Goal: Task Accomplishment & Management: Use online tool/utility

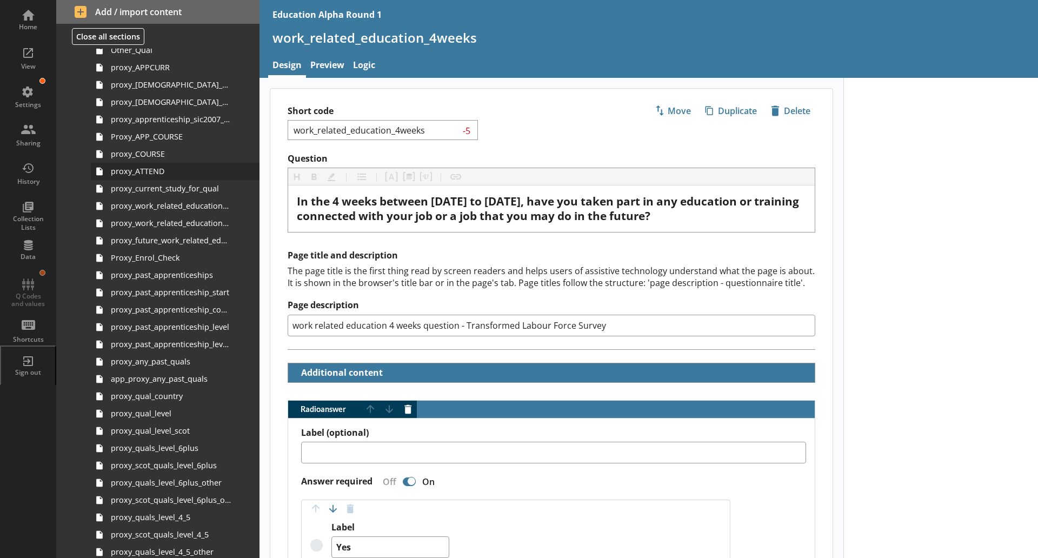
scroll to position [949, 0]
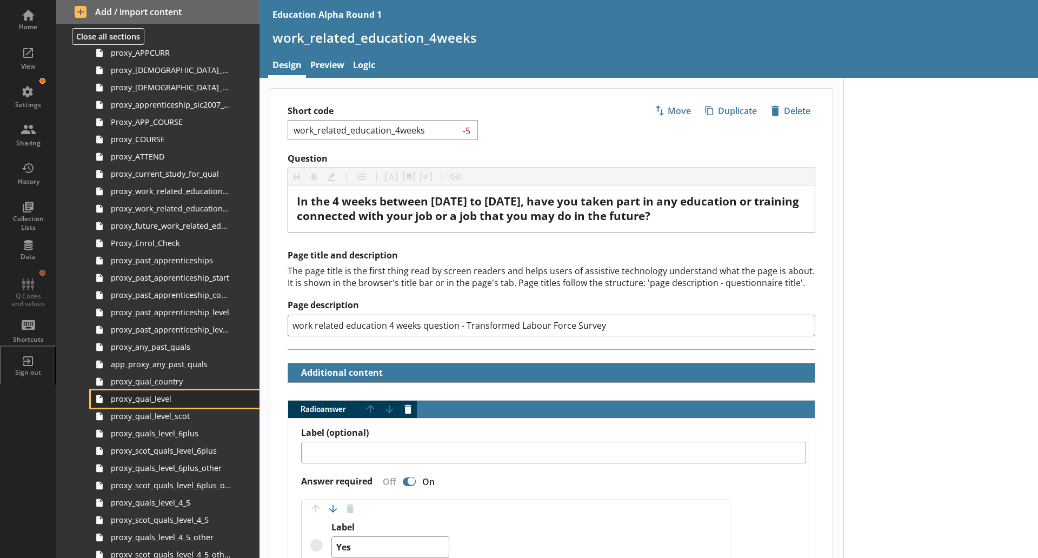
click at [159, 406] on link "proxy_qual_level" at bounding box center [175, 398] width 169 height 17
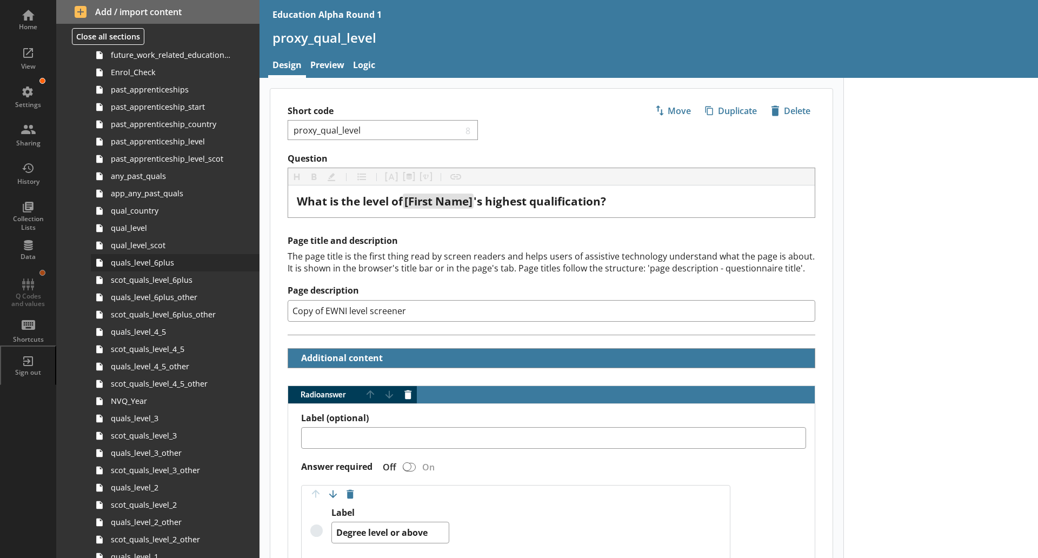
scroll to position [358, 0]
click at [135, 230] on span "qual_level" at bounding box center [171, 228] width 121 height 10
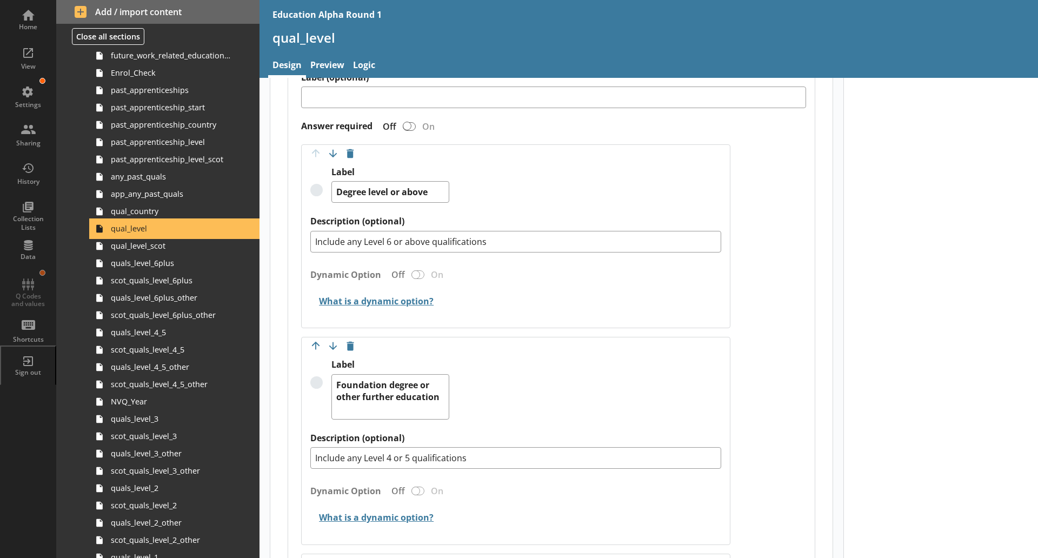
scroll to position [333, 0]
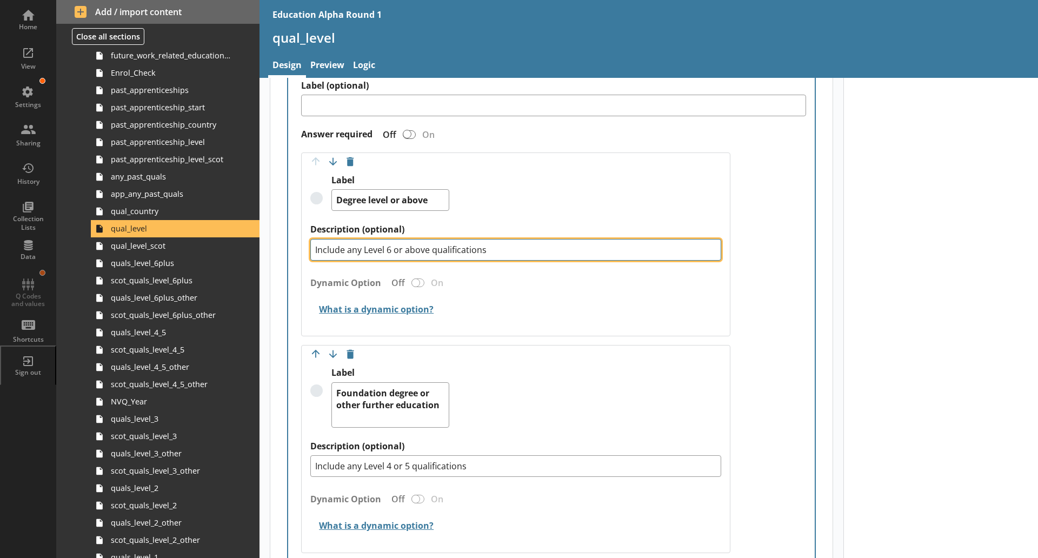
drag, startPoint x: 515, startPoint y: 254, endPoint x: 261, endPoint y: 249, distance: 254.7
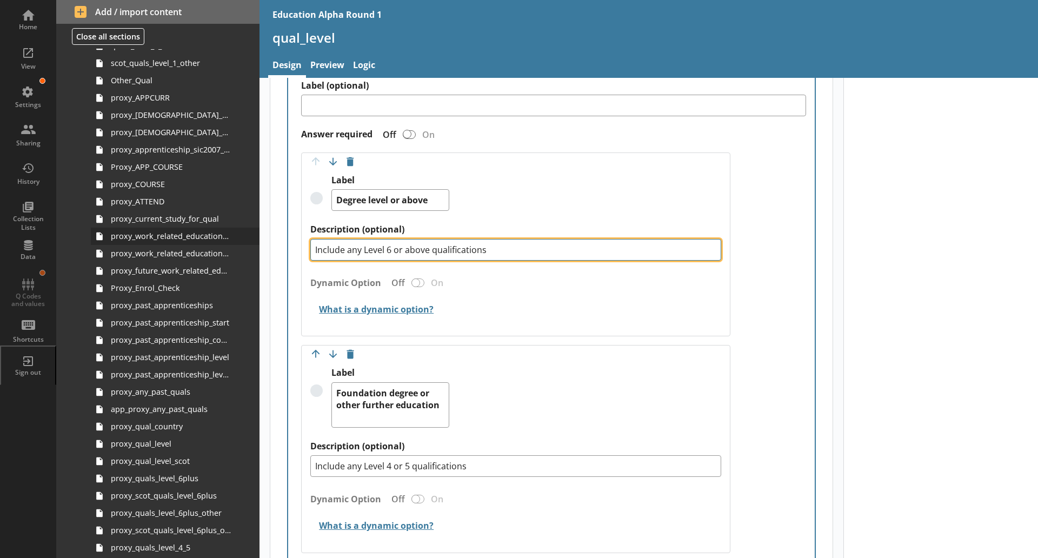
scroll to position [922, 0]
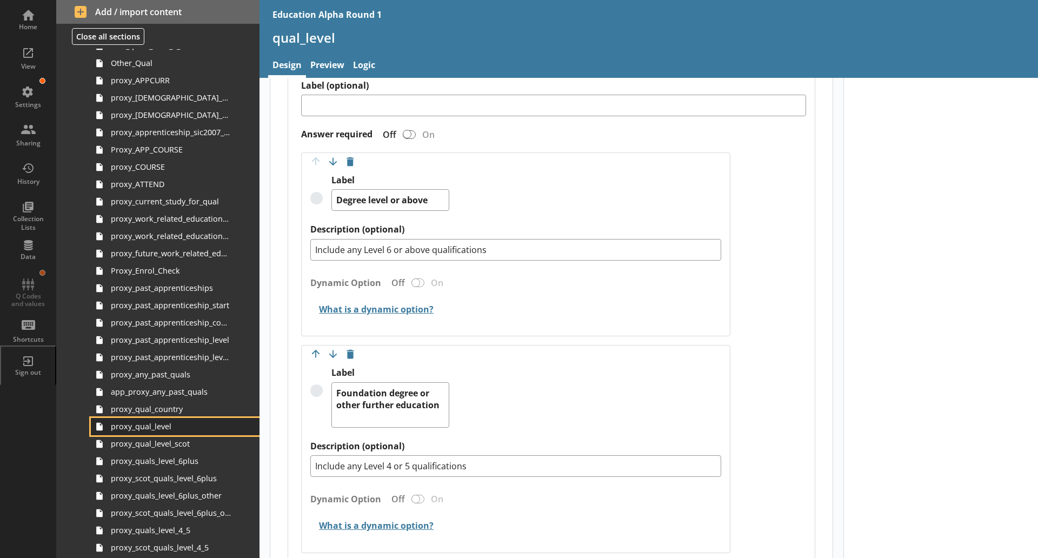
click at [165, 433] on link "proxy_qual_level" at bounding box center [175, 426] width 169 height 17
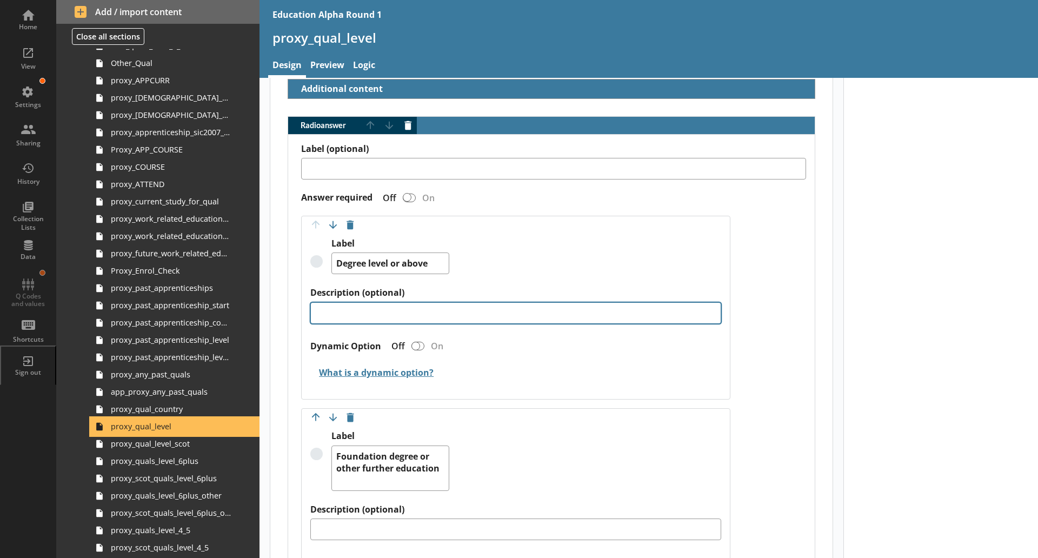
scroll to position [270, 0]
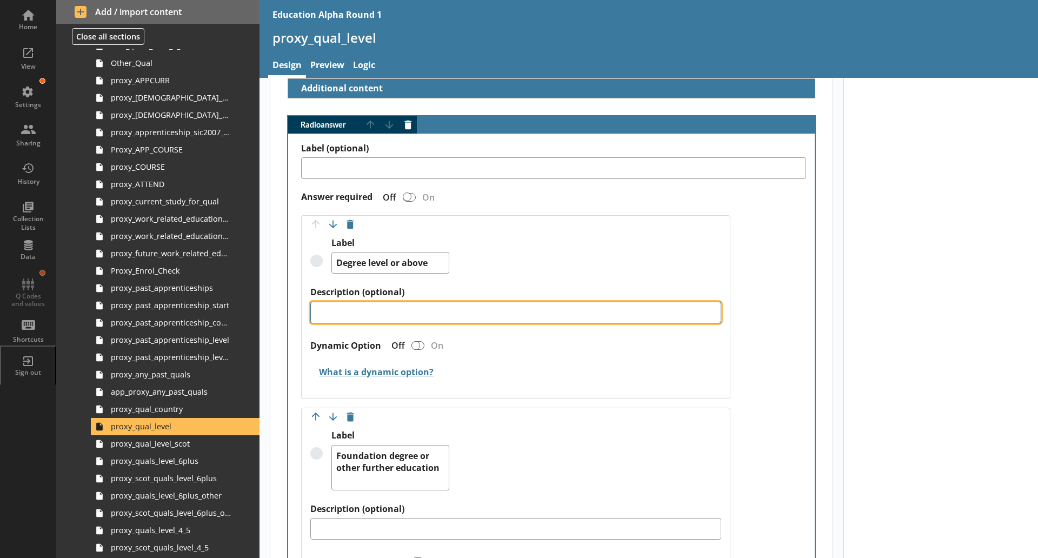
click at [355, 315] on textarea "Description (optional)" at bounding box center [515, 313] width 411 height 22
paste textarea "Include any Level 6 or above qualifications"
type textarea "x"
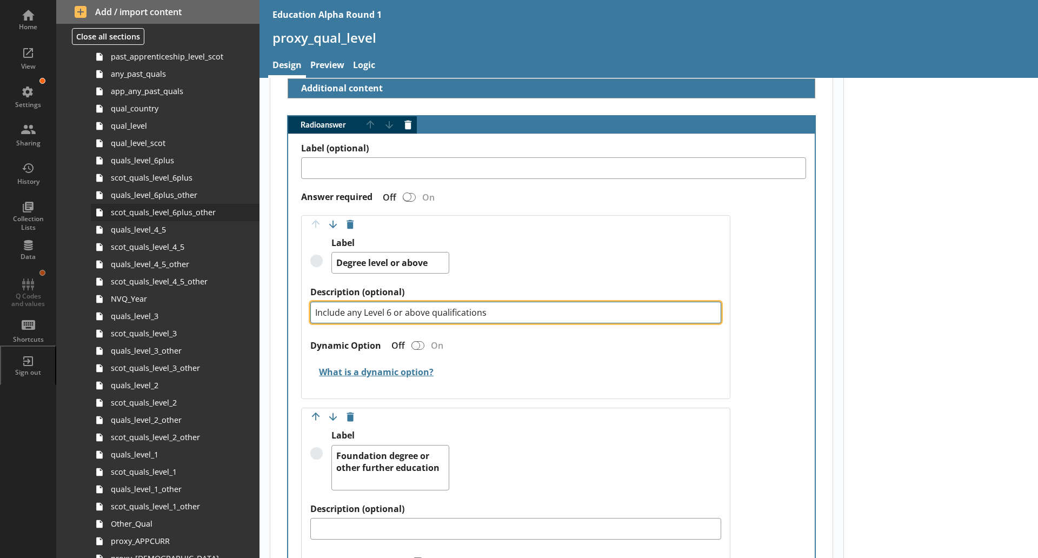
scroll to position [456, 0]
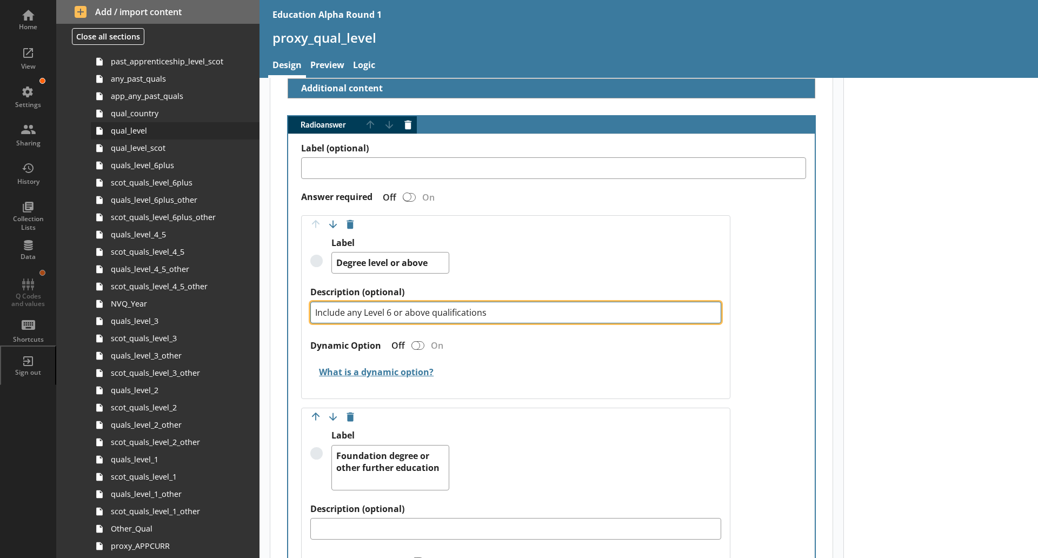
type textarea "Include any Level 6 or above qualifications"
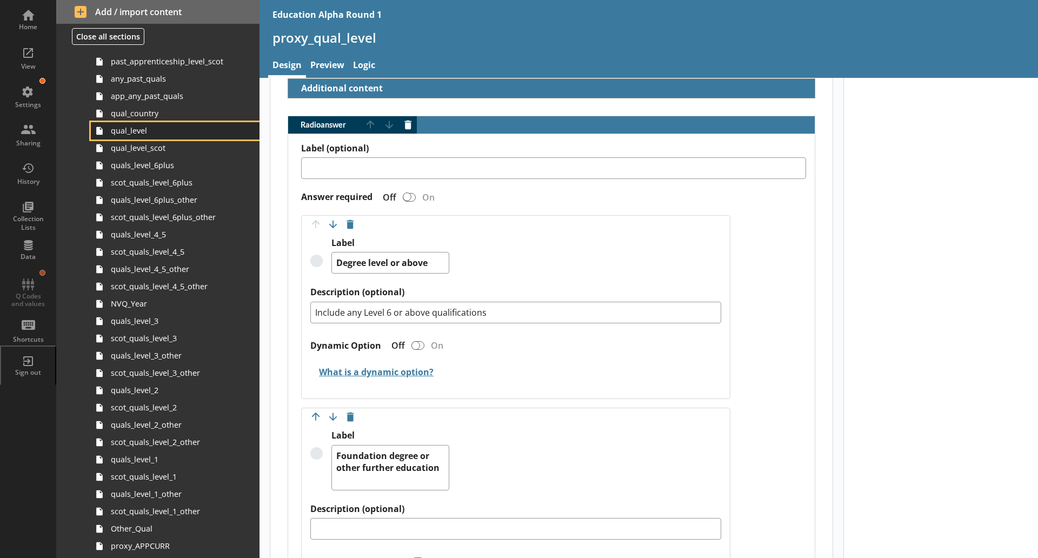
click at [155, 136] on link "qual_level" at bounding box center [175, 130] width 169 height 17
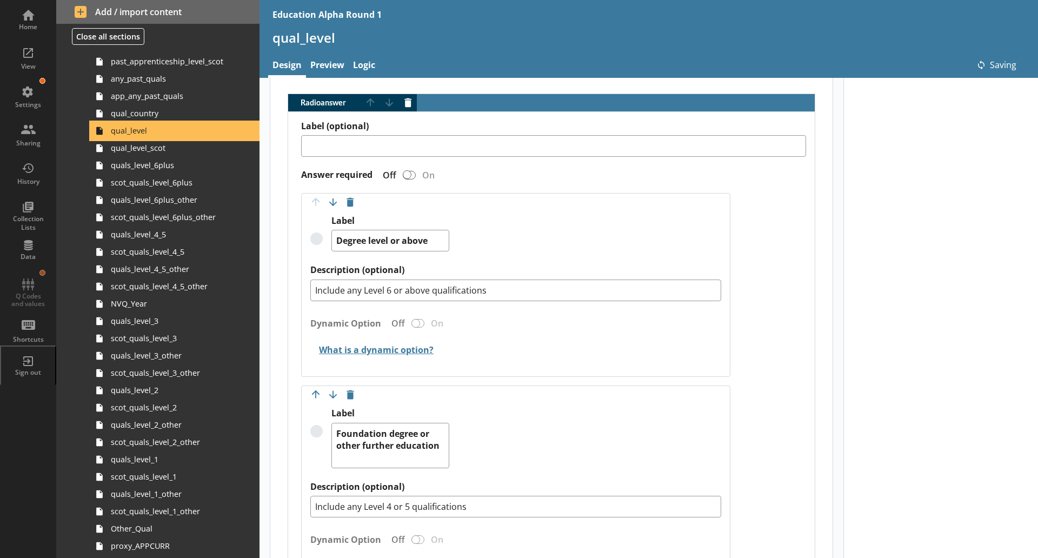
scroll to position [342, 0]
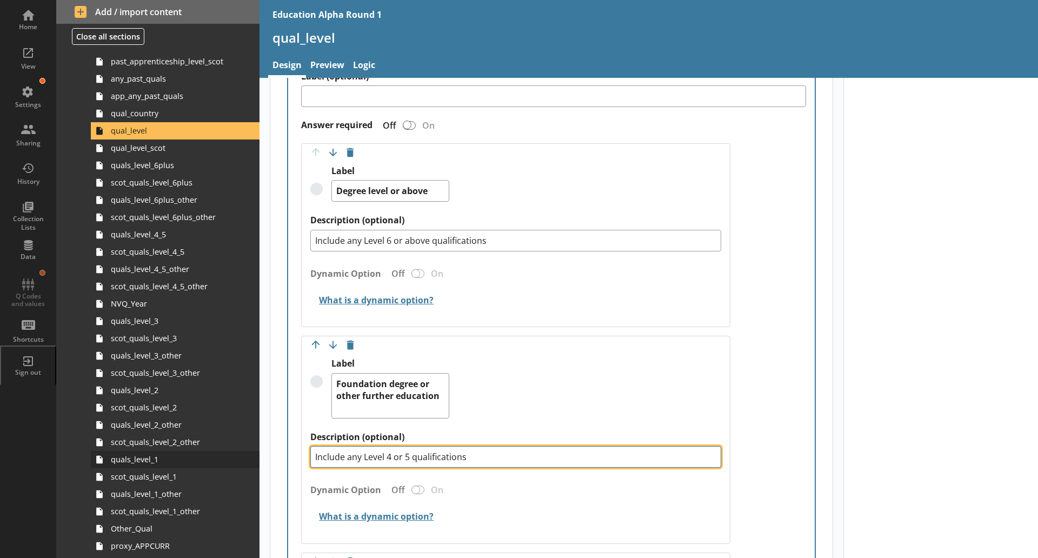
drag, startPoint x: 479, startPoint y: 453, endPoint x: 230, endPoint y: 451, distance: 248.7
click at [230, 451] on div "Home View Settings Sharing History Collection Lists Data Q Codes and values Sho…" at bounding box center [519, 279] width 1038 height 558
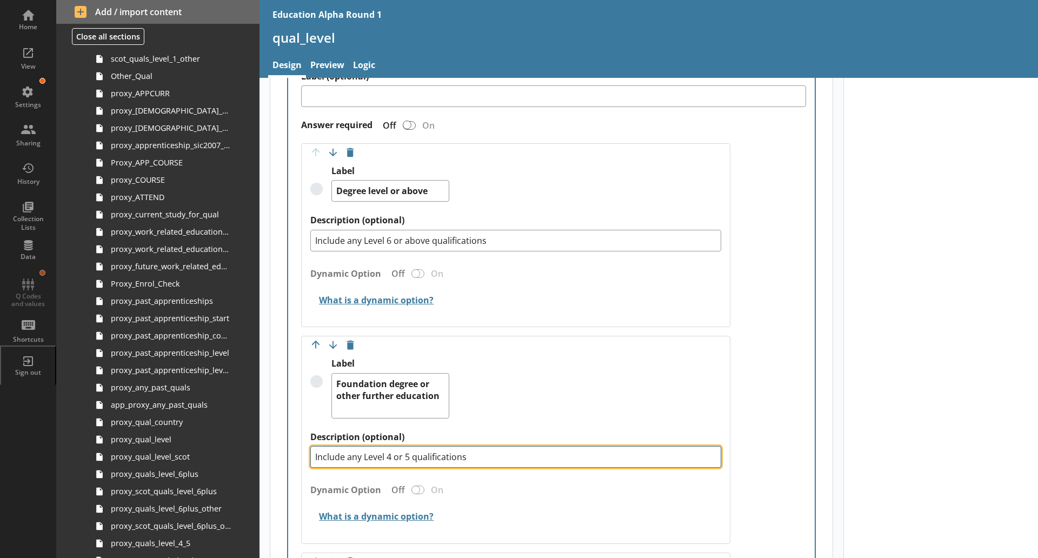
scroll to position [913, 0]
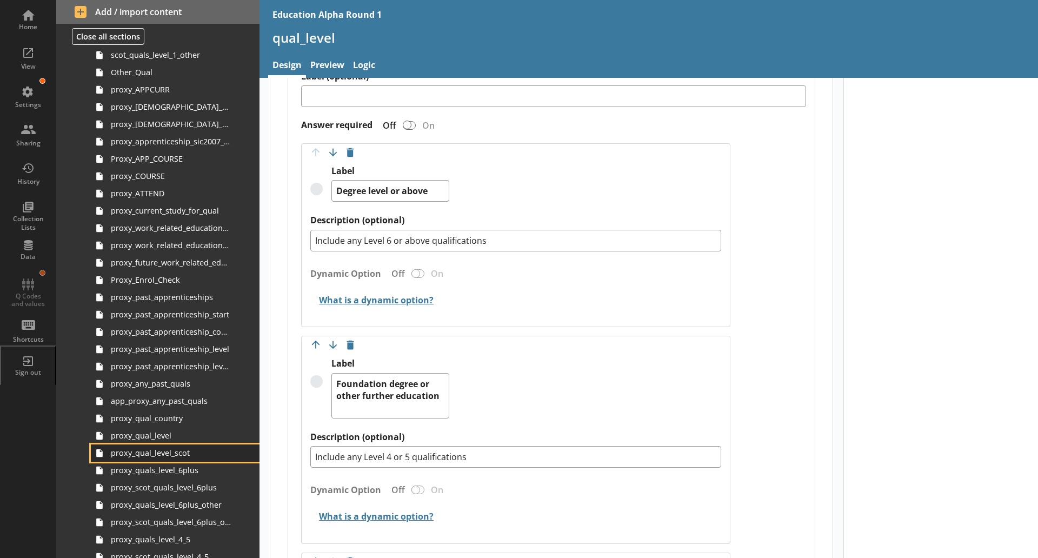
click at [161, 444] on link "proxy_qual_level_scot" at bounding box center [175, 452] width 169 height 17
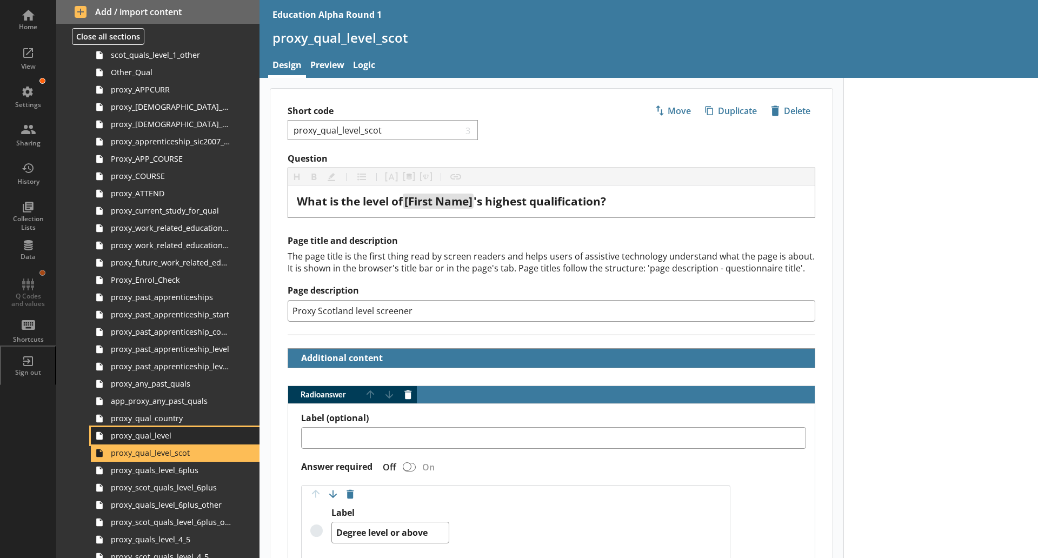
click at [161, 435] on span "proxy_qual_level" at bounding box center [171, 435] width 121 height 10
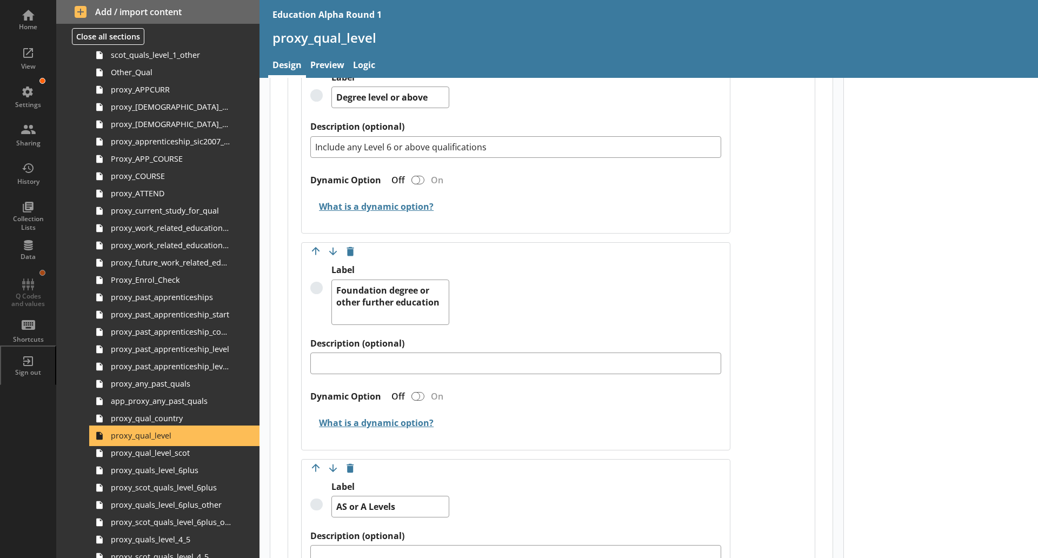
scroll to position [436, 0]
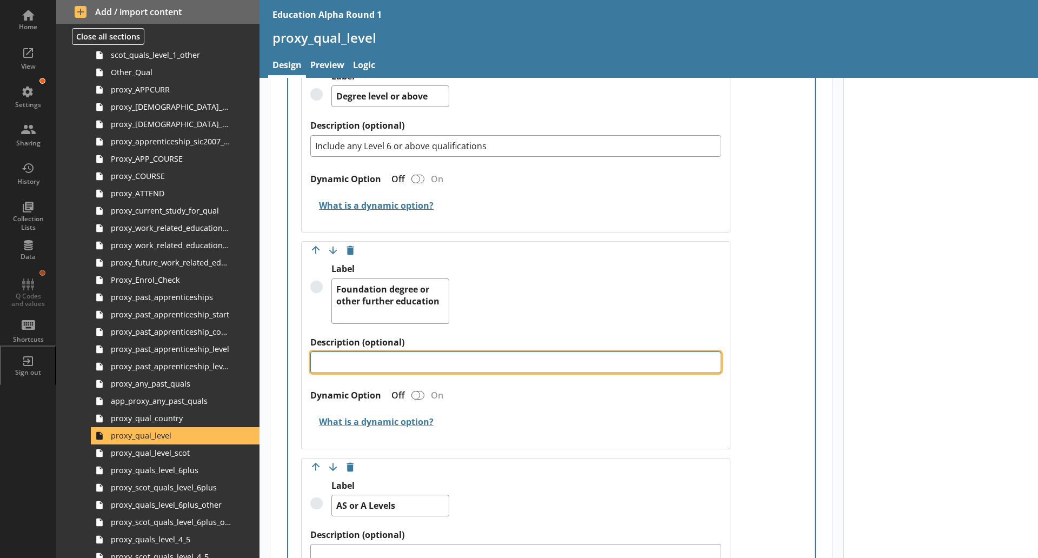
click at [421, 356] on textarea "Description (optional)" at bounding box center [515, 362] width 411 height 22
paste textarea "Include any Level 4 or 5 qualifications"
type textarea "x"
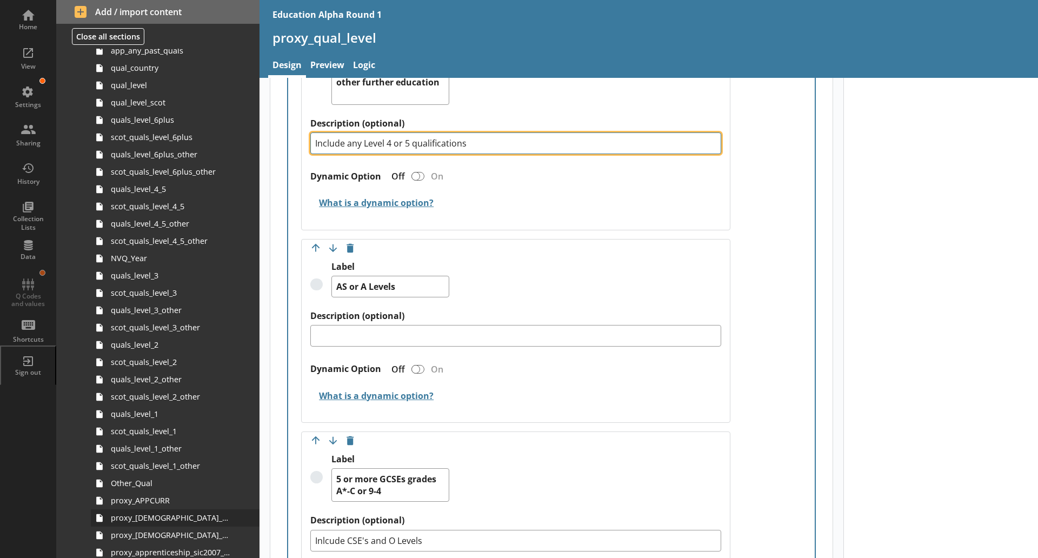
scroll to position [481, 0]
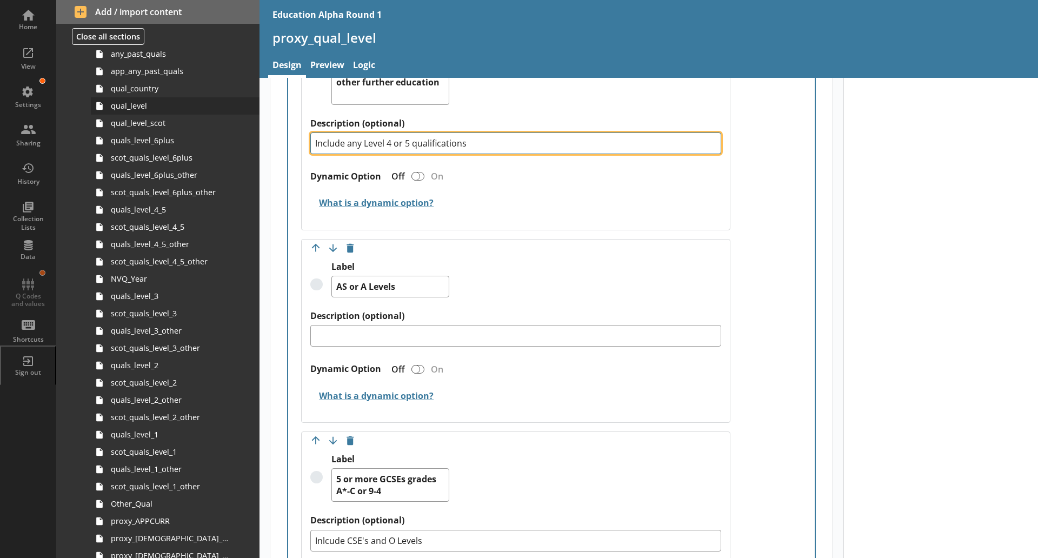
type textarea "Include any Level 4 or 5 qualifications"
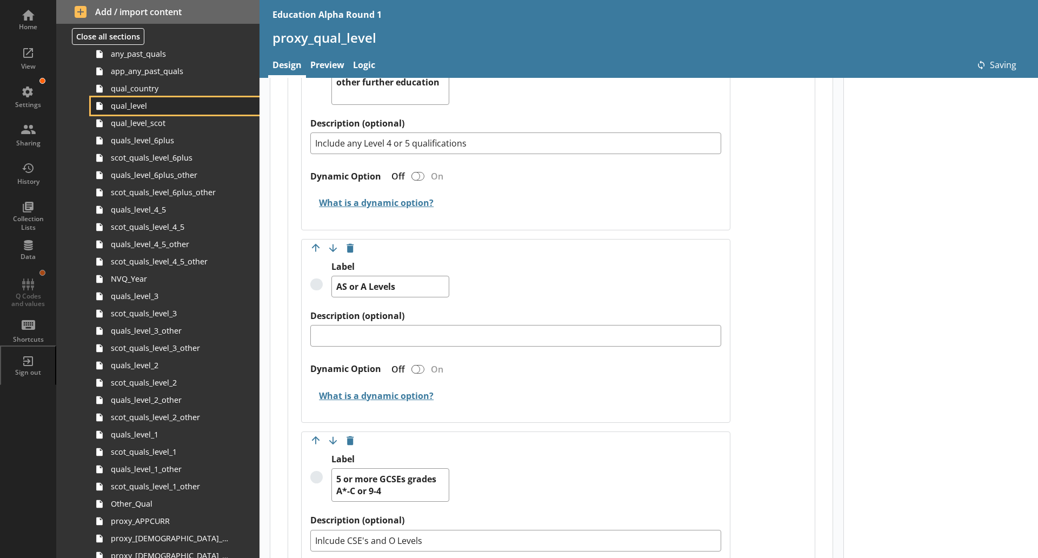
click at [145, 104] on span "qual_level" at bounding box center [171, 106] width 121 height 10
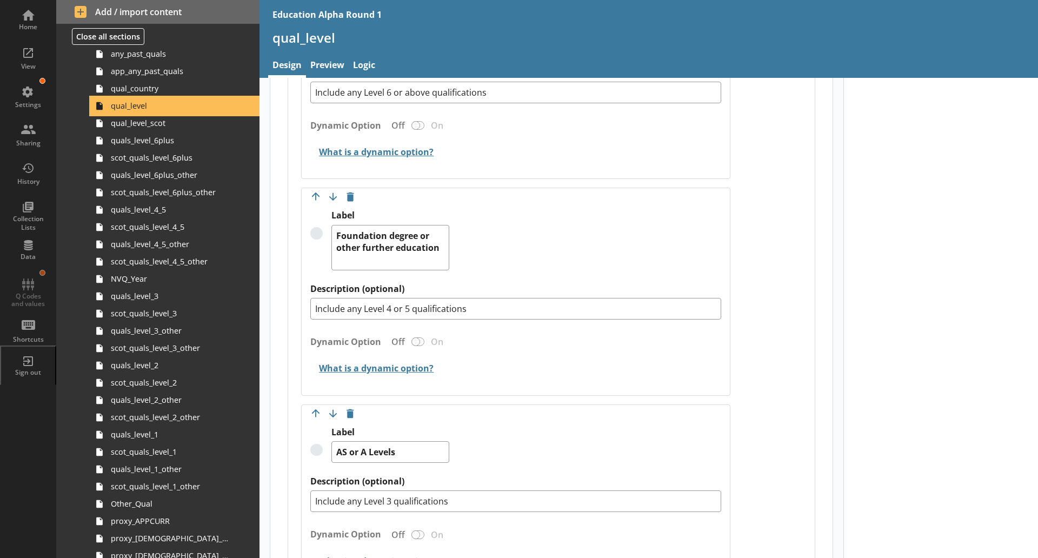
scroll to position [580, 0]
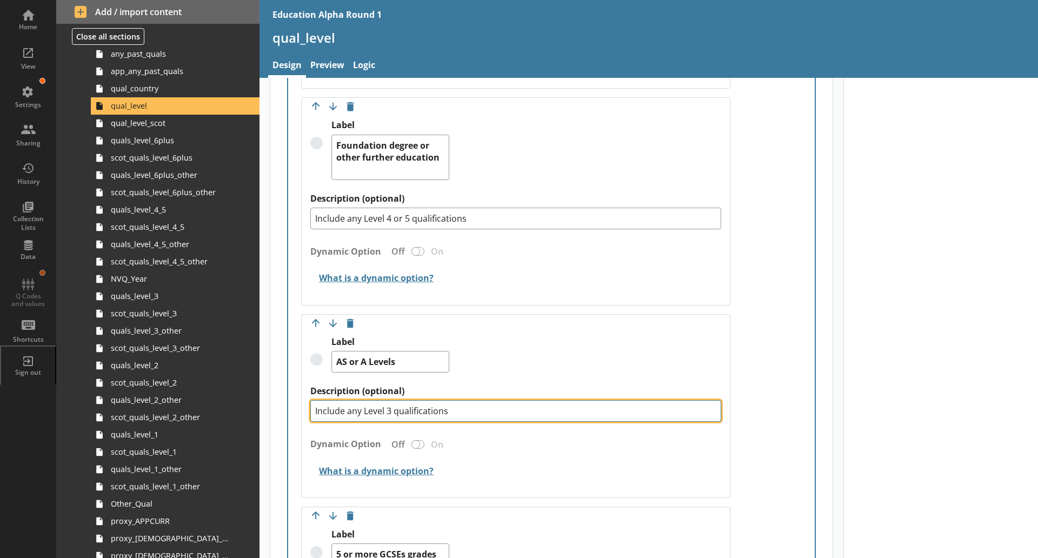
drag, startPoint x: 462, startPoint y: 407, endPoint x: 273, endPoint y: 395, distance: 189.1
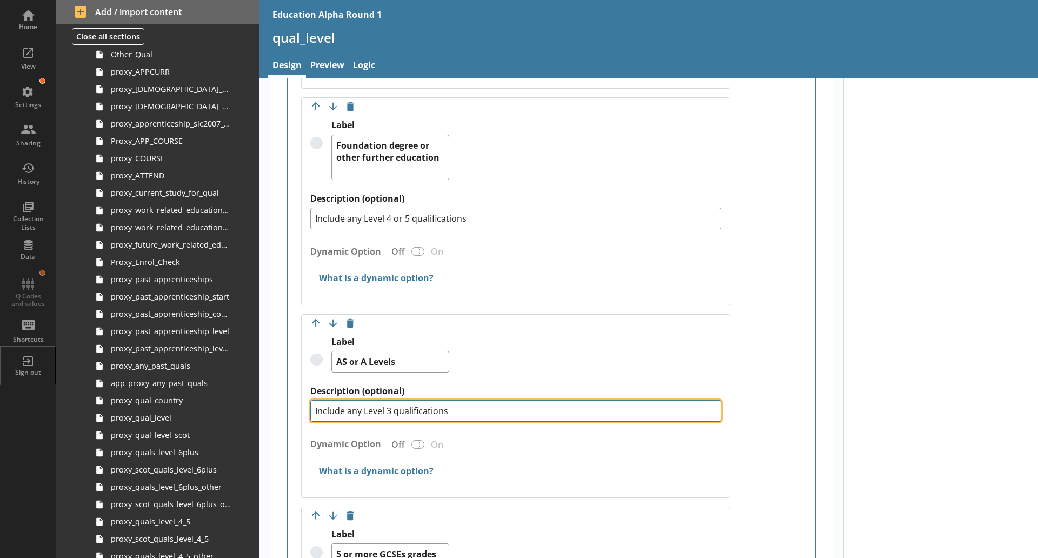
scroll to position [932, 0]
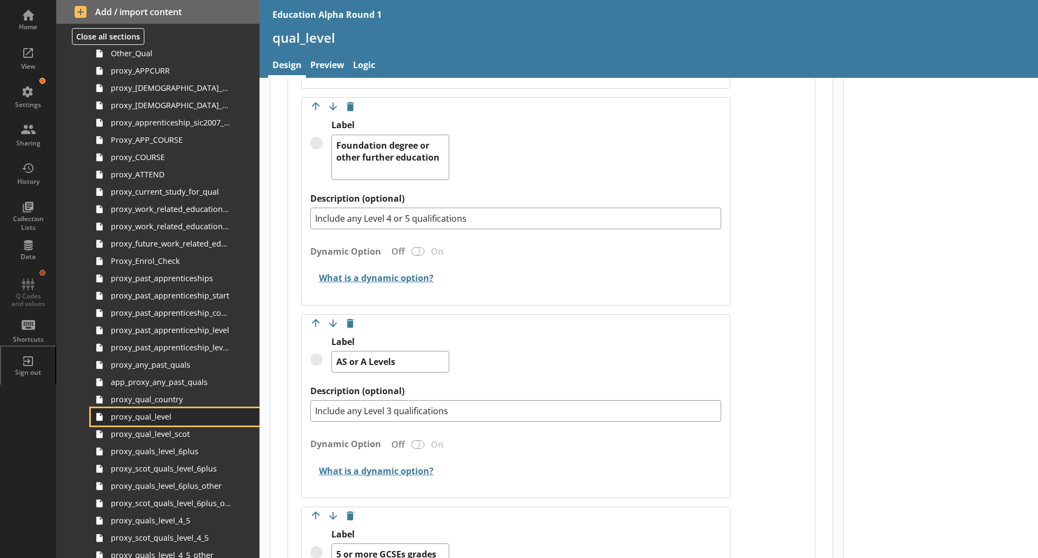
click at [163, 415] on span "proxy_qual_level" at bounding box center [171, 416] width 121 height 10
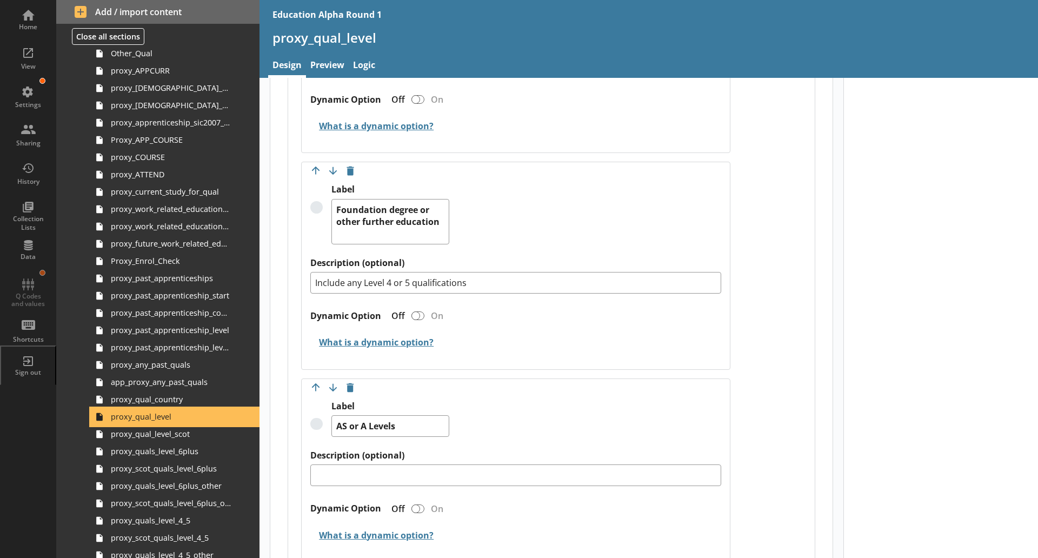
scroll to position [516, 0]
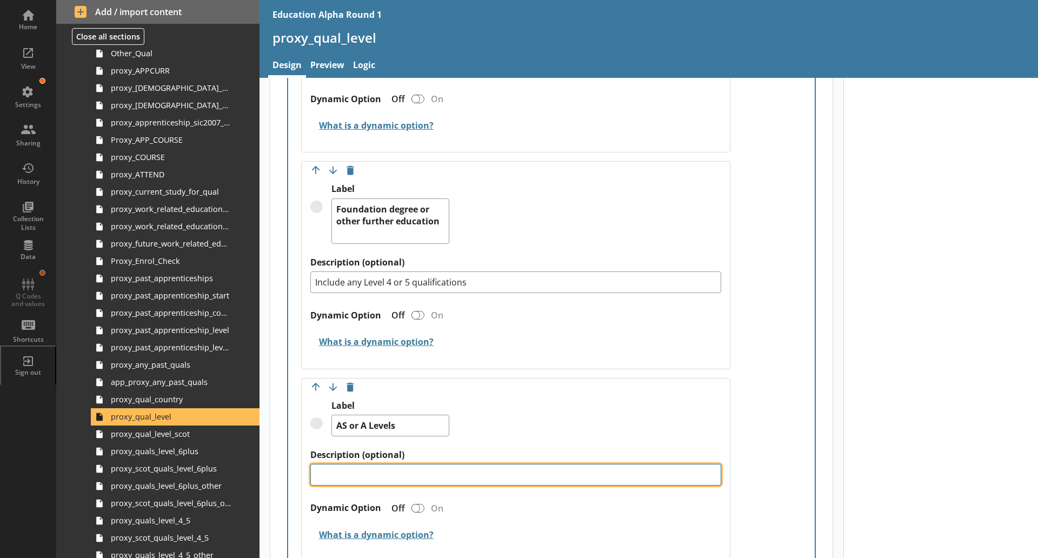
click at [358, 466] on textarea "Description (optional)" at bounding box center [515, 475] width 411 height 22
paste textarea "Include any Level 3 qualifications"
type textarea "x"
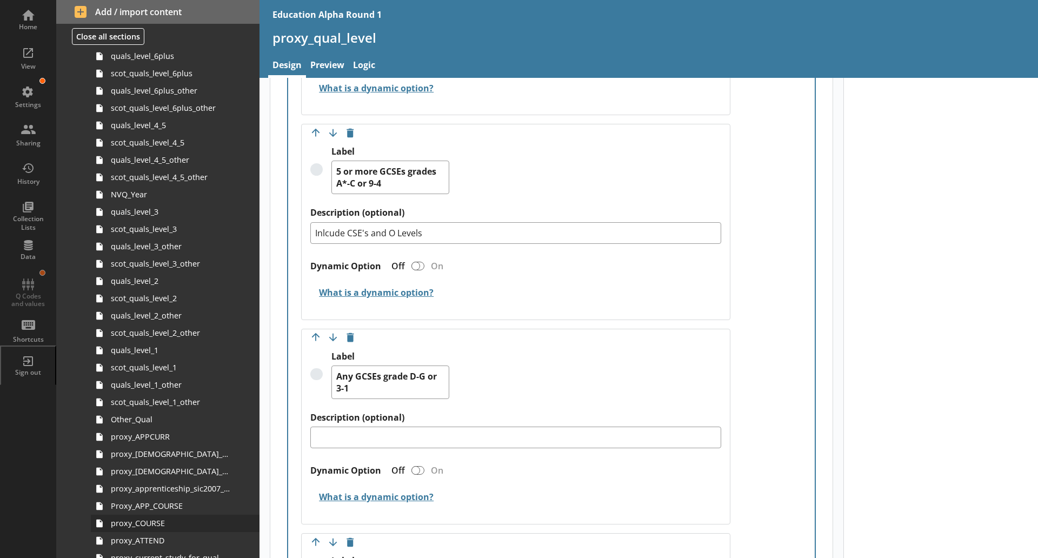
scroll to position [476, 0]
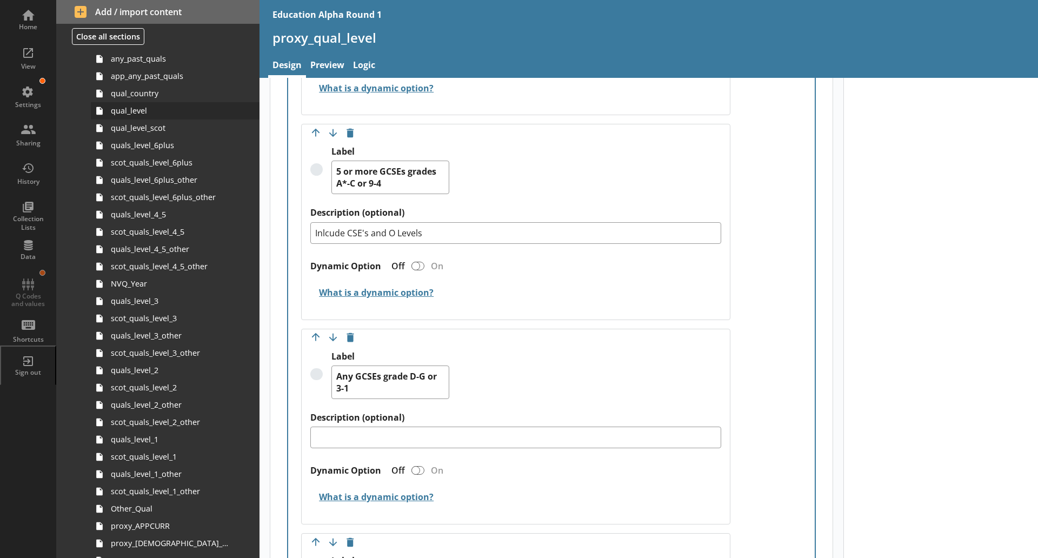
type textarea "Include any Level 3 qualifications"
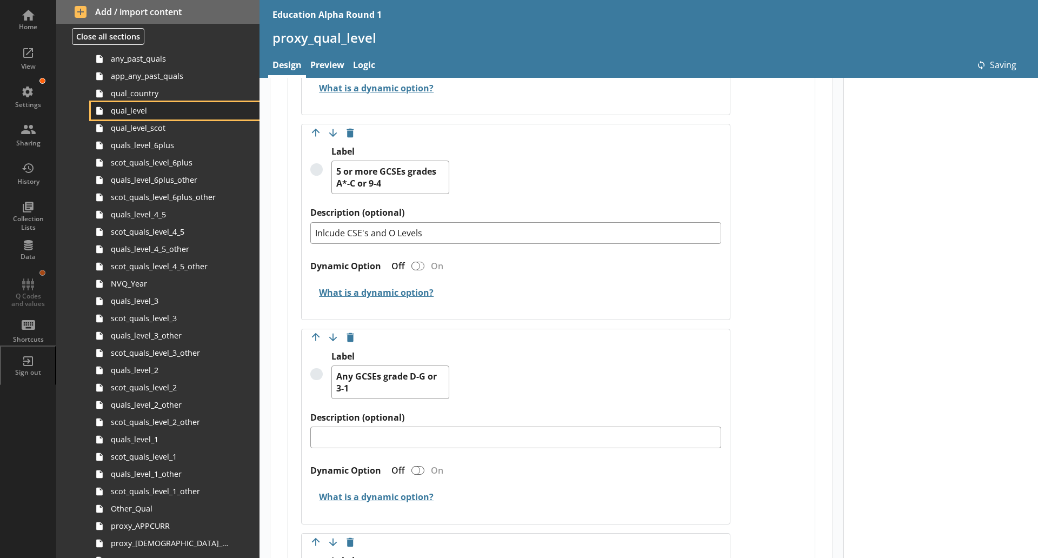
click at [146, 113] on span "qual_level" at bounding box center [171, 110] width 121 height 10
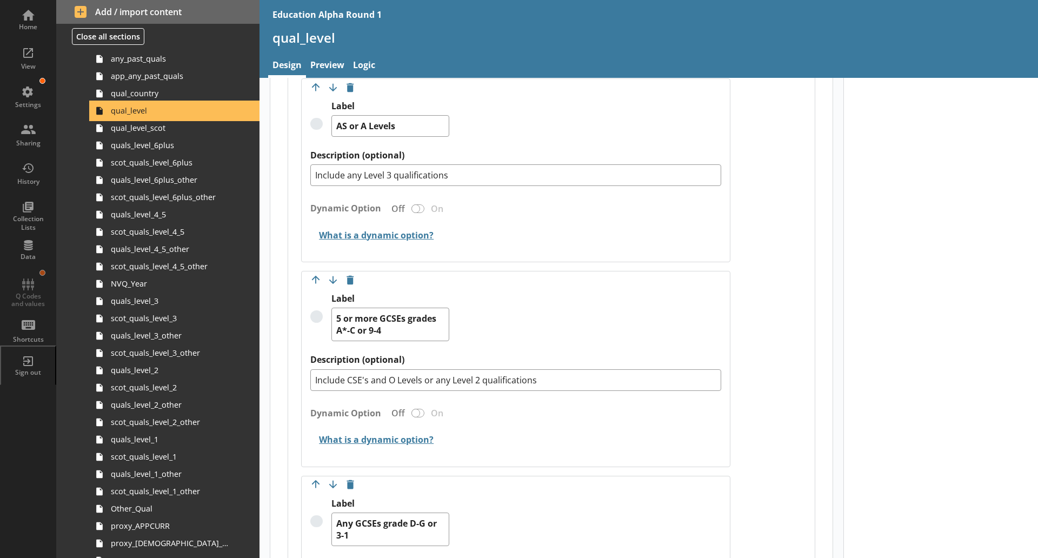
scroll to position [818, 0]
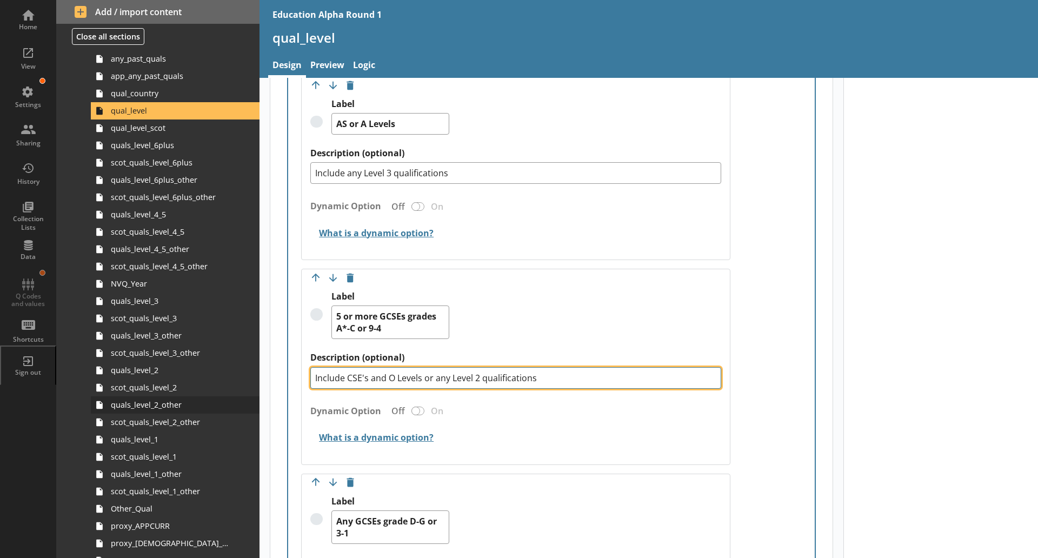
drag, startPoint x: 557, startPoint y: 383, endPoint x: 233, endPoint y: 397, distance: 324.2
click at [233, 397] on div "Home View Settings Sharing History Collection Lists Data Q Codes and values Sho…" at bounding box center [519, 279] width 1038 height 558
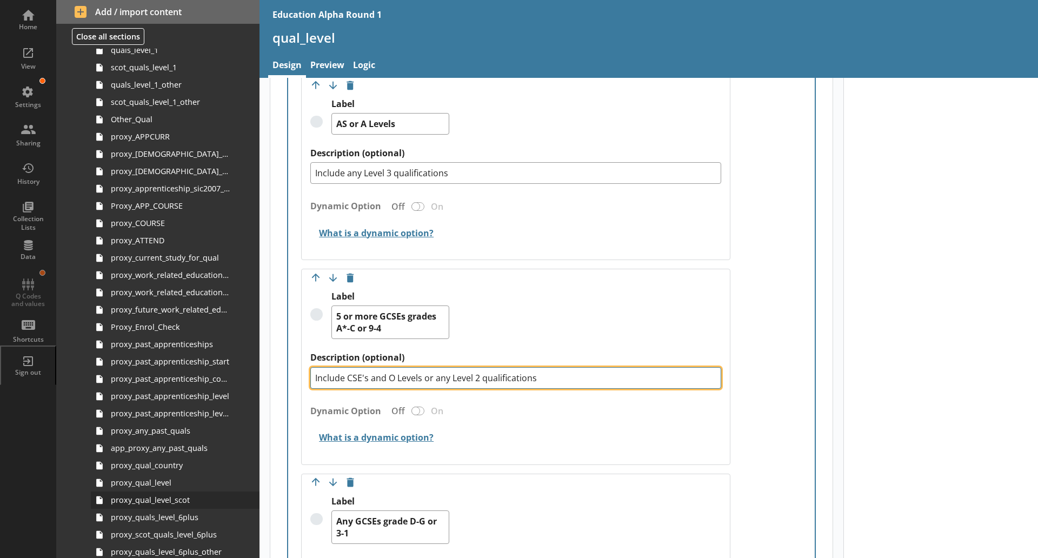
scroll to position [867, 0]
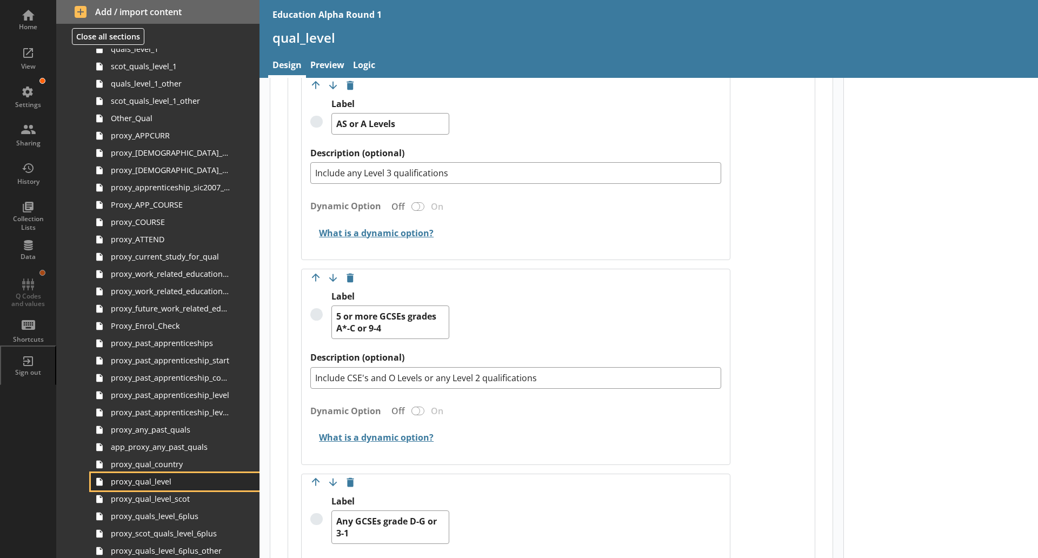
click at [165, 487] on link "proxy_qual_level" at bounding box center [175, 481] width 169 height 17
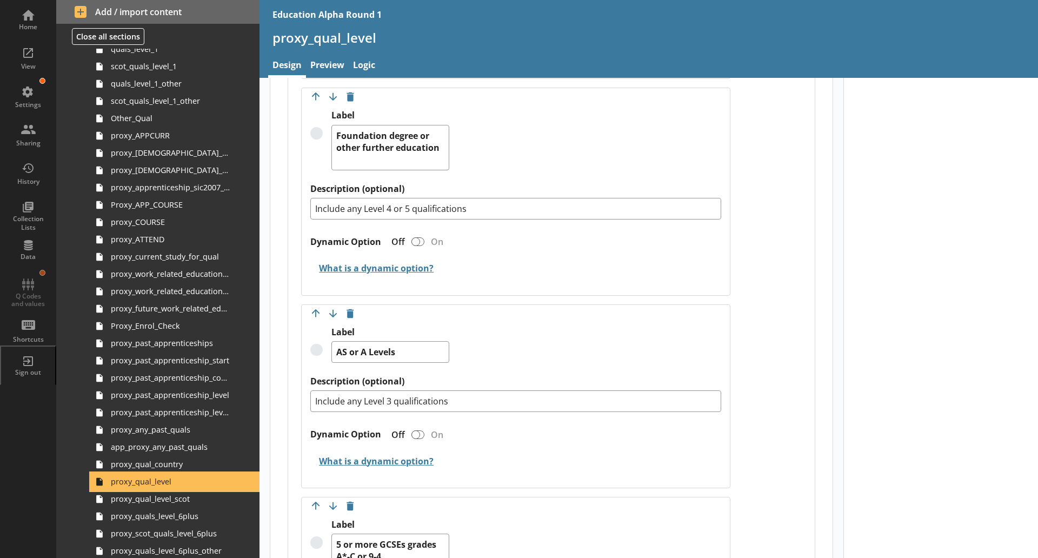
scroll to position [706, 0]
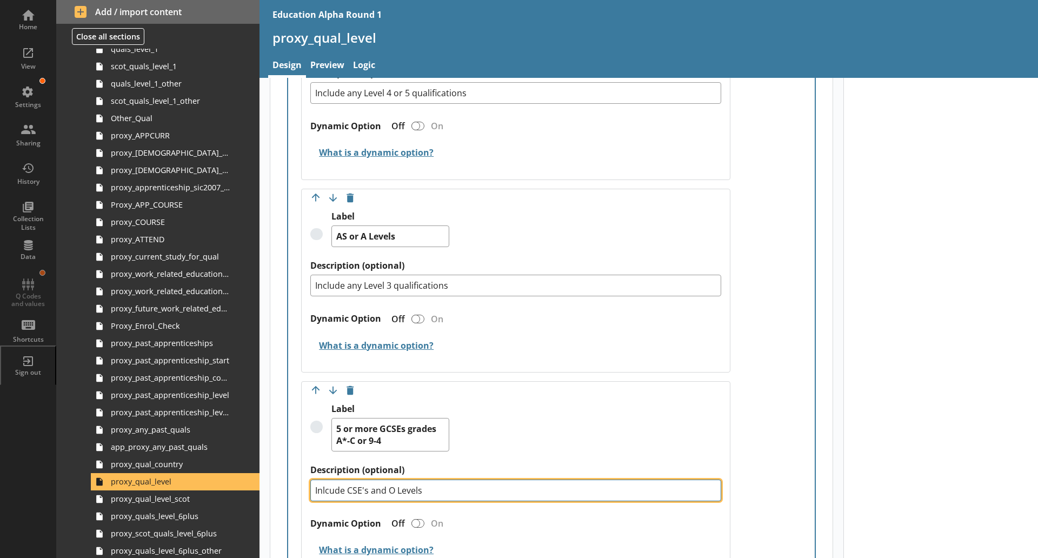
drag, startPoint x: 427, startPoint y: 489, endPoint x: 252, endPoint y: 486, distance: 174.7
click at [252, 486] on div "Home View Settings Sharing History Collection Lists Data Q Codes and values Sho…" at bounding box center [519, 279] width 1038 height 558
paste textarea "clude CSE's and O Levels or any Level 2 qualification"
type textarea "x"
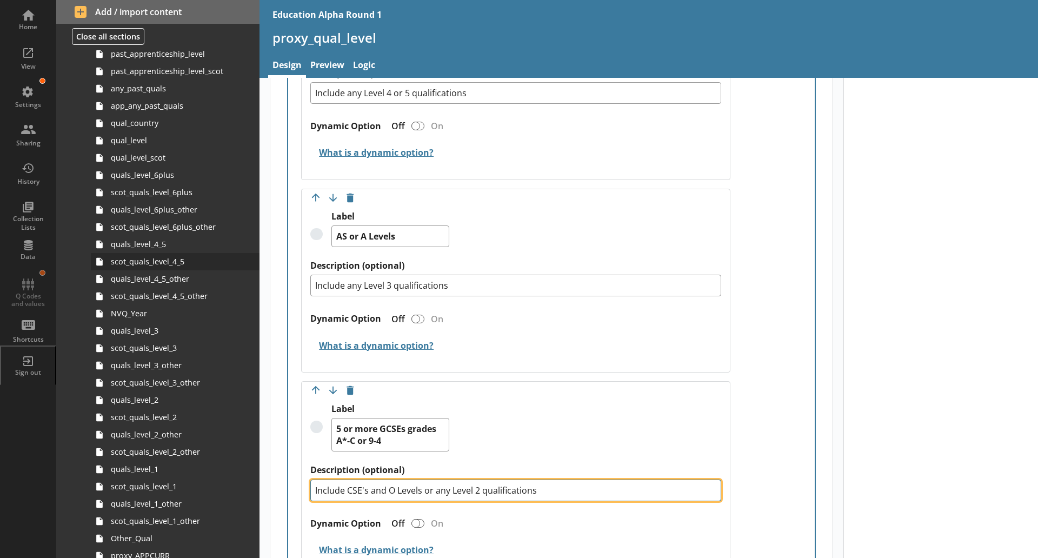
scroll to position [446, 0]
type textarea "Include CSE's and O Levels or any Level 2 qualifications"
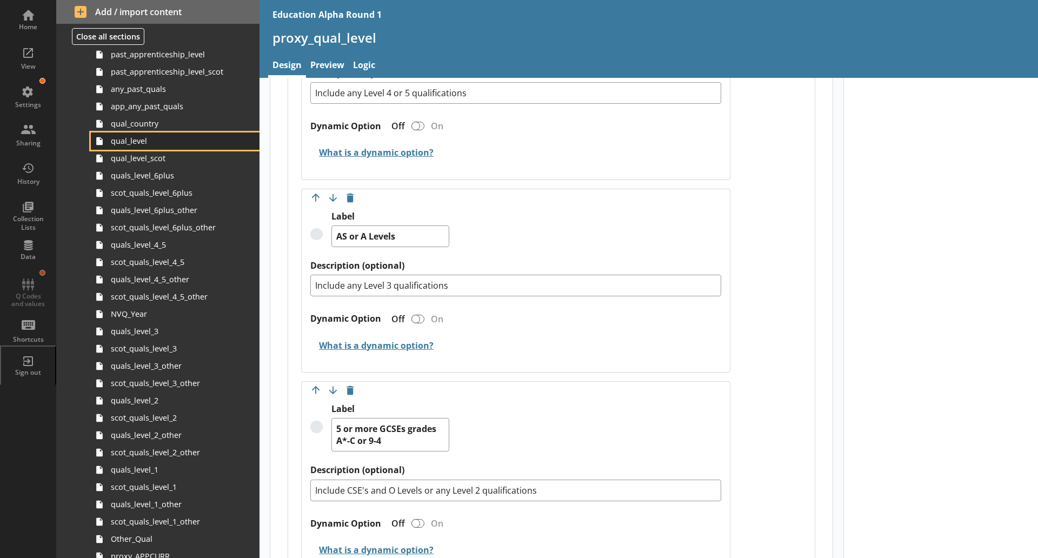
click at [147, 141] on span "qual_level" at bounding box center [171, 141] width 121 height 10
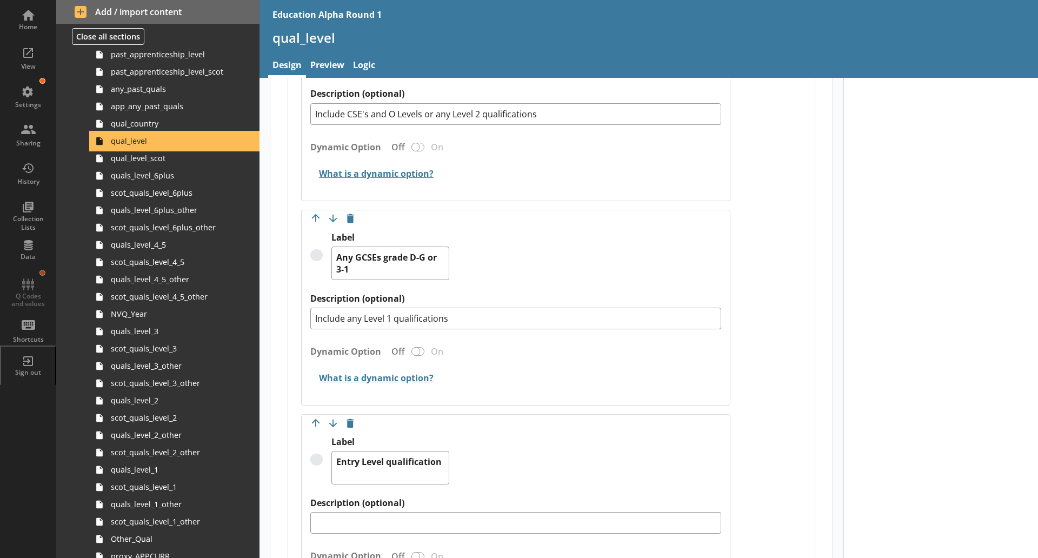
scroll to position [1081, 0]
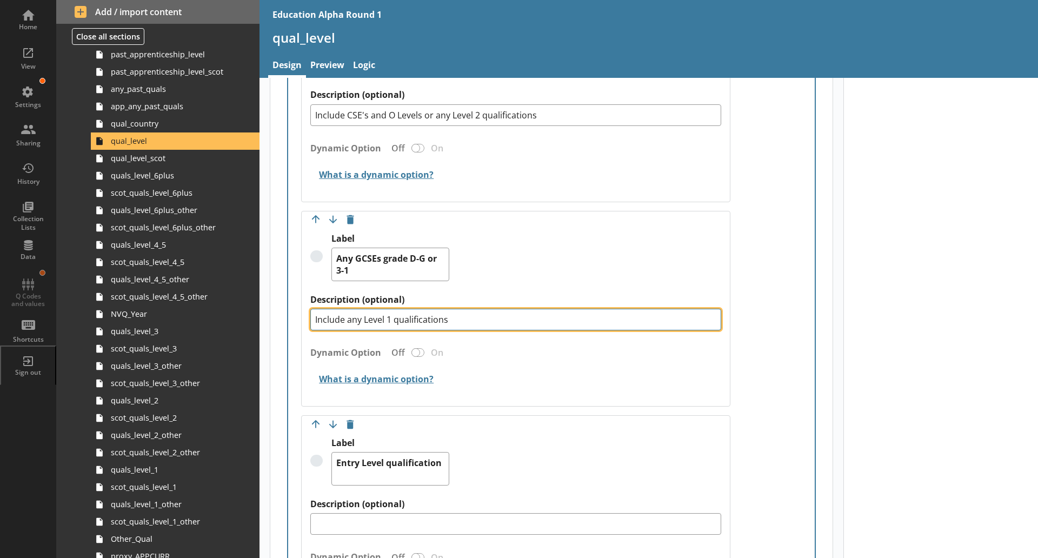
drag, startPoint x: 473, startPoint y: 323, endPoint x: 253, endPoint y: 317, distance: 219.6
click at [253, 317] on div "Home View Settings Sharing History Collection Lists Data Q Codes and values Sho…" at bounding box center [519, 279] width 1038 height 558
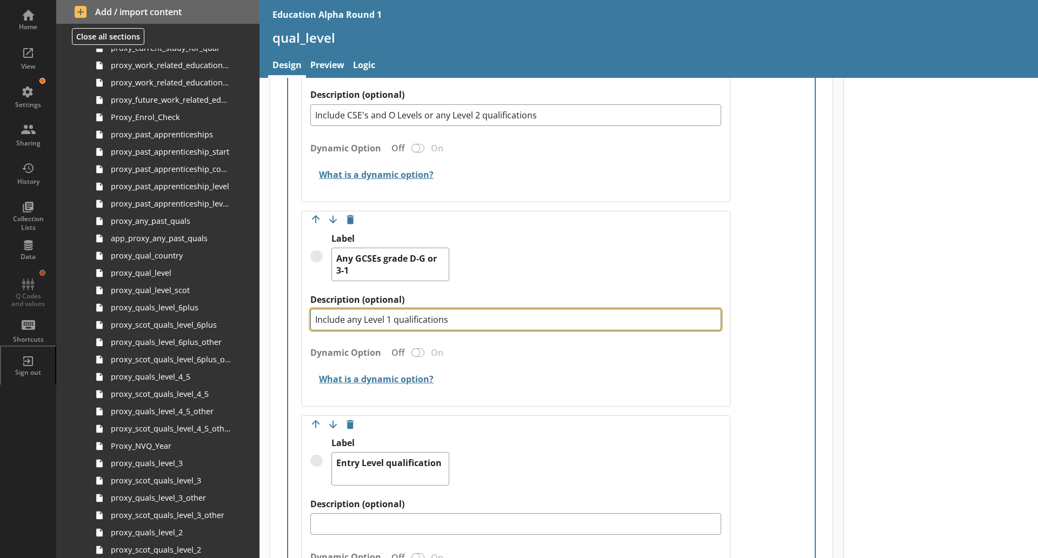
scroll to position [1079, 0]
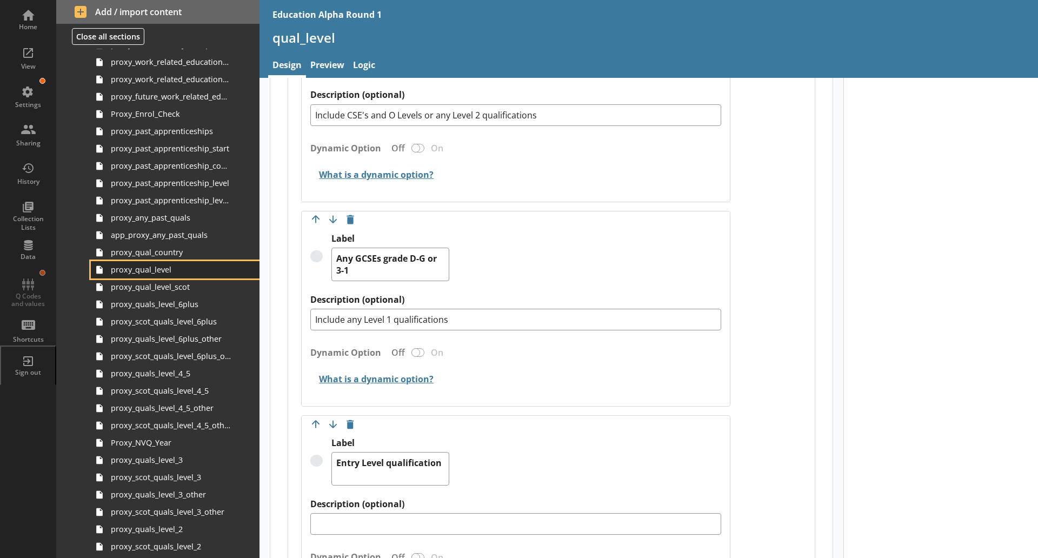
click at [153, 274] on span "proxy_qual_level" at bounding box center [171, 269] width 121 height 10
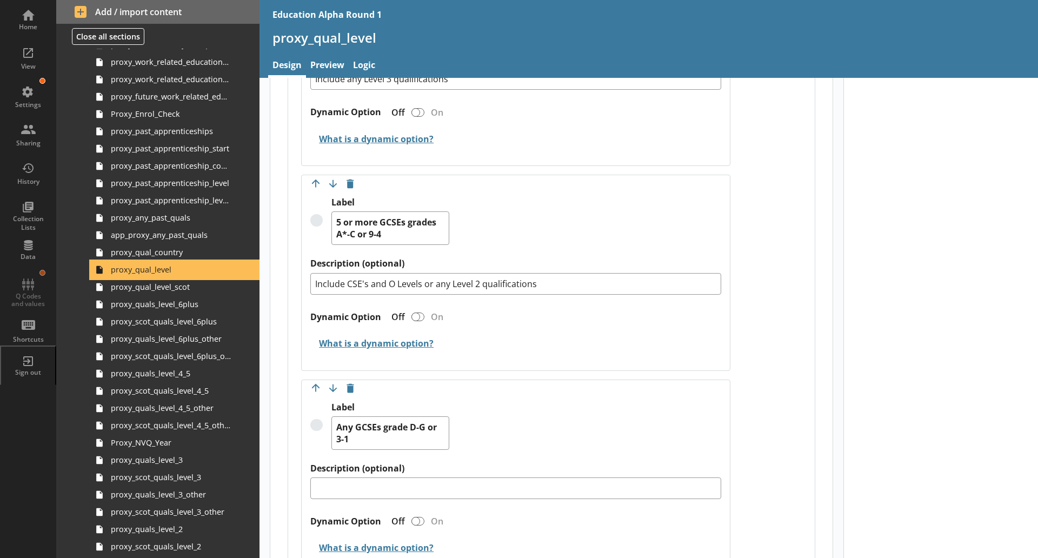
scroll to position [987, 0]
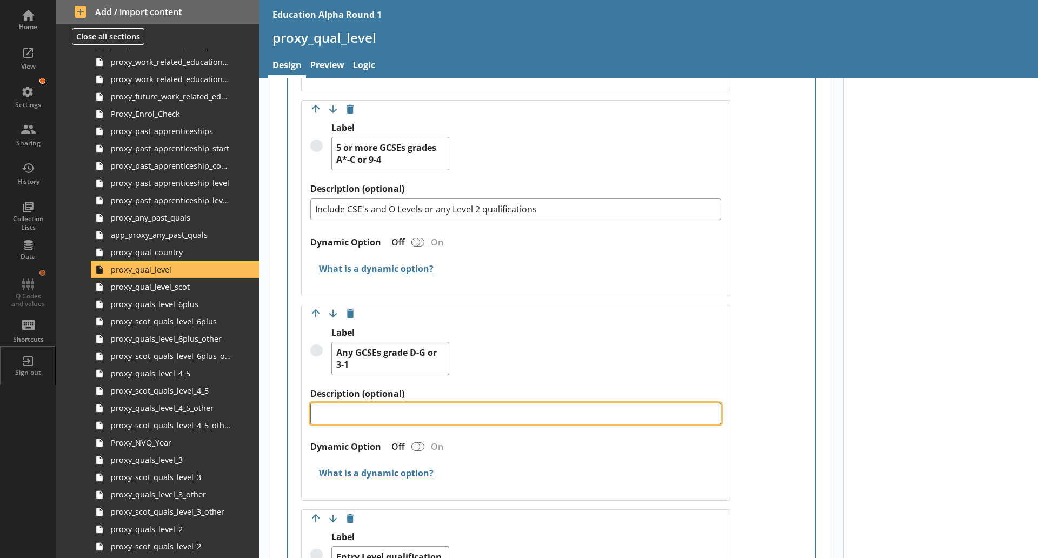
click at [397, 404] on textarea "Description (optional)" at bounding box center [515, 414] width 411 height 22
paste textarea "Include any Level 1 qualifications"
type textarea "x"
type textarea "Include any Level 1 qualifications"
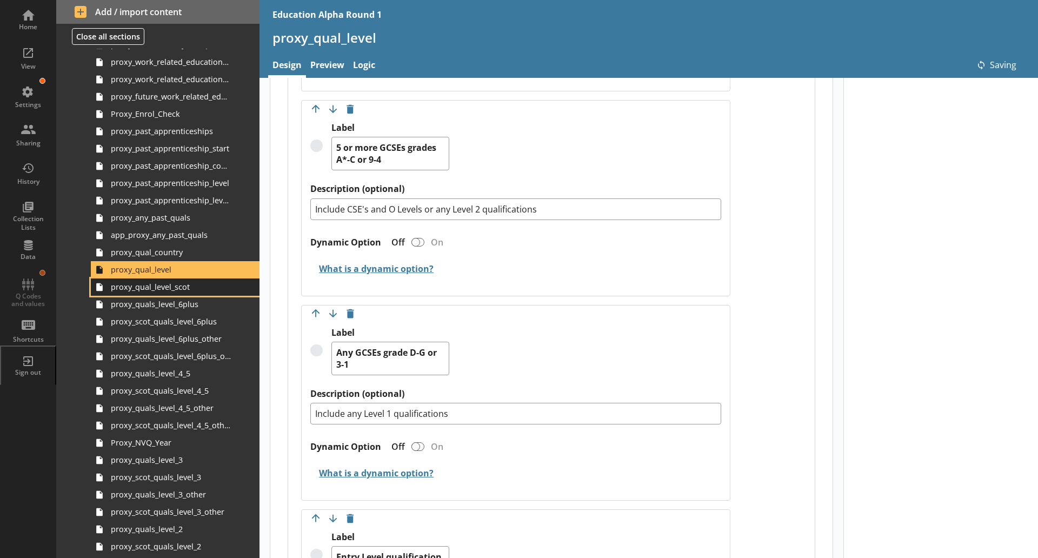
click at [176, 287] on span "proxy_qual_level_scot" at bounding box center [171, 287] width 121 height 10
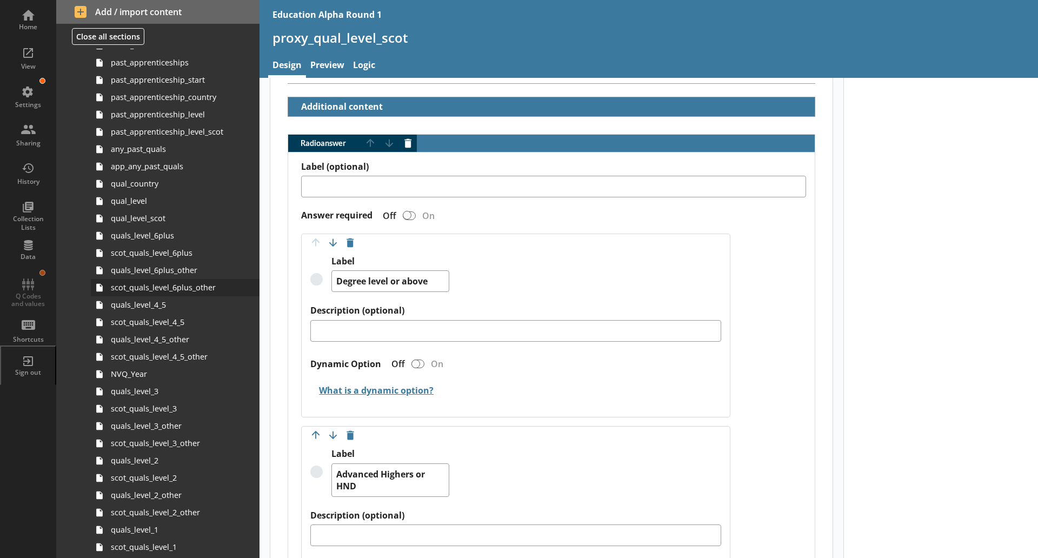
scroll to position [384, 0]
click at [162, 227] on link "qual_level_scot" at bounding box center [175, 219] width 169 height 17
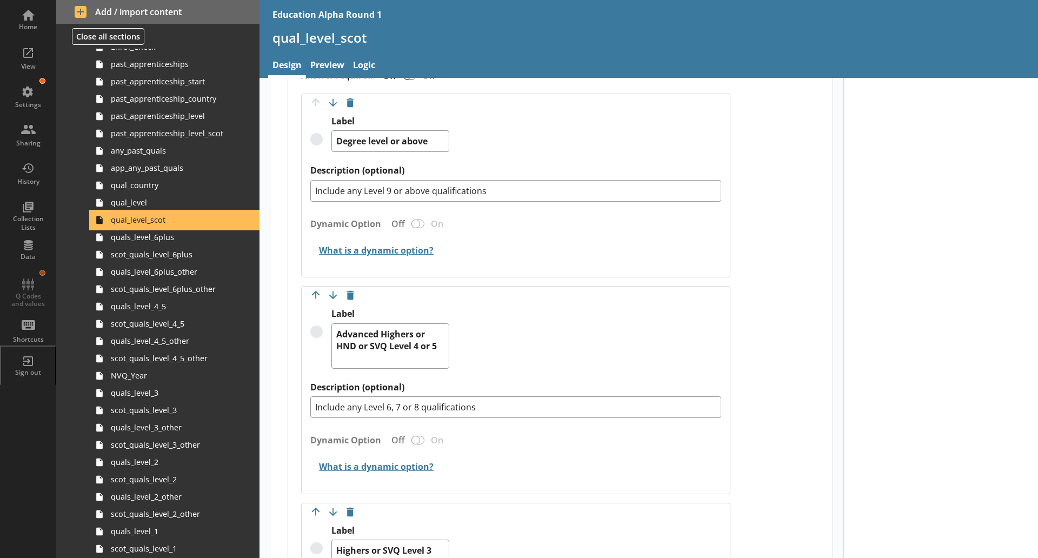
scroll to position [393, 0]
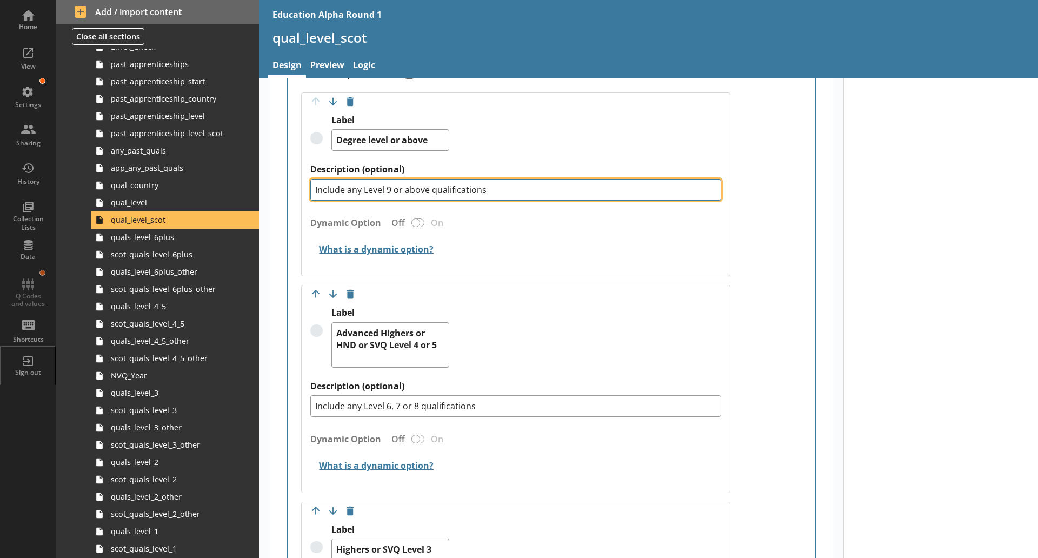
drag, startPoint x: 494, startPoint y: 190, endPoint x: 283, endPoint y: 188, distance: 211.4
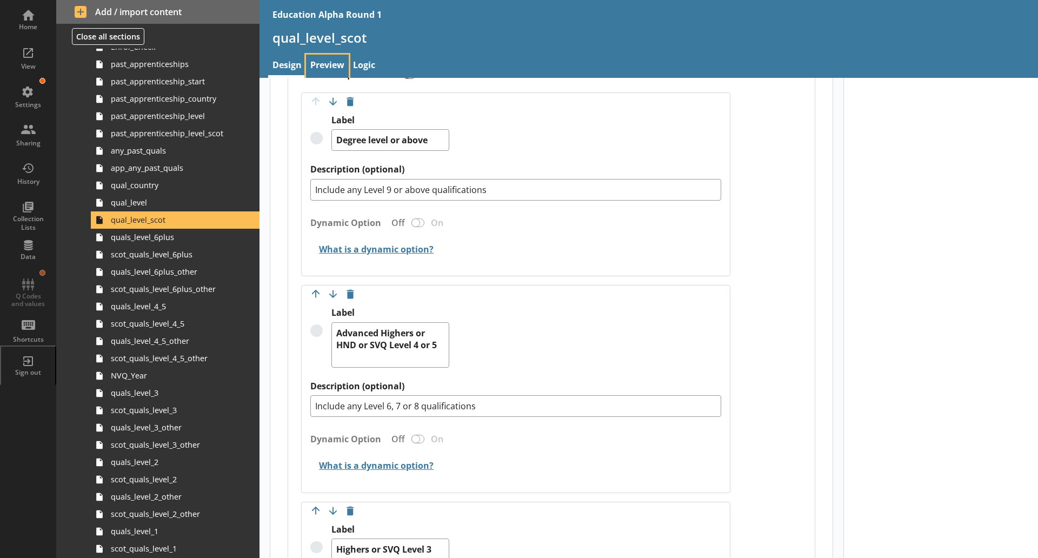
click at [330, 60] on link "Preview" at bounding box center [327, 66] width 43 height 23
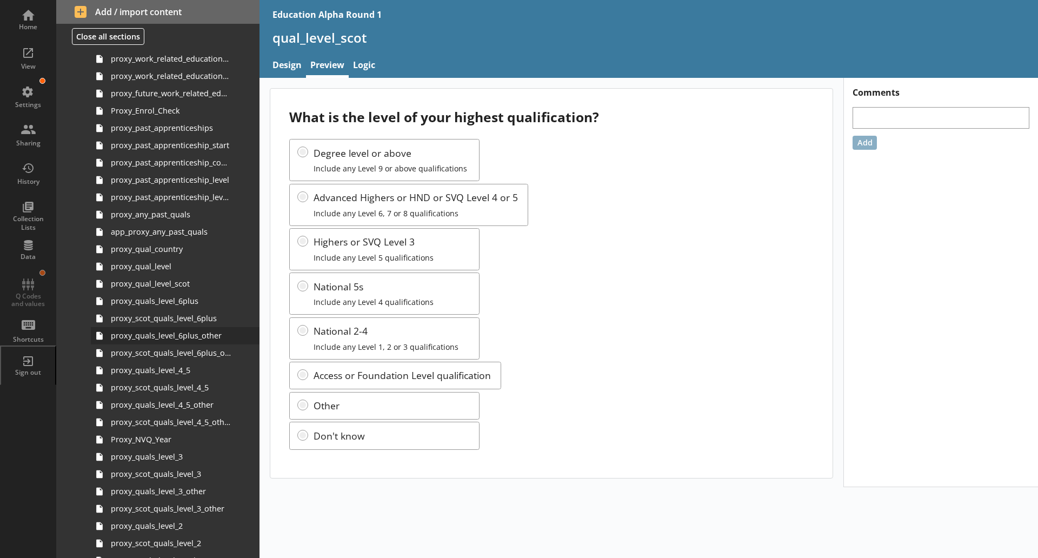
scroll to position [1083, 0]
click at [177, 284] on span "proxy_qual_level_scot" at bounding box center [171, 282] width 121 height 10
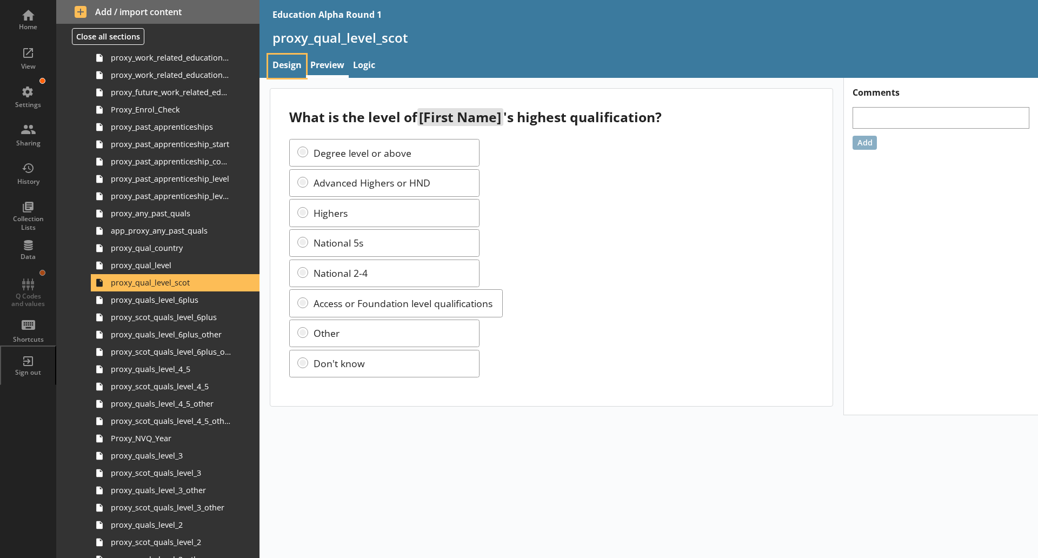
click at [298, 69] on link "Design" at bounding box center [287, 66] width 38 height 23
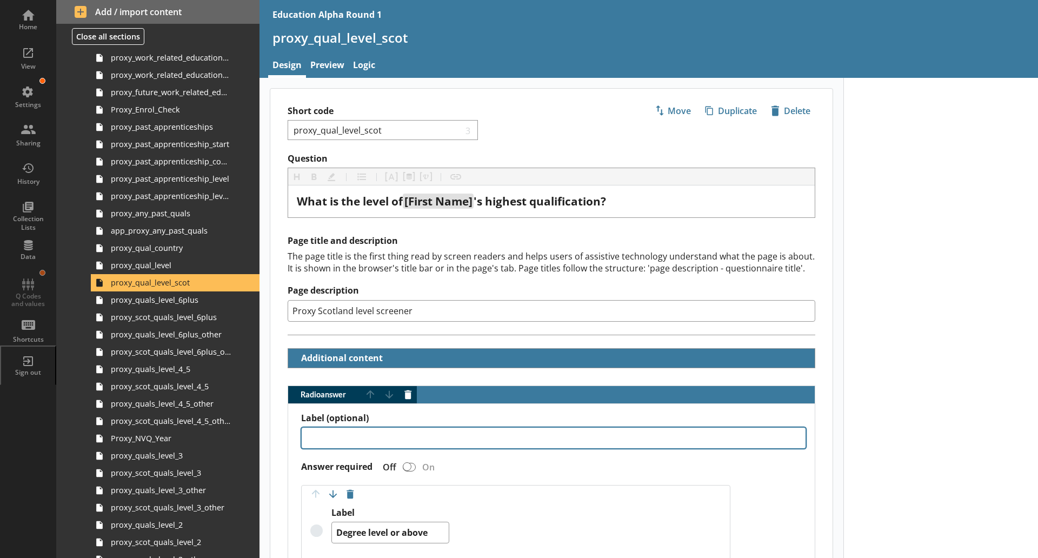
scroll to position [168, 0]
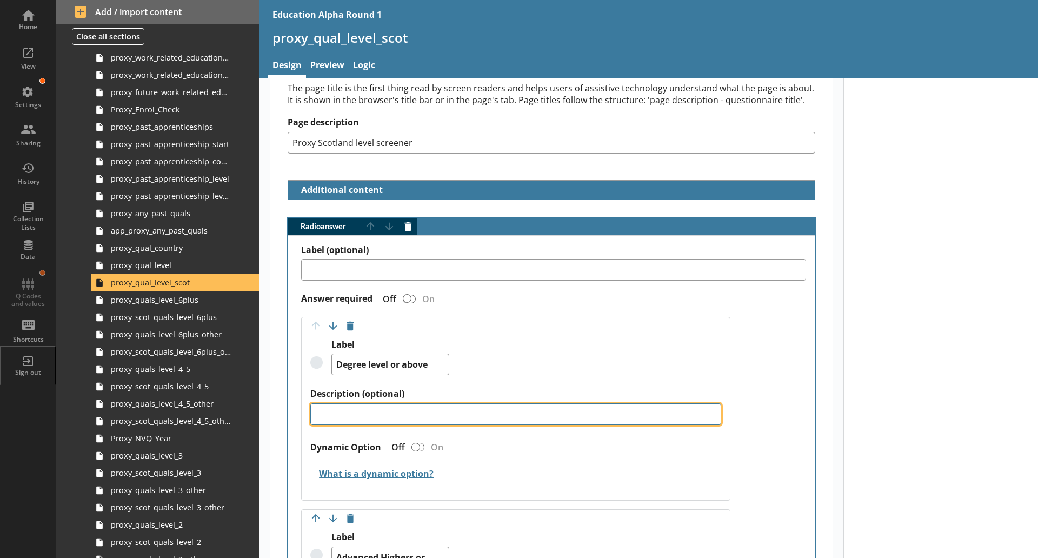
click at [378, 415] on textarea "Description (optional)" at bounding box center [515, 414] width 411 height 22
paste textarea "Include any Level 9 or above qualifications"
type textarea "x"
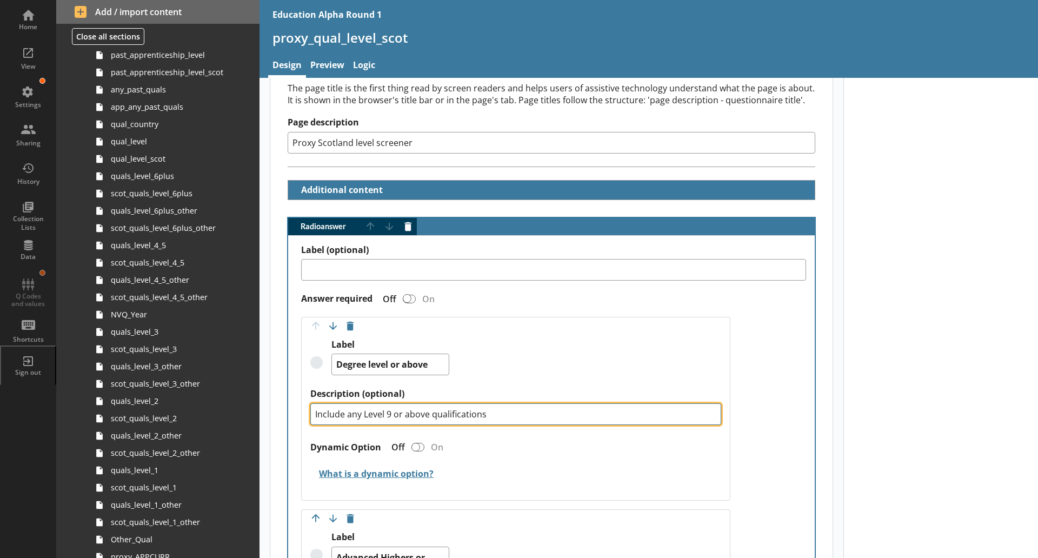
scroll to position [430, 0]
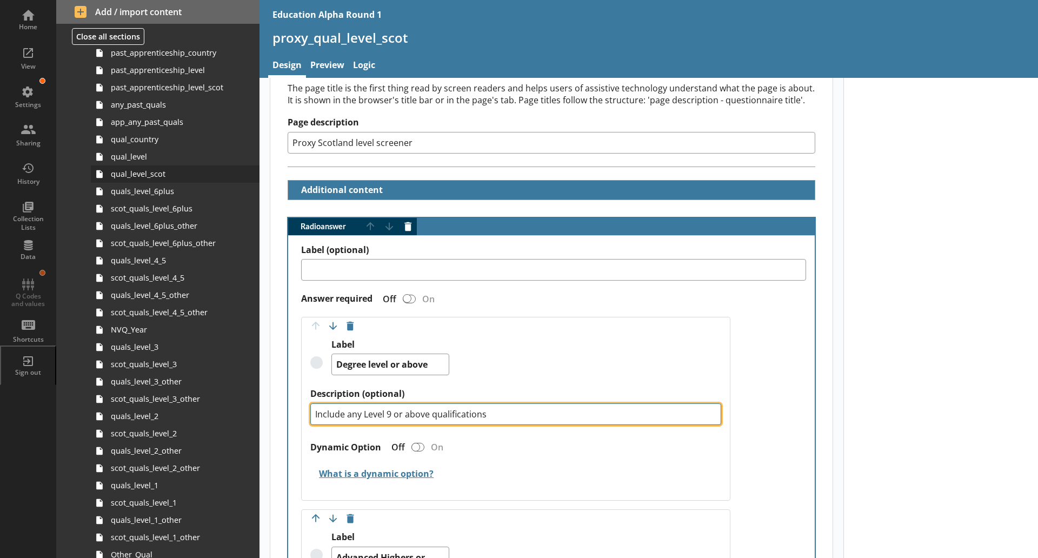
type textarea "Include any Level 9 or above qualifications"
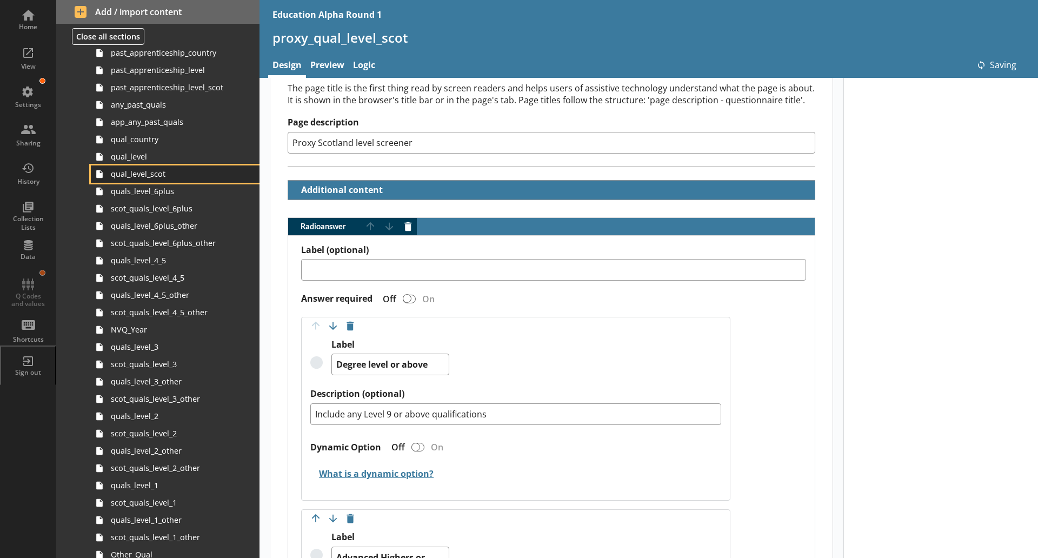
click at [149, 176] on span "qual_level_scot" at bounding box center [171, 174] width 121 height 10
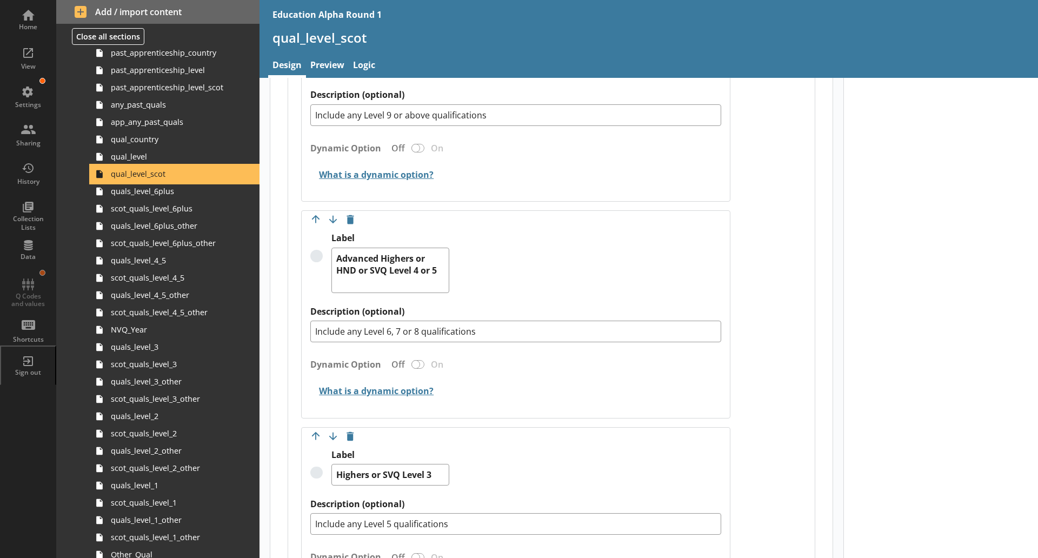
scroll to position [470, 0]
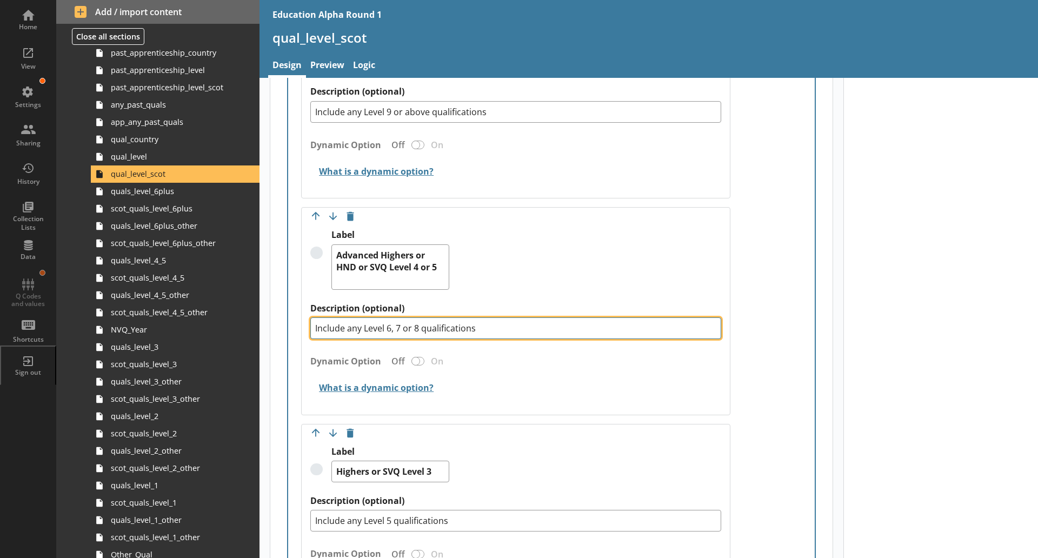
drag, startPoint x: 493, startPoint y: 325, endPoint x: 277, endPoint y: 321, distance: 215.8
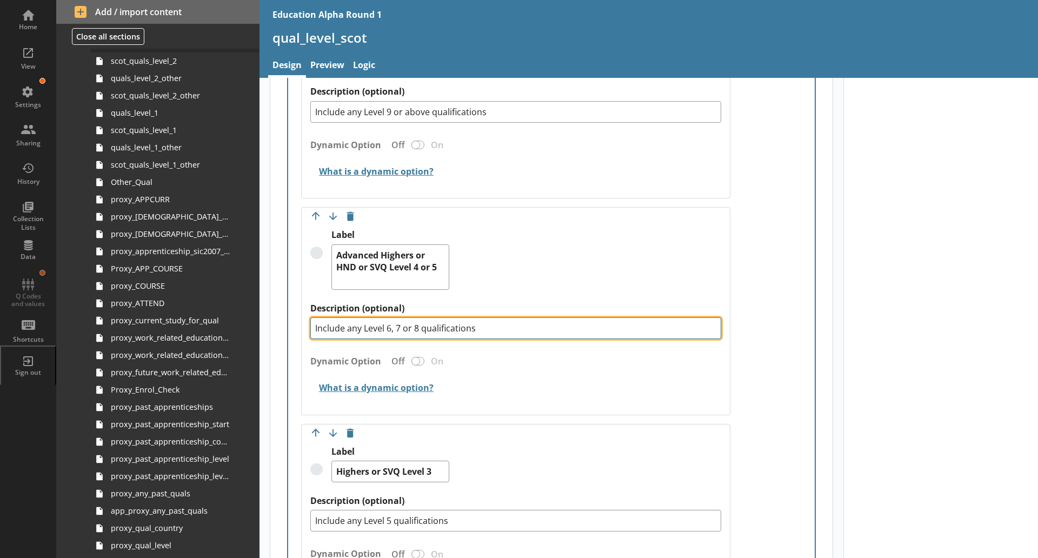
scroll to position [972, 0]
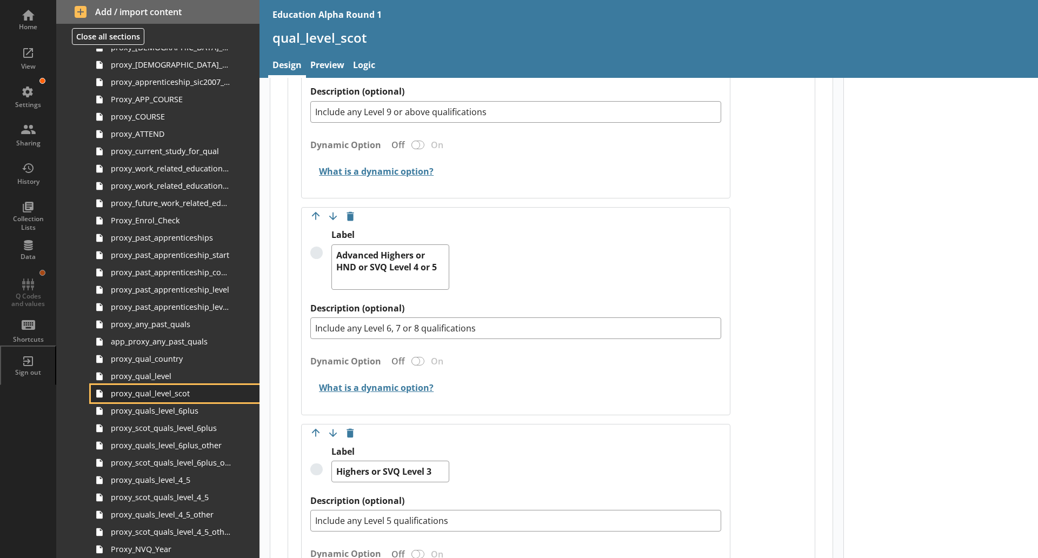
click at [182, 396] on span "proxy_qual_level_scot" at bounding box center [171, 393] width 121 height 10
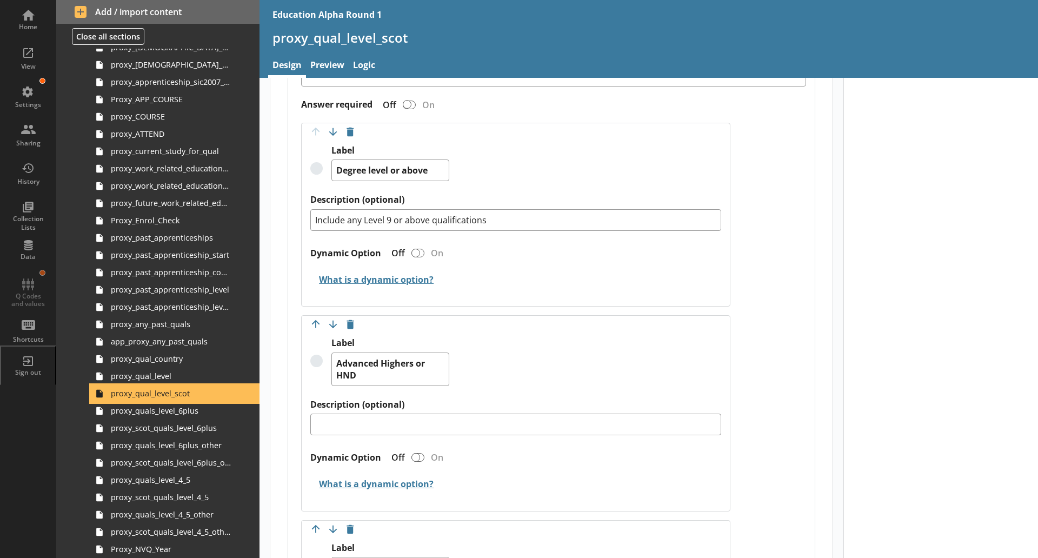
scroll to position [369, 0]
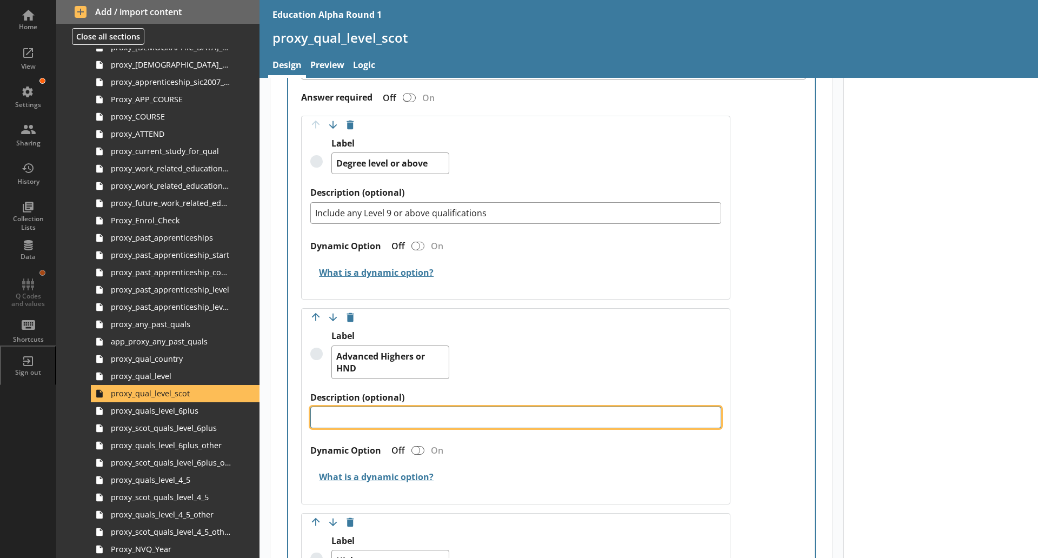
click at [426, 408] on textarea "Description (optional)" at bounding box center [515, 418] width 411 height 22
paste textarea "Include any Level 6, 7 or 8 qualifications"
type textarea "x"
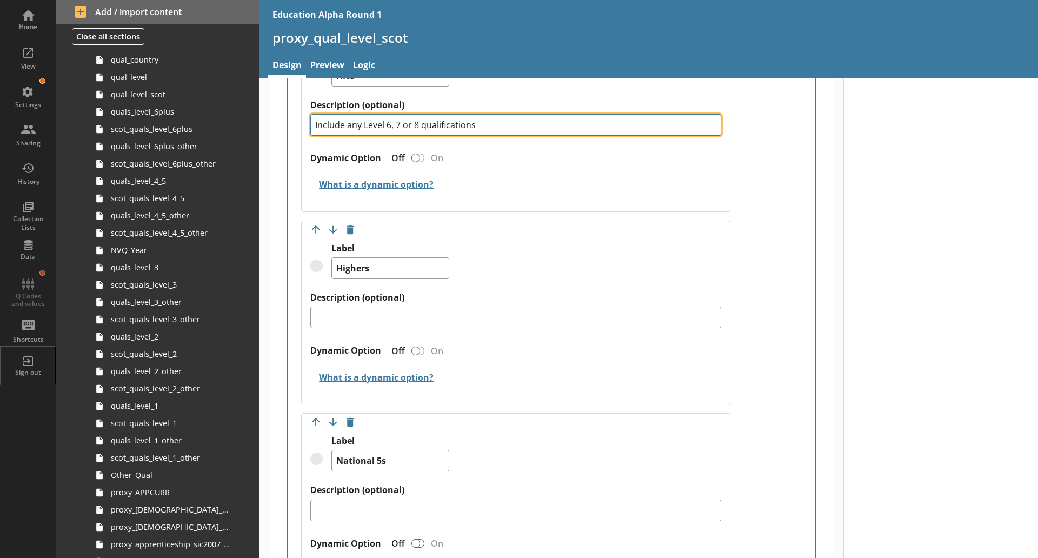
scroll to position [478, 0]
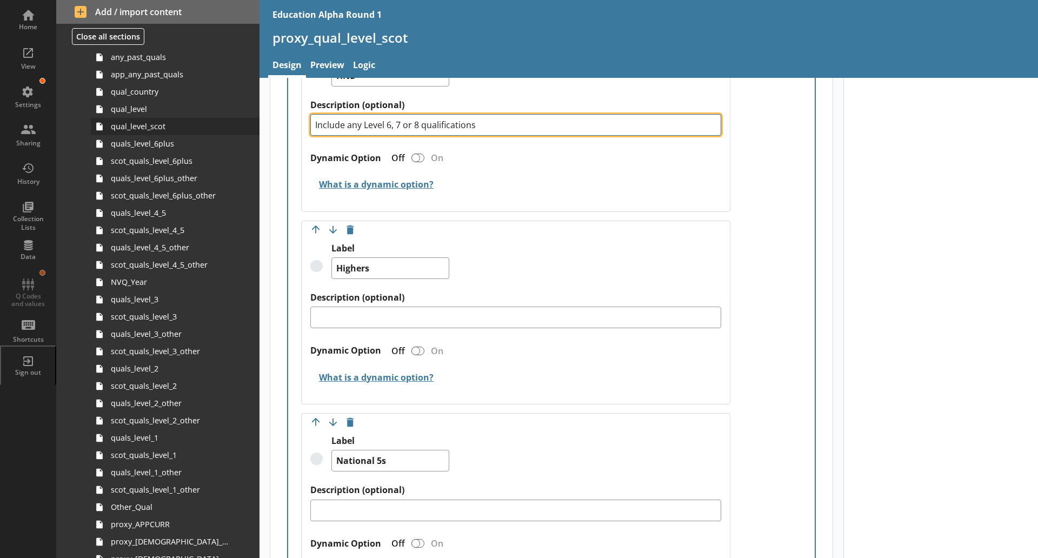
type textarea "Include any Level 6, 7 or 8 qualifications"
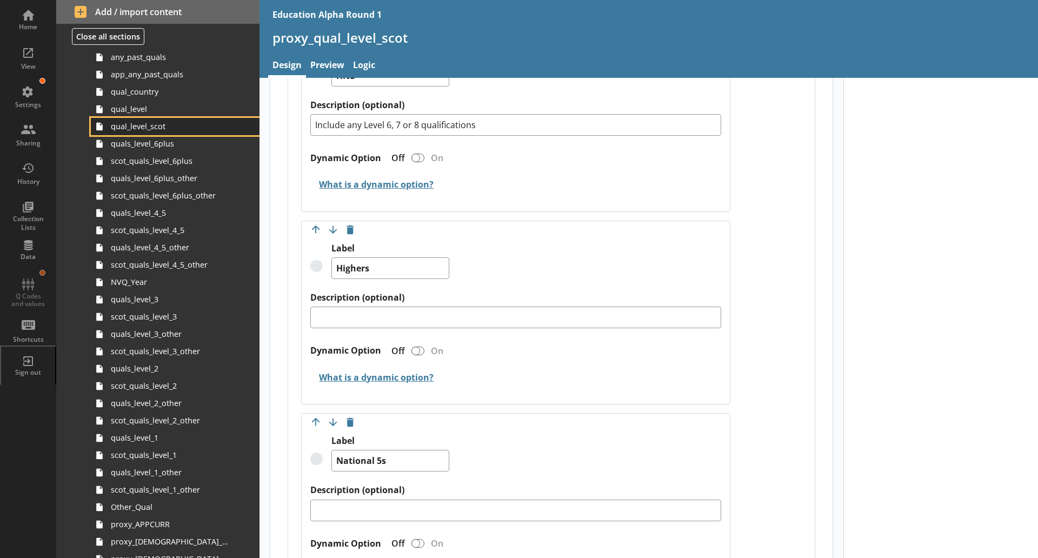
click at [176, 133] on link "qual_level_scot" at bounding box center [175, 126] width 169 height 17
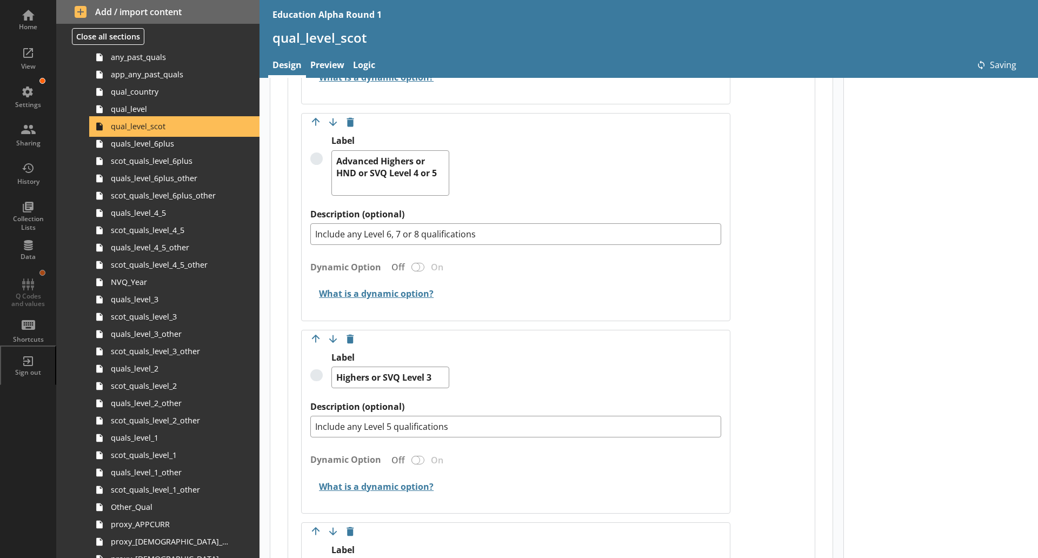
scroll to position [565, 0]
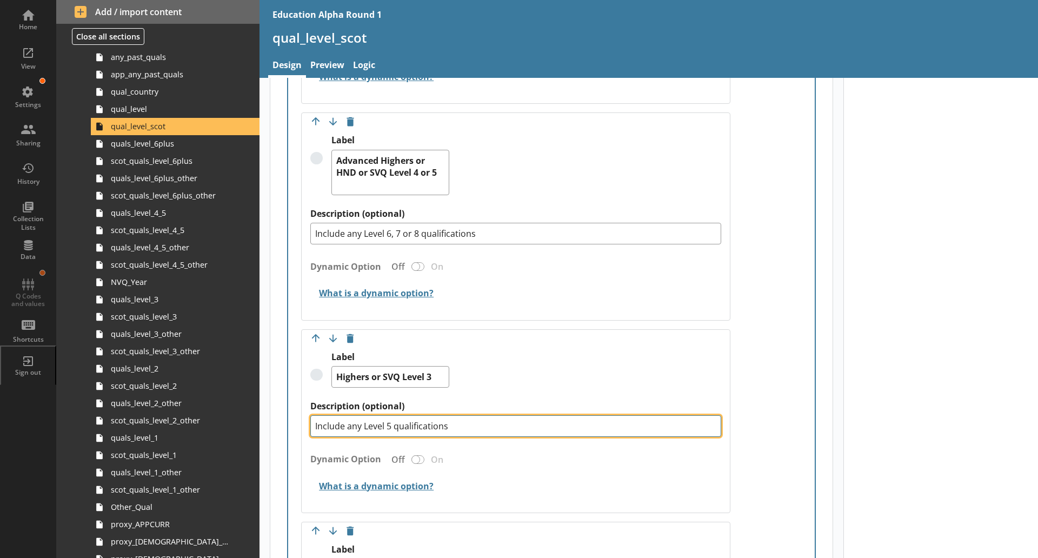
drag, startPoint x: 470, startPoint y: 435, endPoint x: 274, endPoint y: 427, distance: 196.4
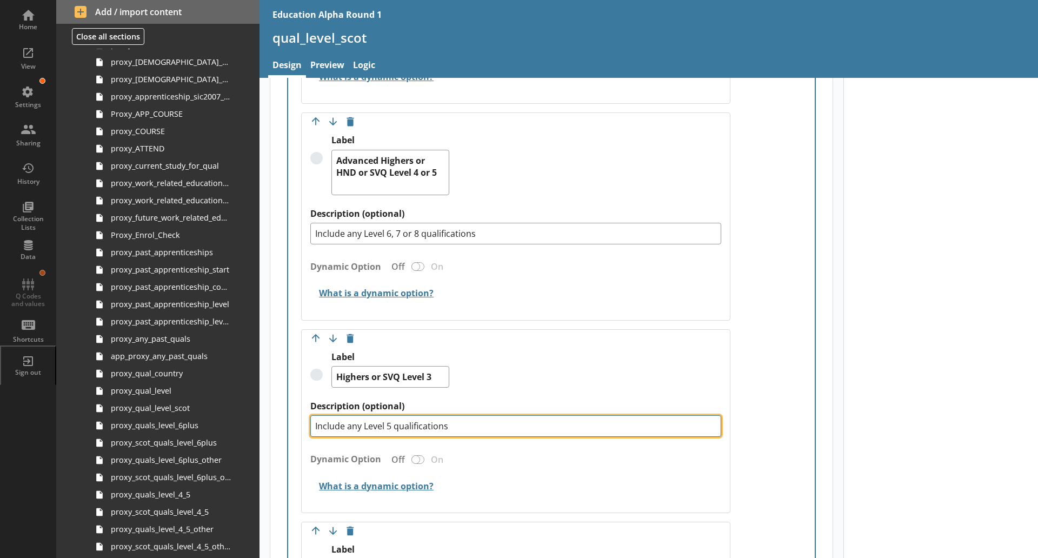
scroll to position [959, 0]
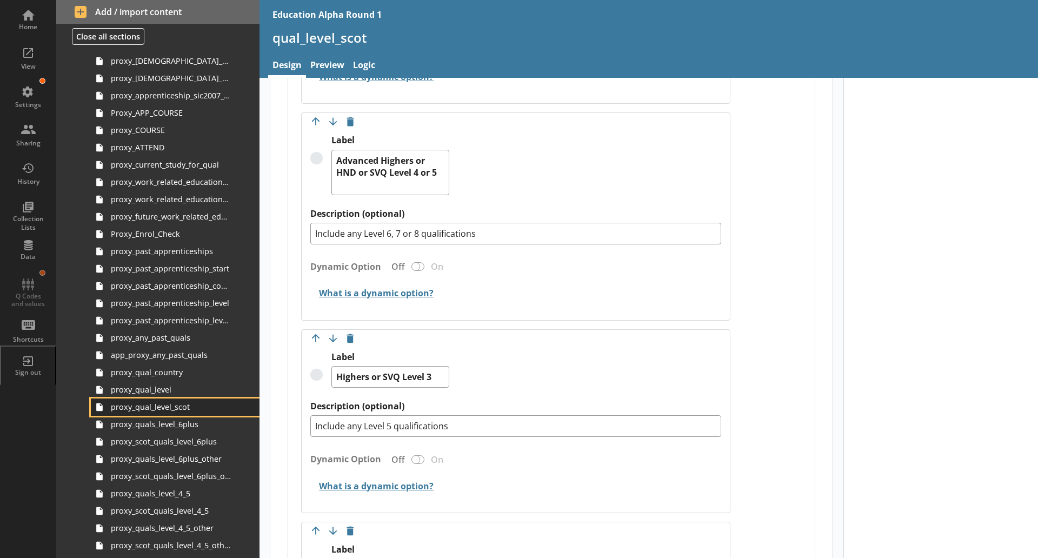
click at [184, 413] on link "proxy_qual_level_scot" at bounding box center [175, 406] width 169 height 17
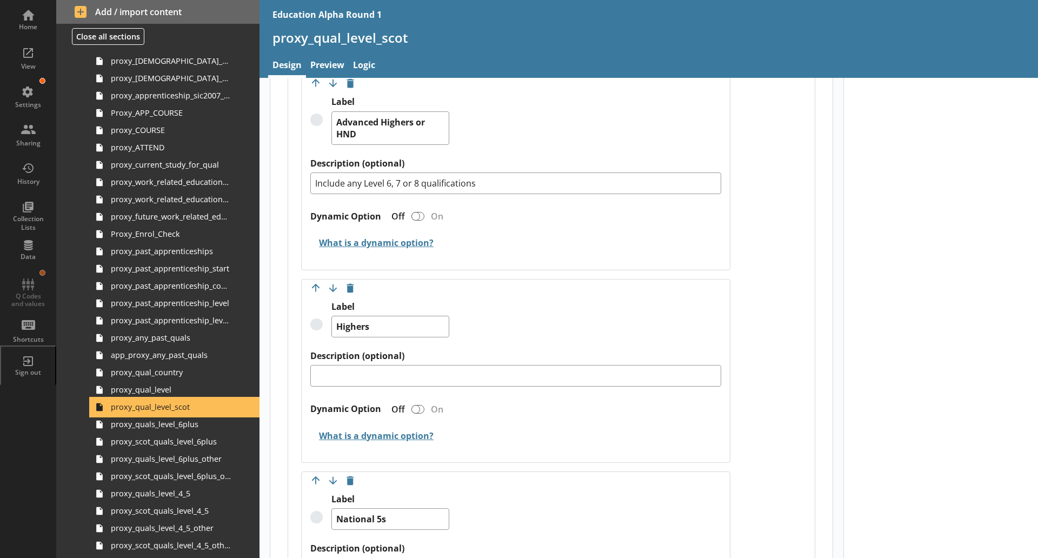
scroll to position [604, 0]
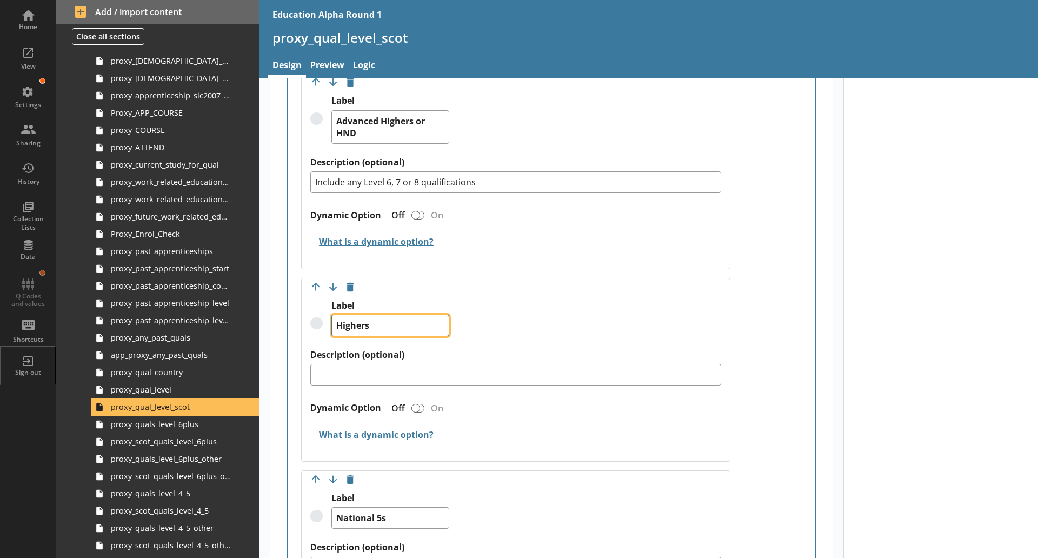
click at [402, 334] on textarea "Highers" at bounding box center [390, 326] width 118 height 22
type textarea "x"
type textarea "Highers"
type textarea "x"
type textarea "Highers o"
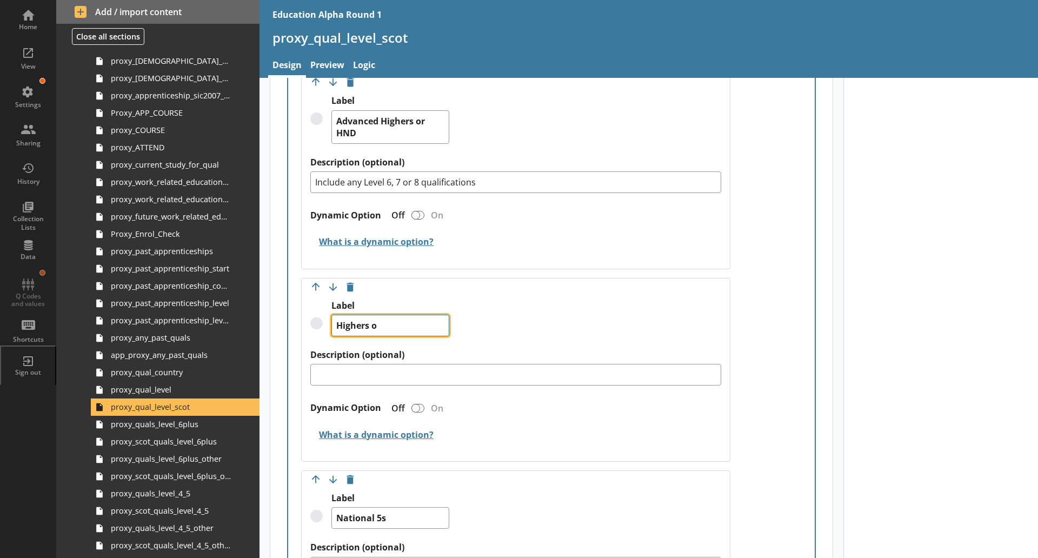
type textarea "x"
type textarea "Highers or"
type textarea "x"
type textarea "Highers or"
type textarea "x"
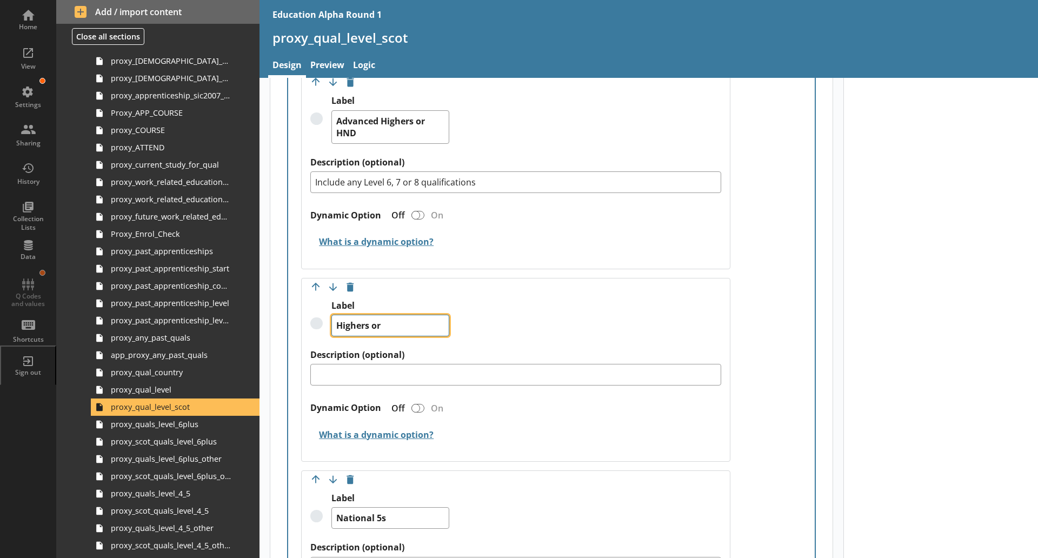
type textarea "Highers or S"
type textarea "x"
type textarea "Highers or SV"
type textarea "x"
type textarea "Highers or SVQ"
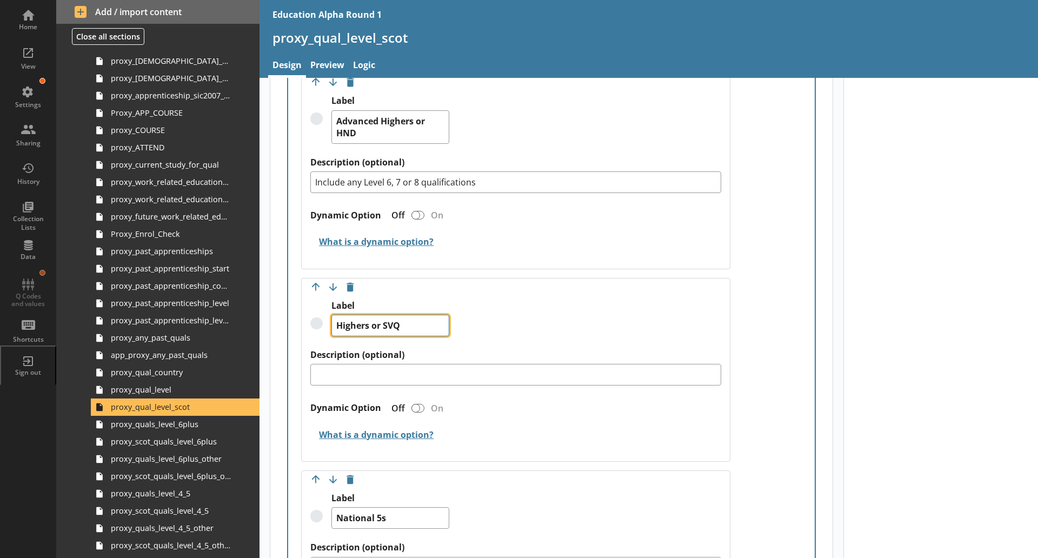
type textarea "x"
type textarea "Highers or SVQ"
type textarea "x"
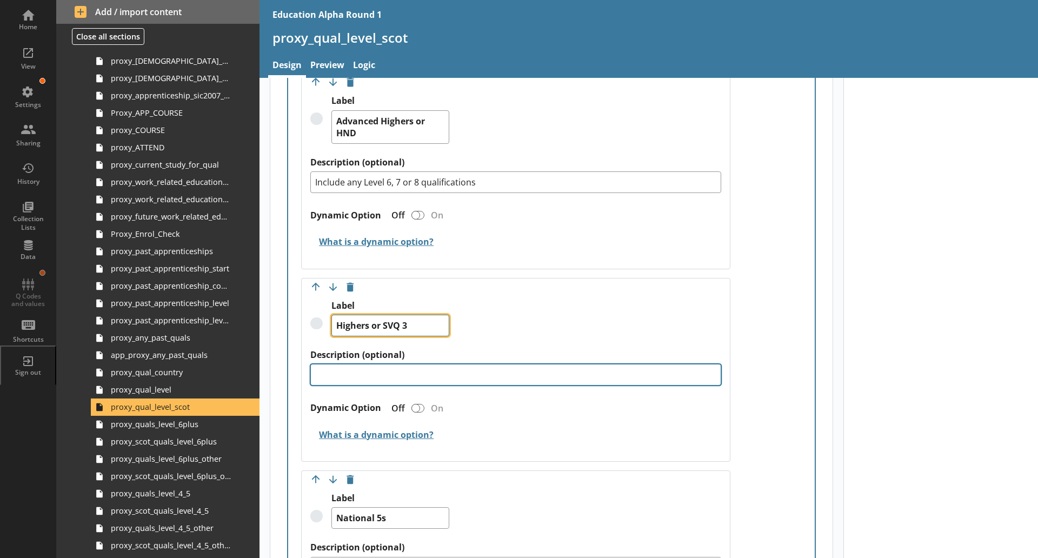
type textarea "Highers or SVQ 3"
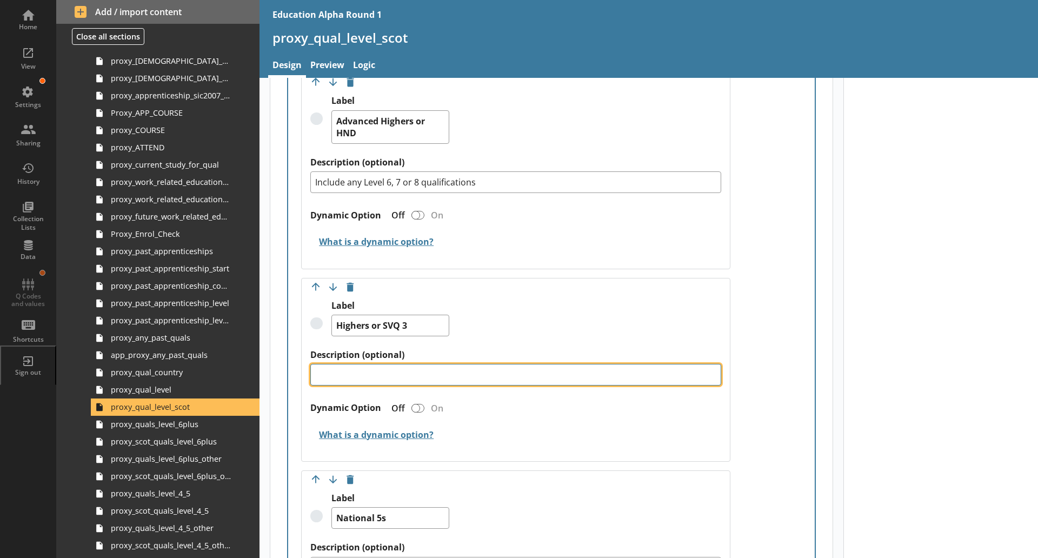
click at [366, 364] on textarea "Description (optional)" at bounding box center [515, 375] width 411 height 22
paste textarea "Include any Level 5 qualifications"
type textarea "x"
type textarea "Include any Level 5 qualifications"
type textarea "x"
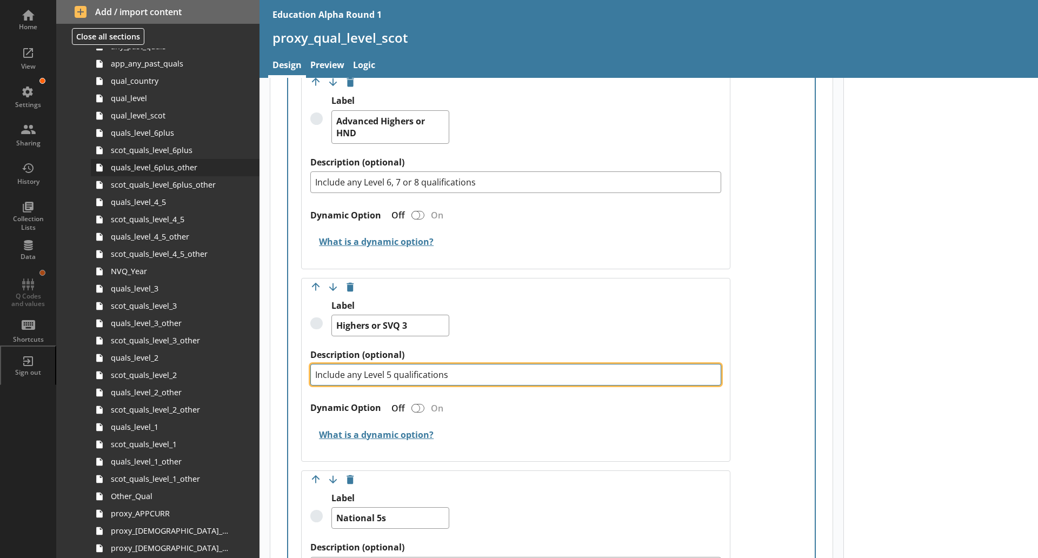
scroll to position [488, 0]
type textarea "Include any Level 5 qualifications"
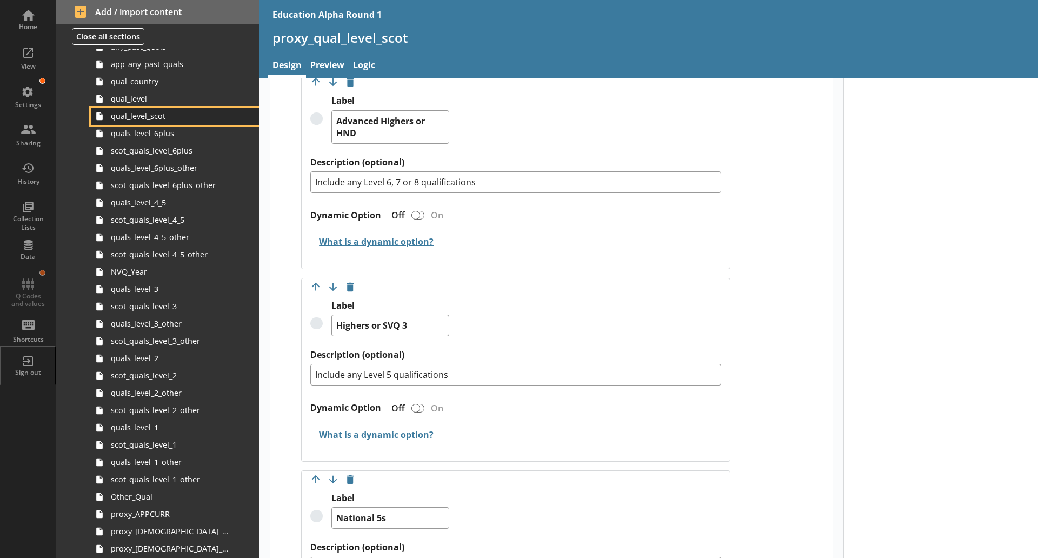
click at [170, 122] on link "qual_level_scot" at bounding box center [175, 116] width 169 height 17
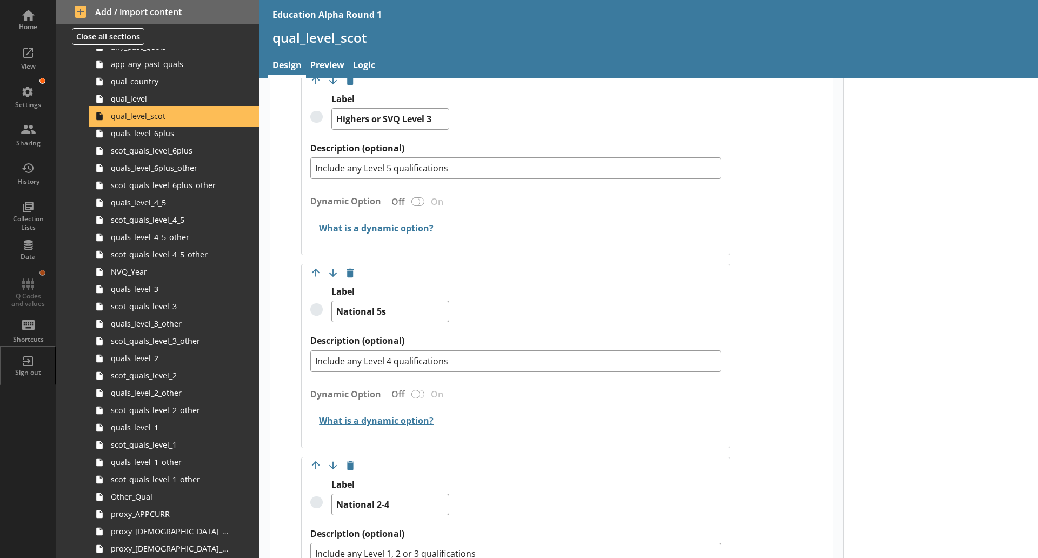
scroll to position [851, 0]
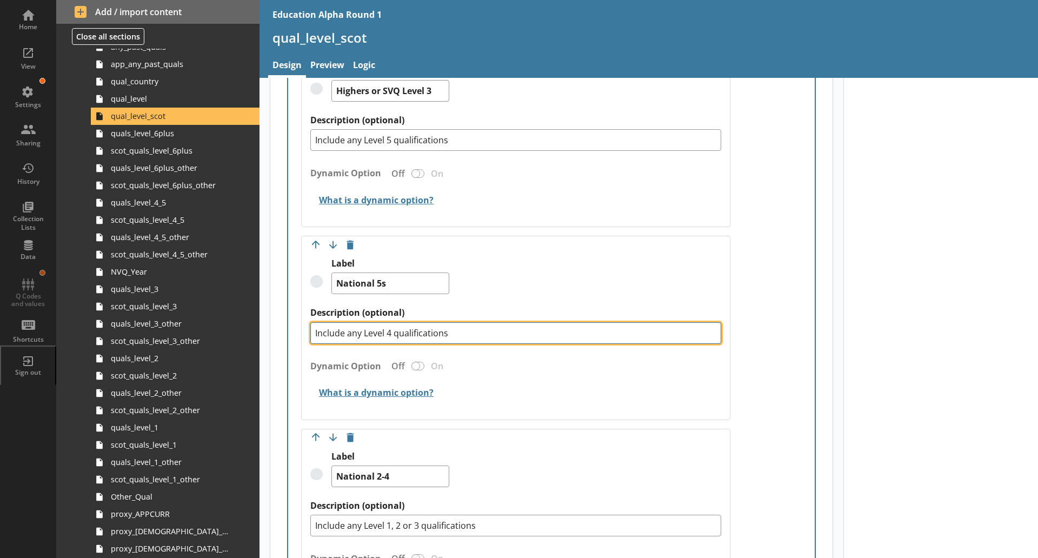
drag, startPoint x: 466, startPoint y: 336, endPoint x: 262, endPoint y: 331, distance: 204.4
click at [262, 331] on main "Short code qual_level_scot 9 Move icon-copy Duplicate icon-delete Created with …" at bounding box center [552, 271] width 584 height 2069
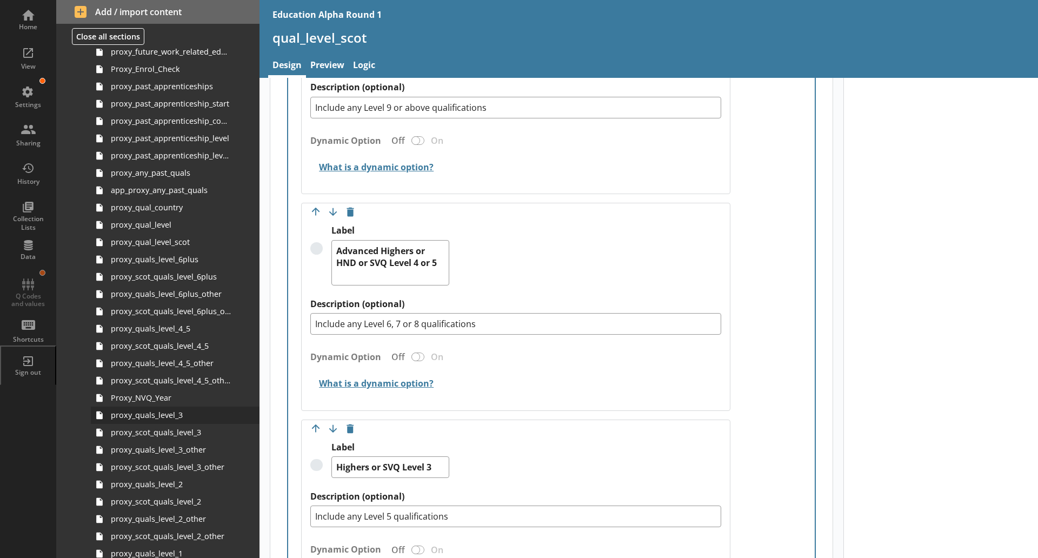
scroll to position [1224, 0]
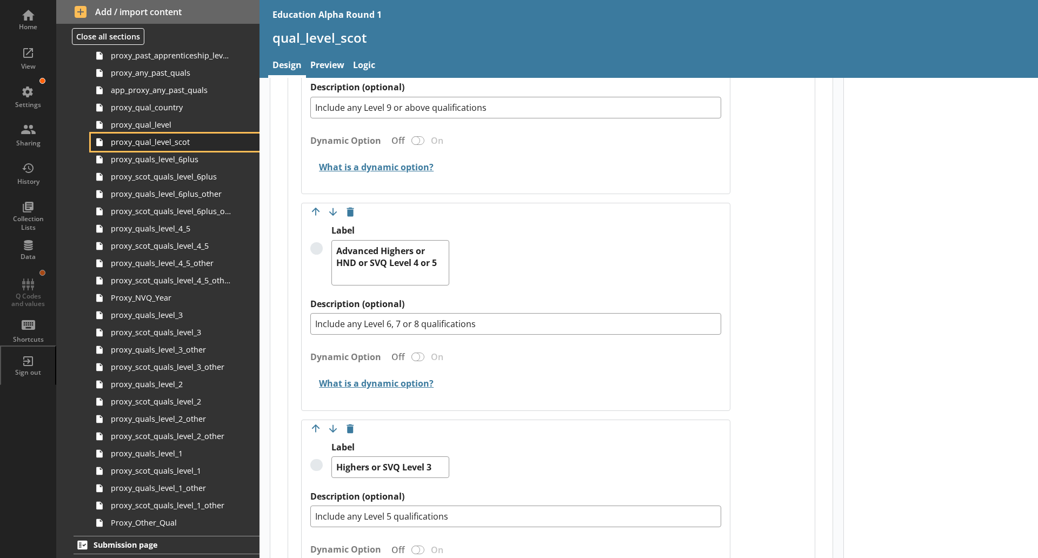
click at [183, 142] on span "proxy_qual_level_scot" at bounding box center [171, 142] width 121 height 10
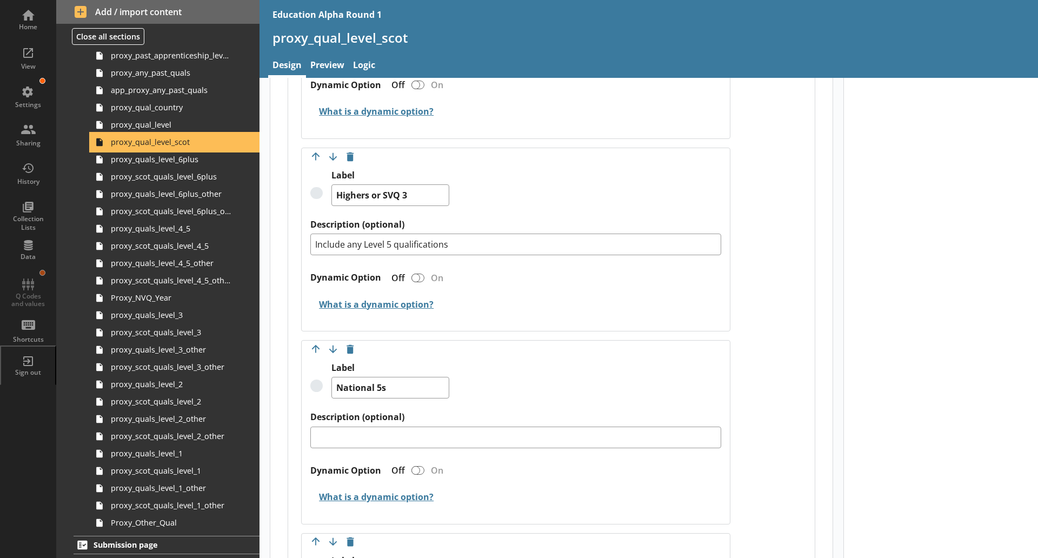
scroll to position [741, 0]
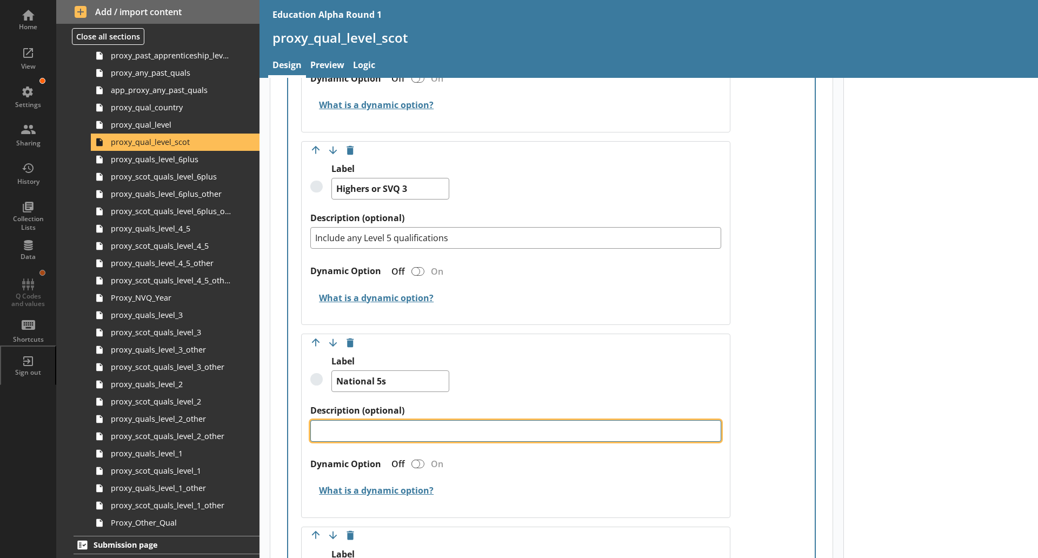
click at [391, 427] on textarea "Description (optional)" at bounding box center [515, 431] width 411 height 22
paste textarea "Include any Level 4 qualifications"
type textarea "x"
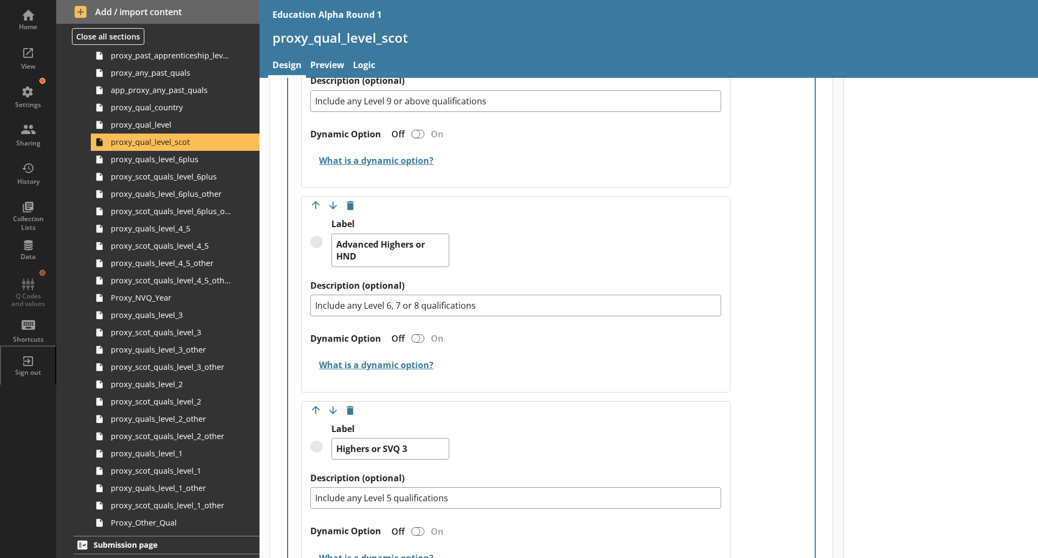
scroll to position [481, 0]
type textarea "Include any Level 4 qualifications"
click at [387, 261] on textarea "Advanced Highers or HND" at bounding box center [390, 251] width 118 height 34
type textarea "x"
type textarea "Advanced Highers or HND"
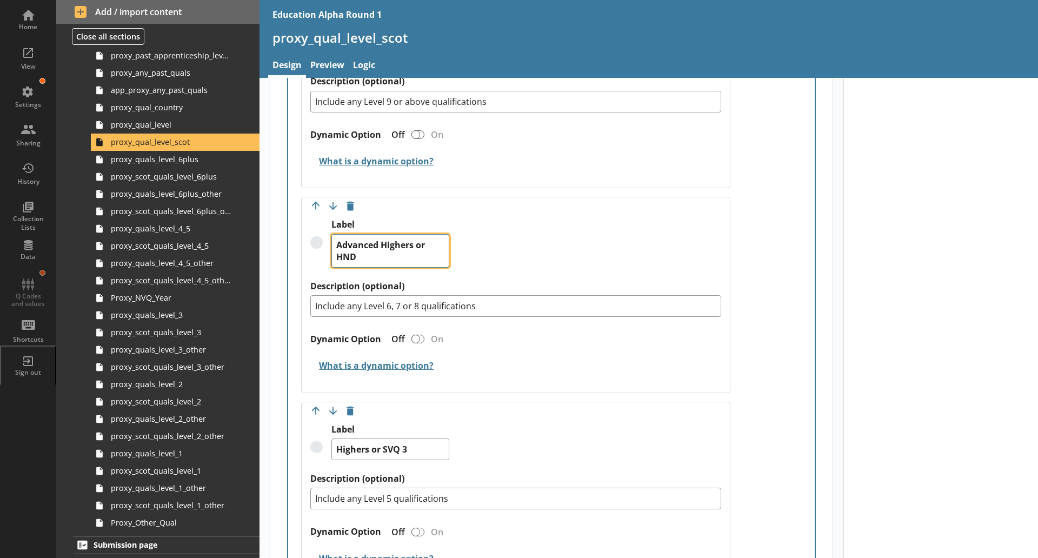
type textarea "x"
type textarea "Advanced Highers or HND o"
type textarea "x"
type textarea "Advanced Highers or HND or"
type textarea "x"
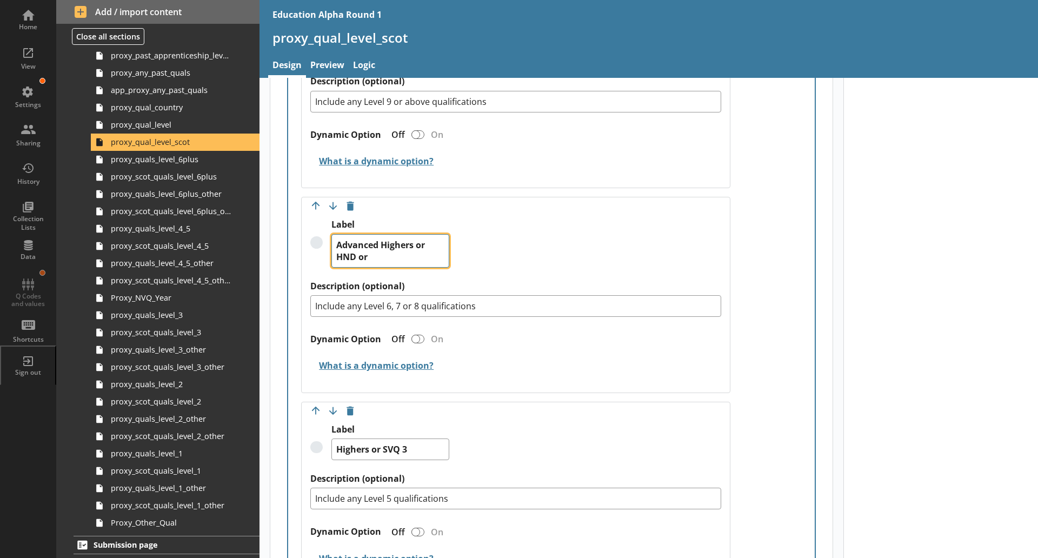
type textarea "Advanced Highers or HND or"
type textarea "x"
type textarea "Advanced Highers or HND or S"
type textarea "x"
type textarea "Advanced Highers or HND or SV"
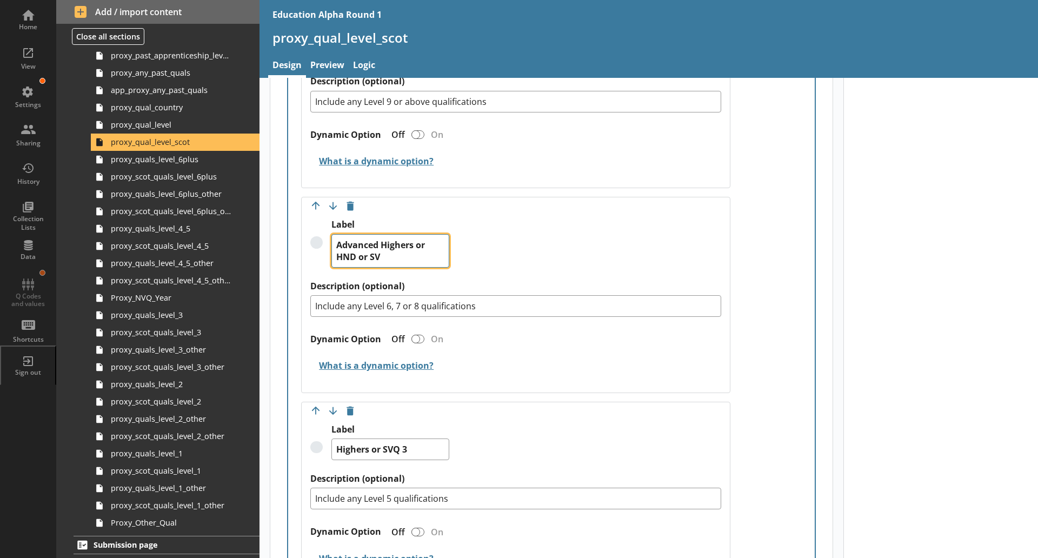
type textarea "x"
type textarea "Advanced Highers or HND or SVQ"
type textarea "x"
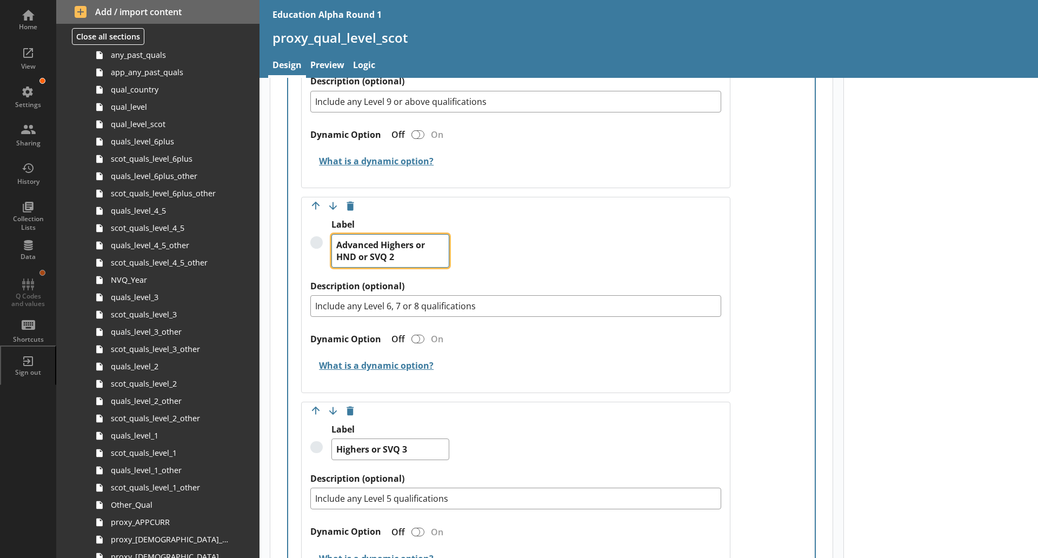
scroll to position [460, 0]
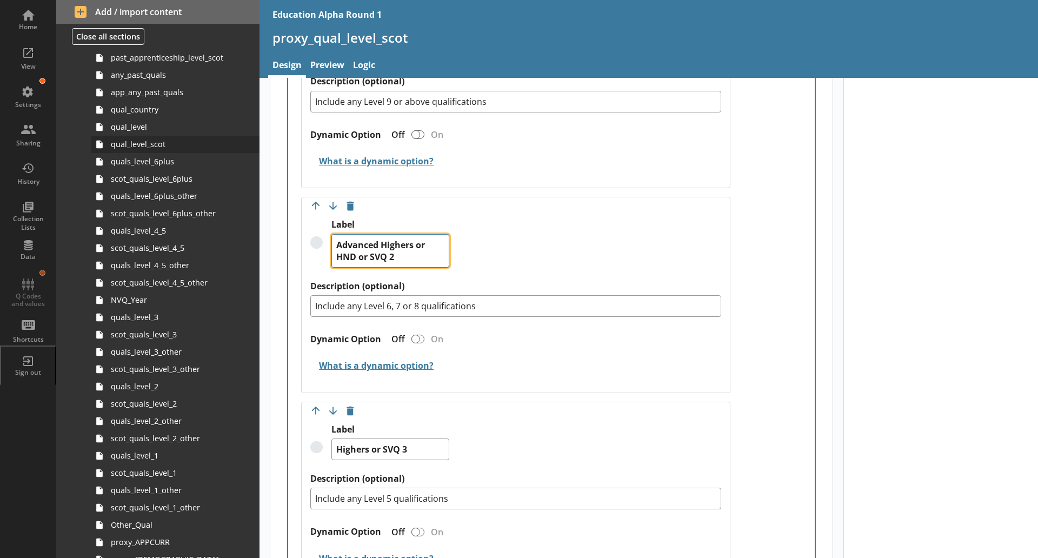
type textarea "Advanced Highers or HND or SVQ 2"
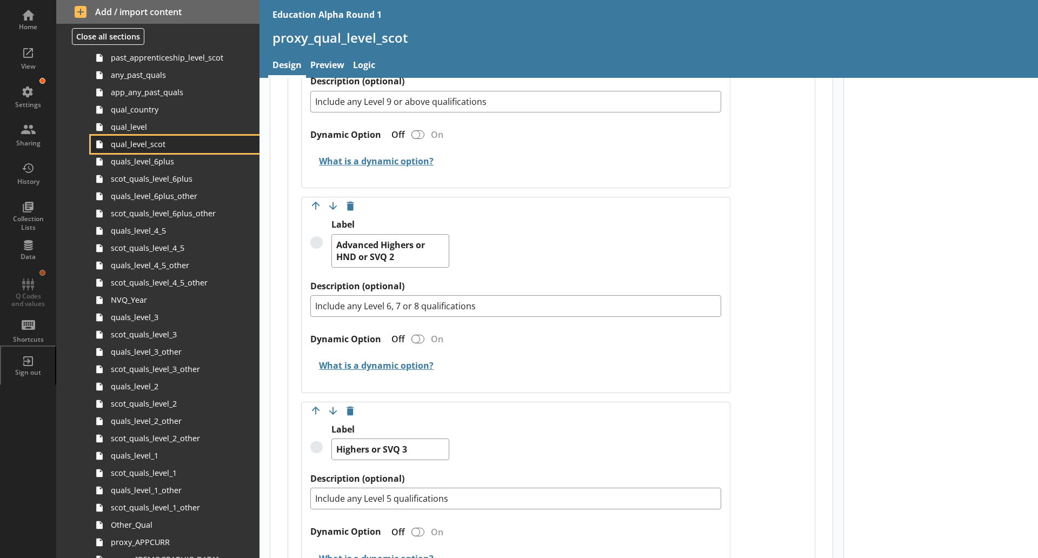
click at [175, 141] on span "qual_level_scot" at bounding box center [171, 144] width 121 height 10
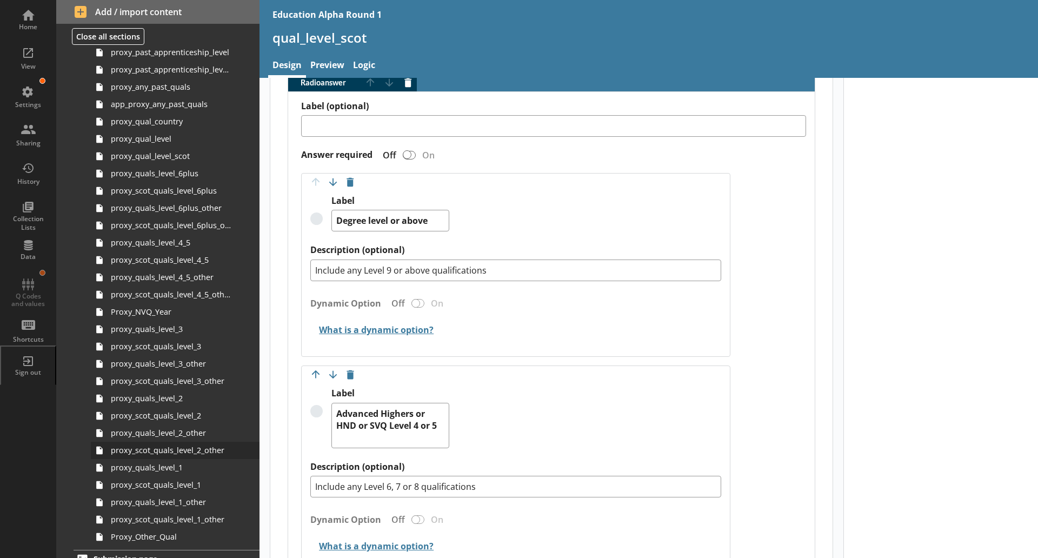
scroll to position [1224, 0]
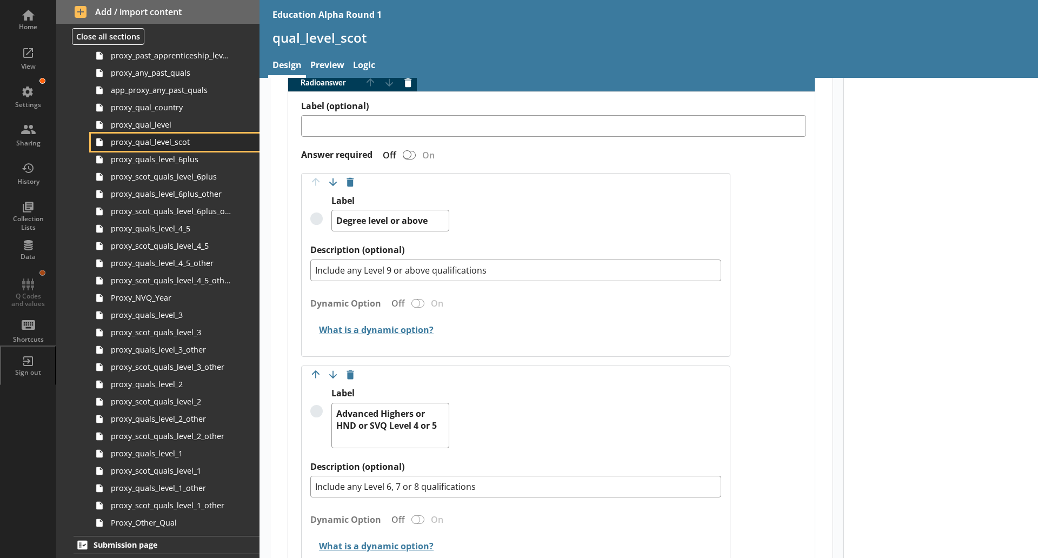
click at [167, 143] on span "proxy_qual_level_scot" at bounding box center [171, 142] width 121 height 10
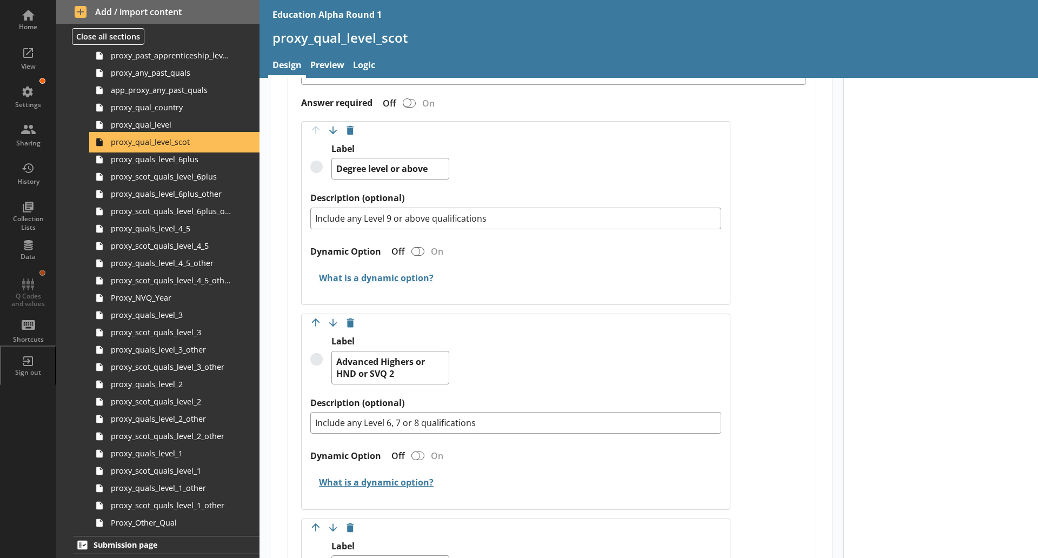
scroll to position [370, 0]
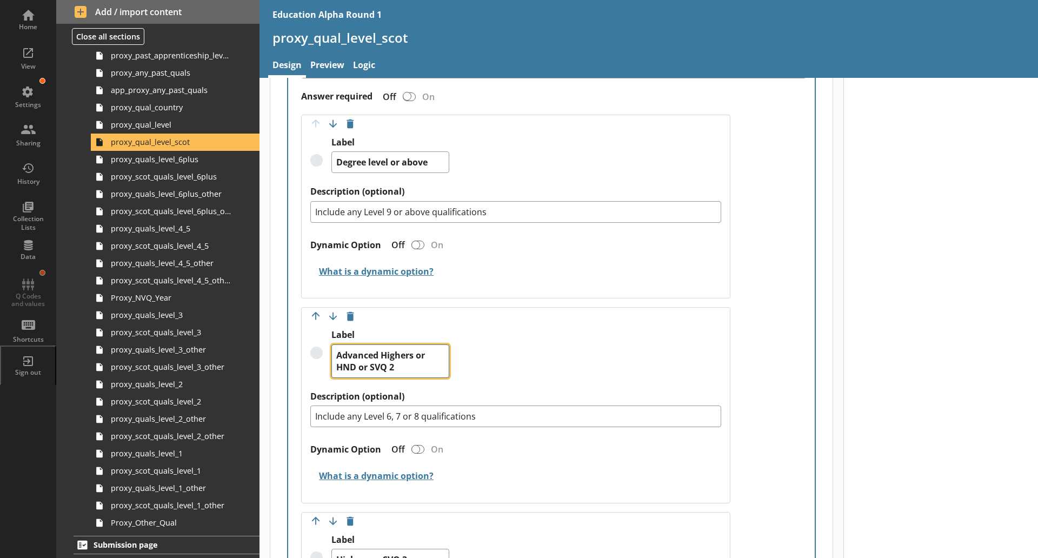
click at [384, 368] on textarea "Advanced Highers or HND or SVQ 2" at bounding box center [390, 361] width 118 height 34
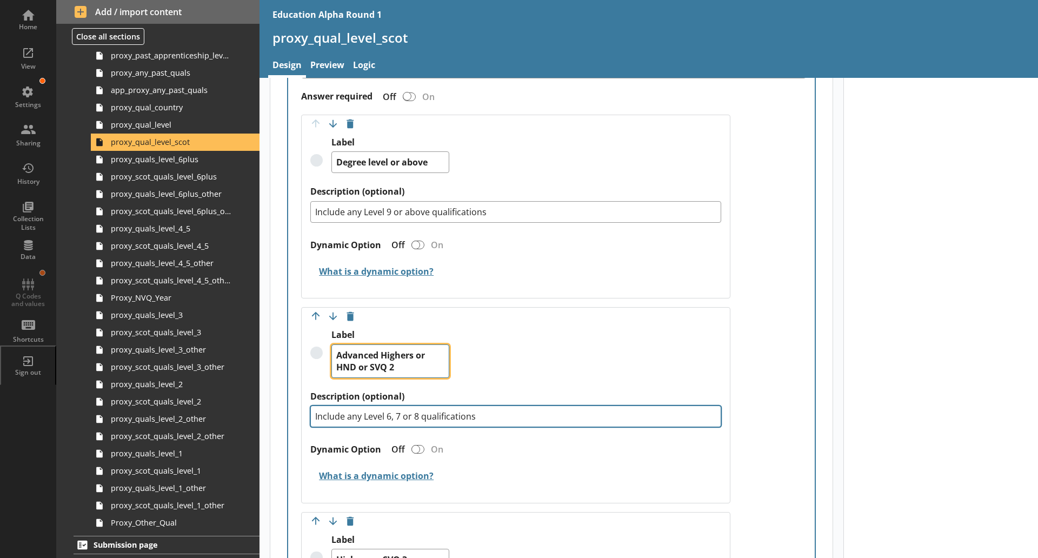
type textarea "x"
type textarea "Advanced Highers or HND or SVQ 2"
type textarea "x"
type textarea "Advanced Highers or HND or SVQ 2L"
type textarea "x"
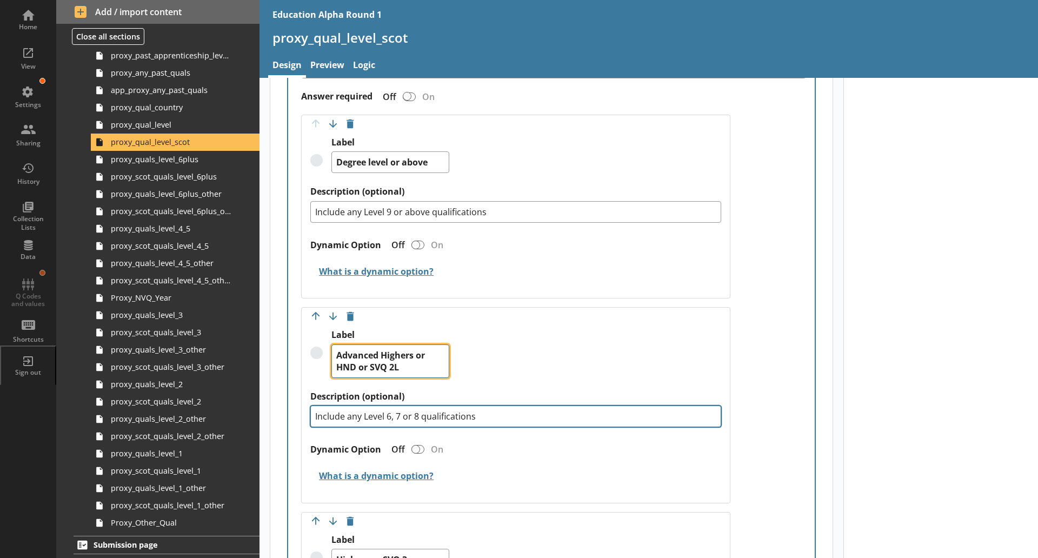
type textarea "Advanced Highers or HND or SVQ 2"
type textarea "x"
type textarea "Advanced Highers or HND or SVQ"
type textarea "x"
type textarea "Advanced Highers or HND or SVQ L"
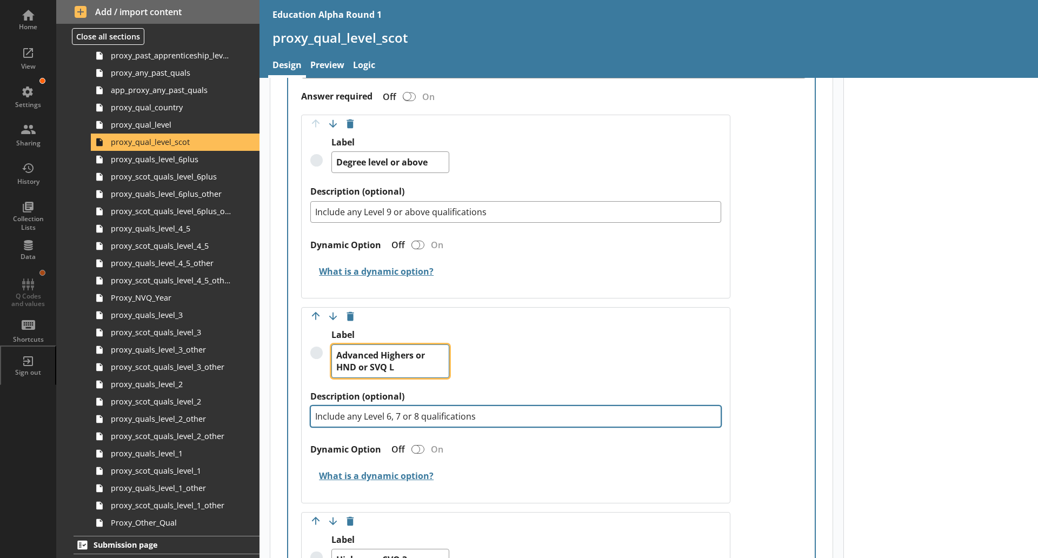
type textarea "x"
type textarea "Advanced Highers or HND or SVQ Lev"
type textarea "x"
type textarea "Advanced Highers or HND or SVQ Leve"
type textarea "x"
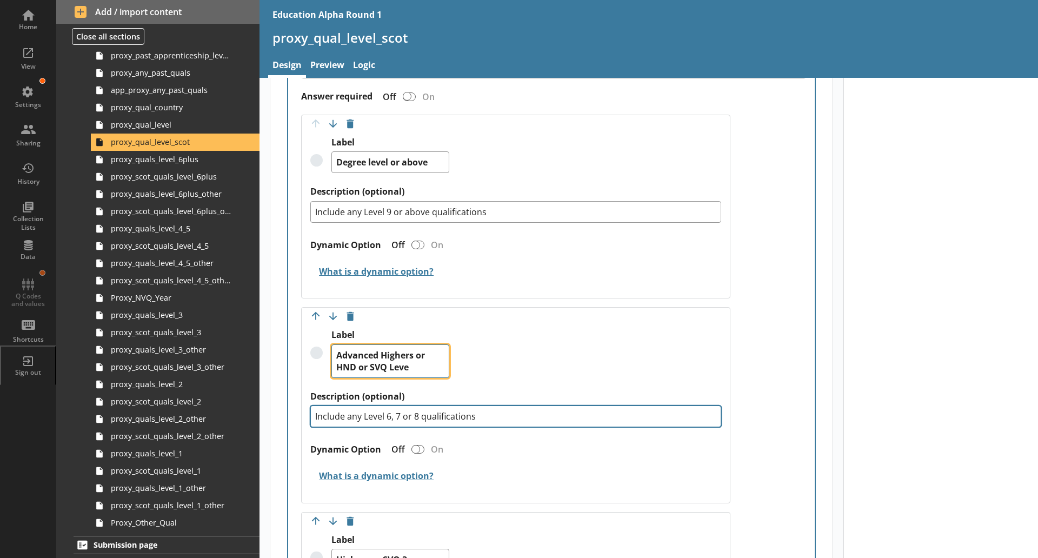
type textarea "Advanced Highers or HND or SVQ Level"
type textarea "x"
type textarea "Advanced Highers or HND or SVQ Level"
type textarea "x"
type textarea "Advanced Highers or HND or SVQ Level 2"
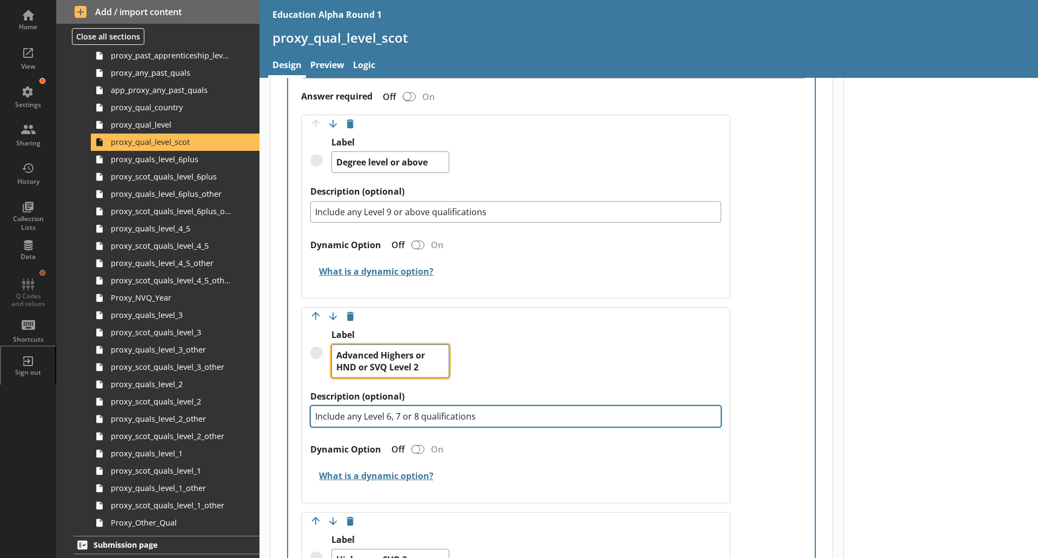
type textarea "x"
type textarea "Advanced Highers or HND or SVQ Level"
type textarea "x"
type textarea "Advanced Highers or HND or SVQ Level 4"
type textarea "x"
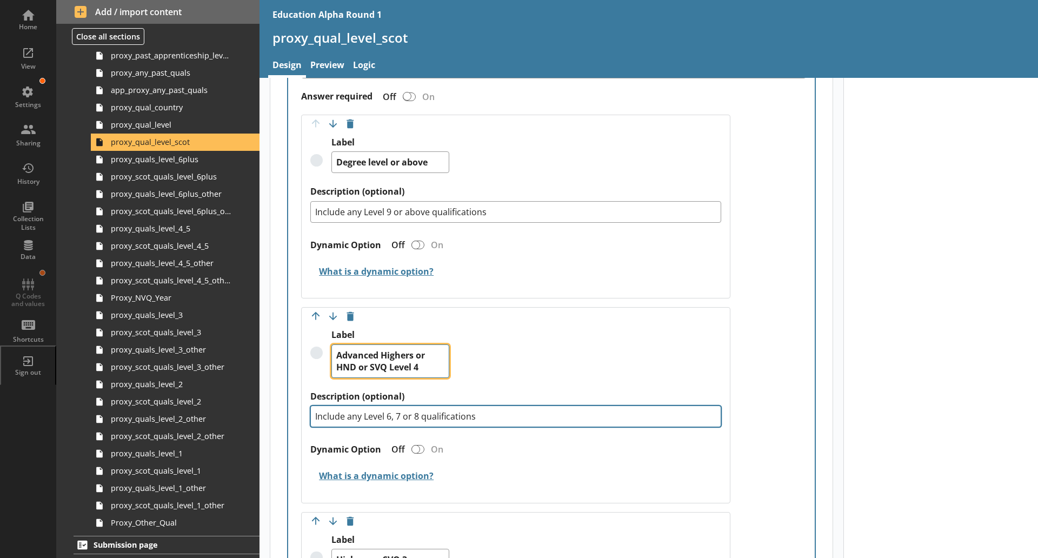
type textarea "Advanced Highers or HND or SVQ Level 4 o"
type textarea "x"
type textarea "Advanced Highers or HND or SVQ Level 4 or"
type textarea "x"
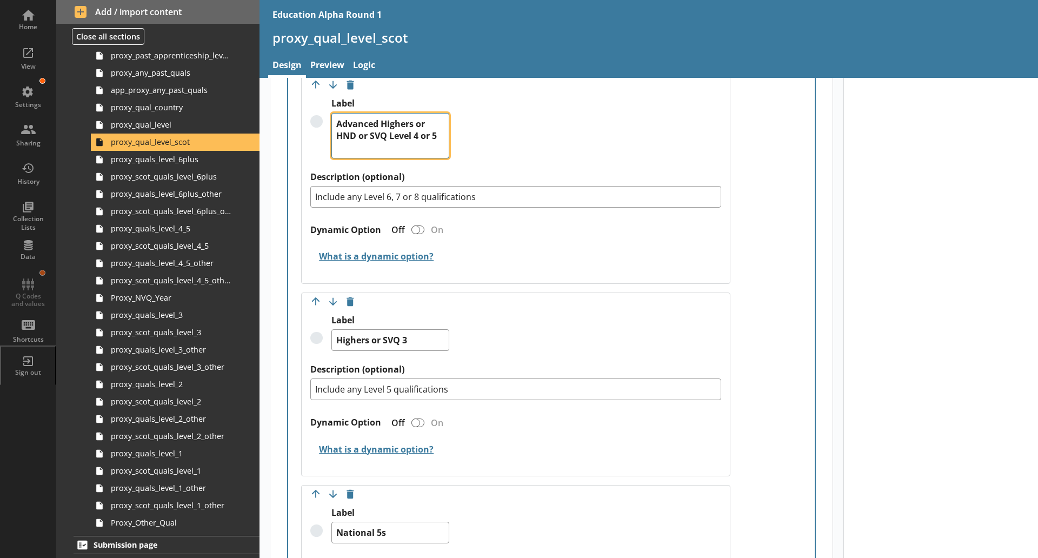
scroll to position [602, 0]
type textarea "Advanced Highers or HND or SVQ Level 4 or 5"
click at [385, 338] on textarea "Highers or SVQ 3" at bounding box center [390, 340] width 118 height 22
click at [405, 342] on textarea "Highers or SVQ 3" at bounding box center [390, 340] width 118 height 22
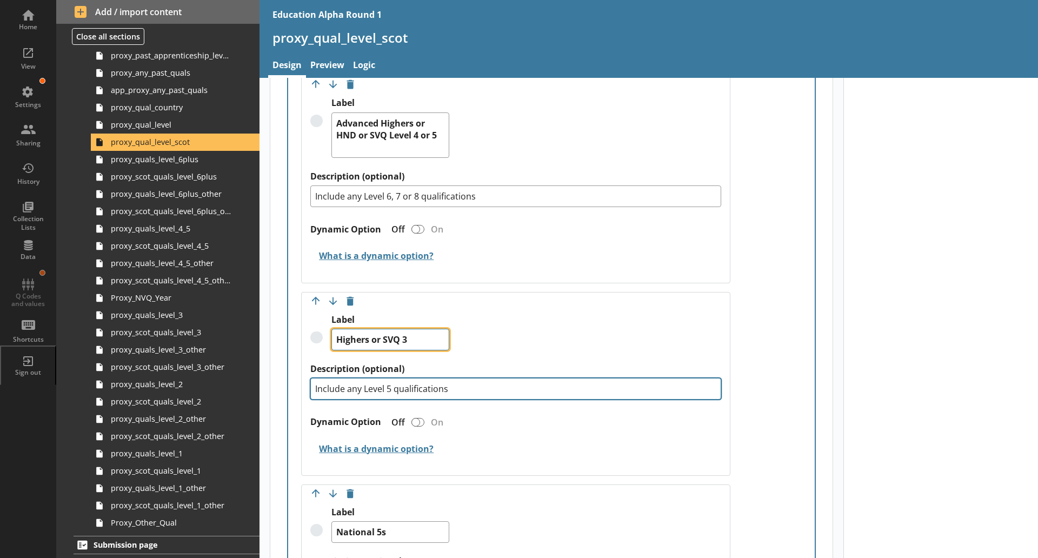
type textarea "x"
type textarea "Highers or SVQ L3"
type textarea "x"
type textarea "Highers or SVQ Lev3"
type textarea "x"
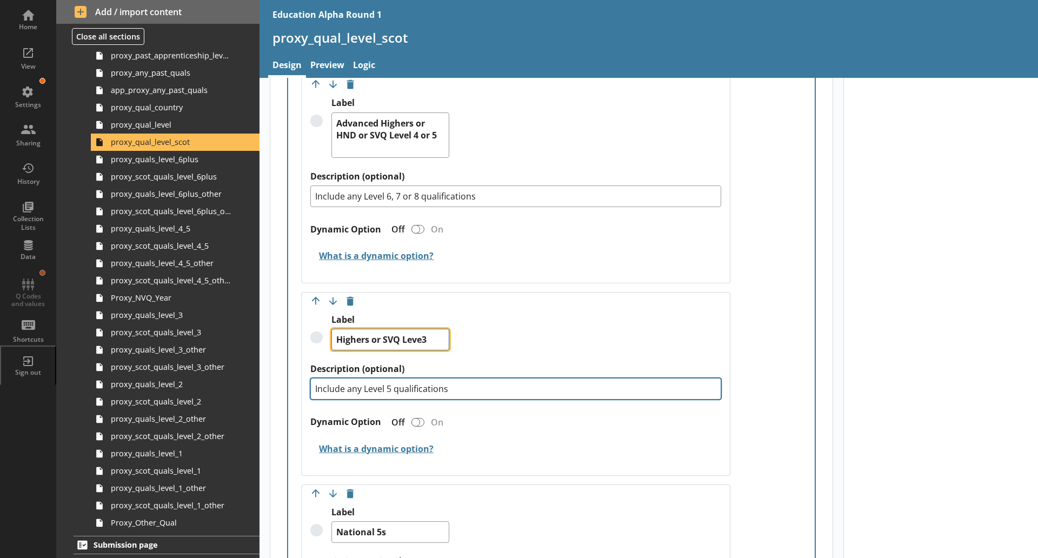
type textarea "Highers or SVQ Level3"
type textarea "x"
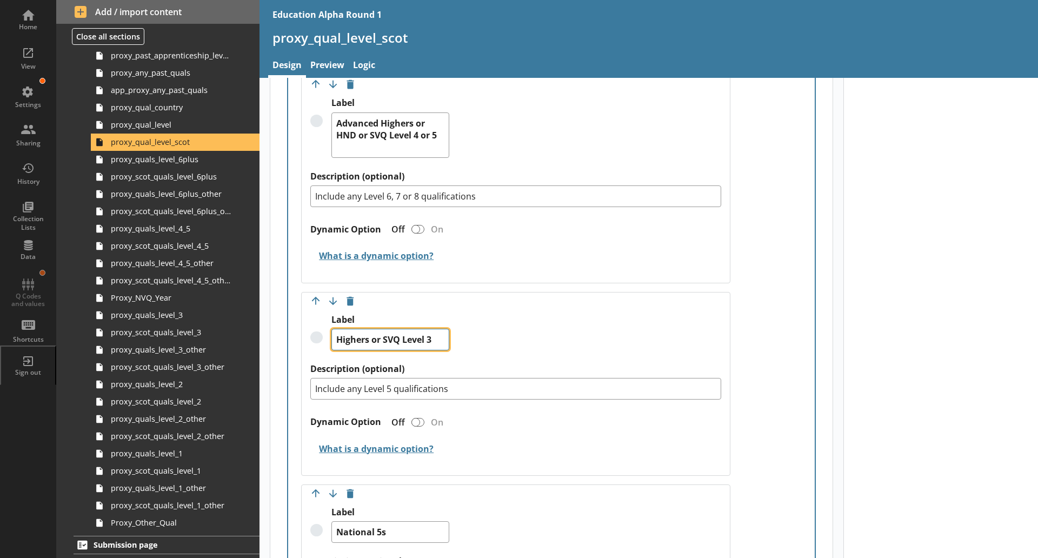
type textarea "Highers or SVQ Level 3"
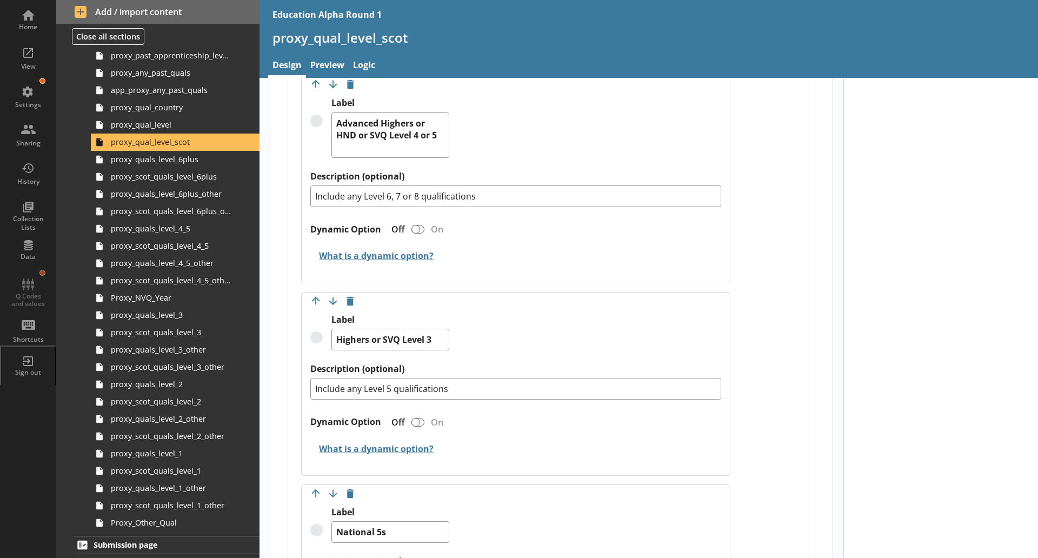
click at [559, 297] on div "Move answer up Move answer down Delete option Label Highers or SVQ Level 3 Desc…" at bounding box center [515, 384] width 429 height 184
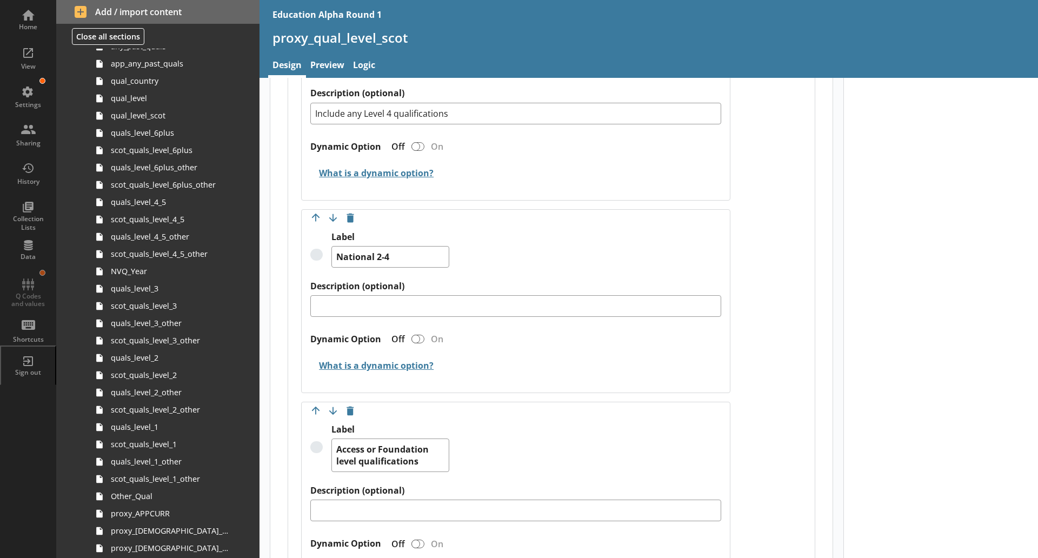
scroll to position [488, 0]
click at [171, 116] on span "qual_level_scot" at bounding box center [171, 116] width 121 height 10
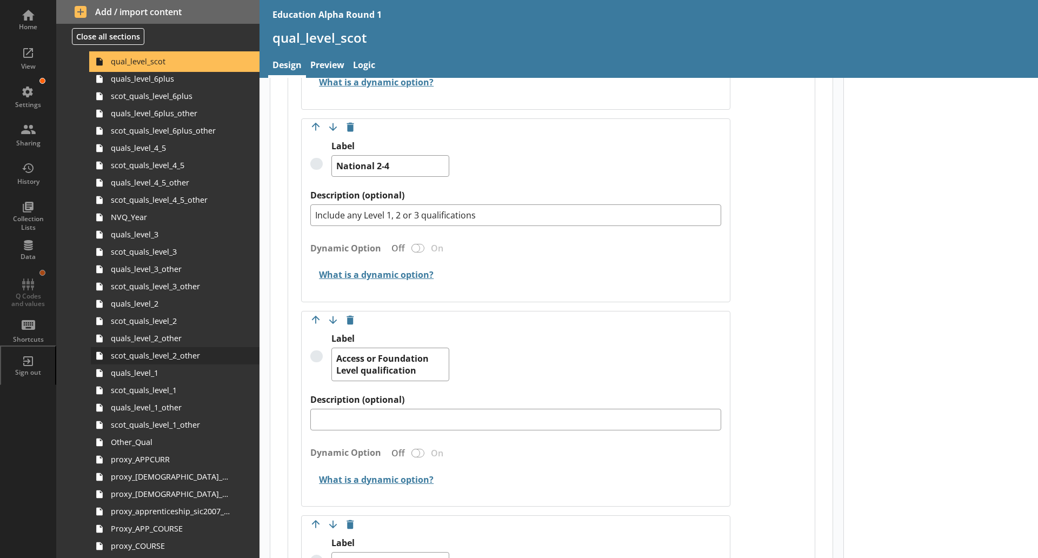
scroll to position [539, 0]
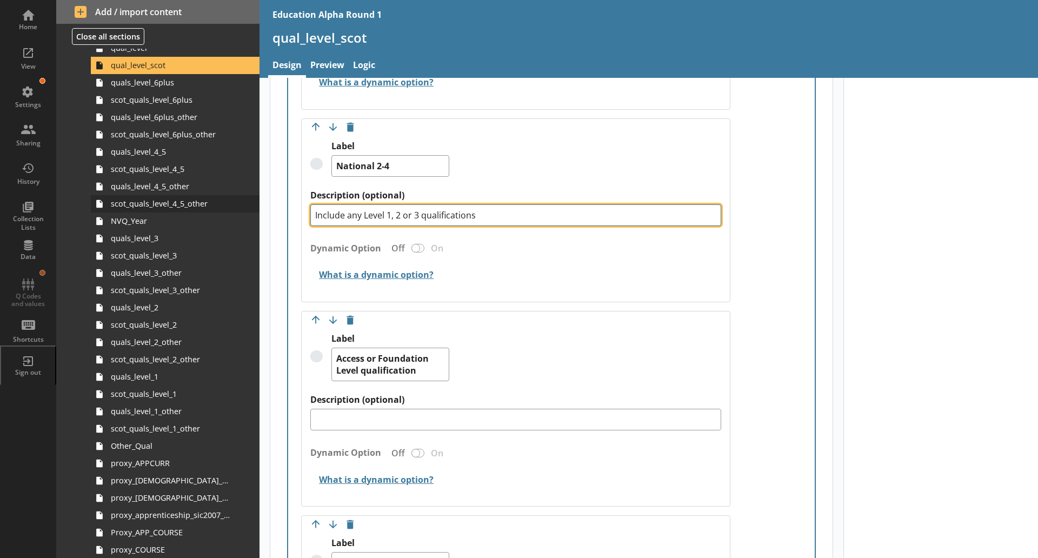
drag, startPoint x: 505, startPoint y: 215, endPoint x: 161, endPoint y: 204, distance: 344.6
click at [161, 204] on div "Home View Settings Sharing History Collection Lists Data Q Codes and values Sho…" at bounding box center [519, 279] width 1038 height 558
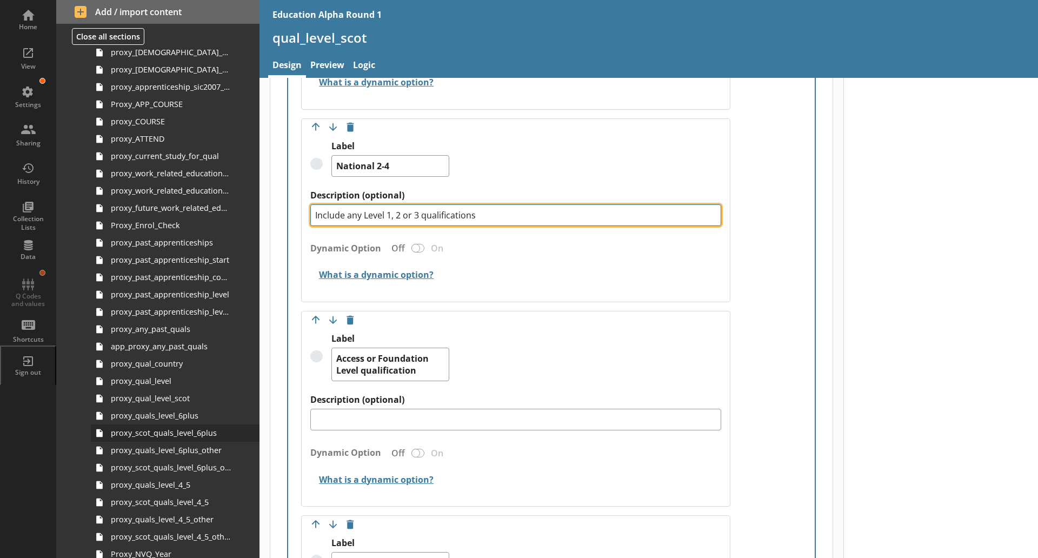
scroll to position [972, 0]
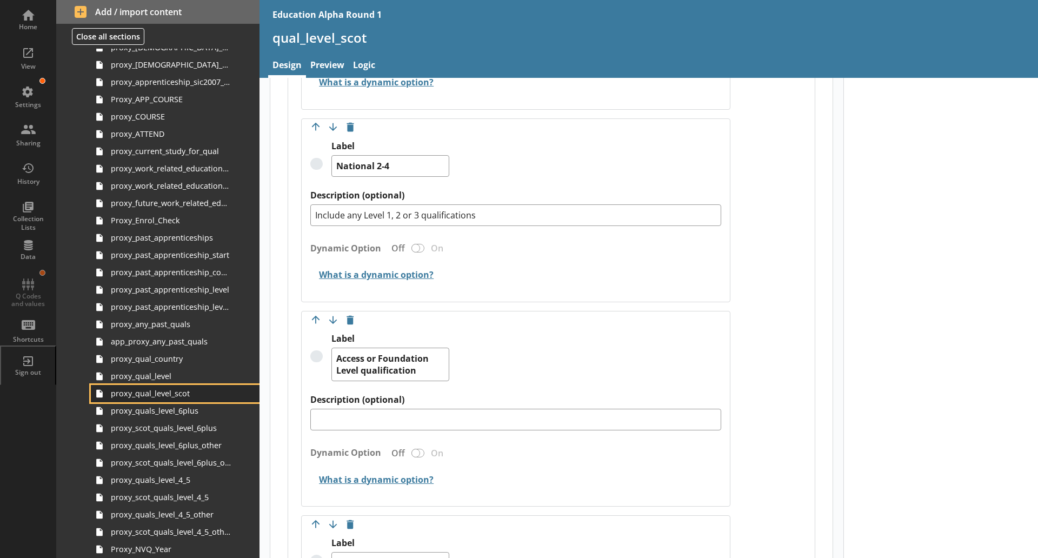
click at [176, 396] on span "proxy_qual_level_scot" at bounding box center [171, 393] width 121 height 10
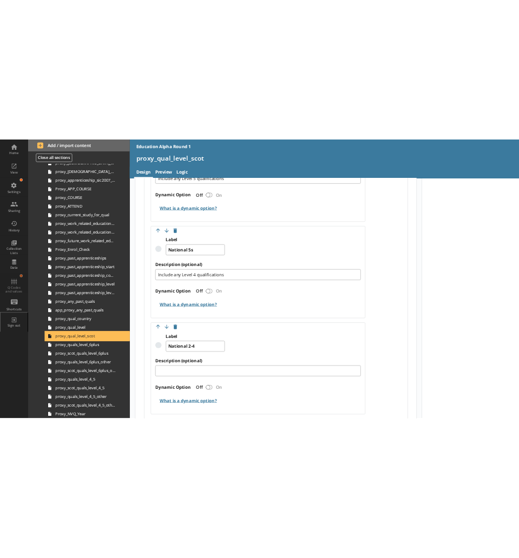
scroll to position [914, 0]
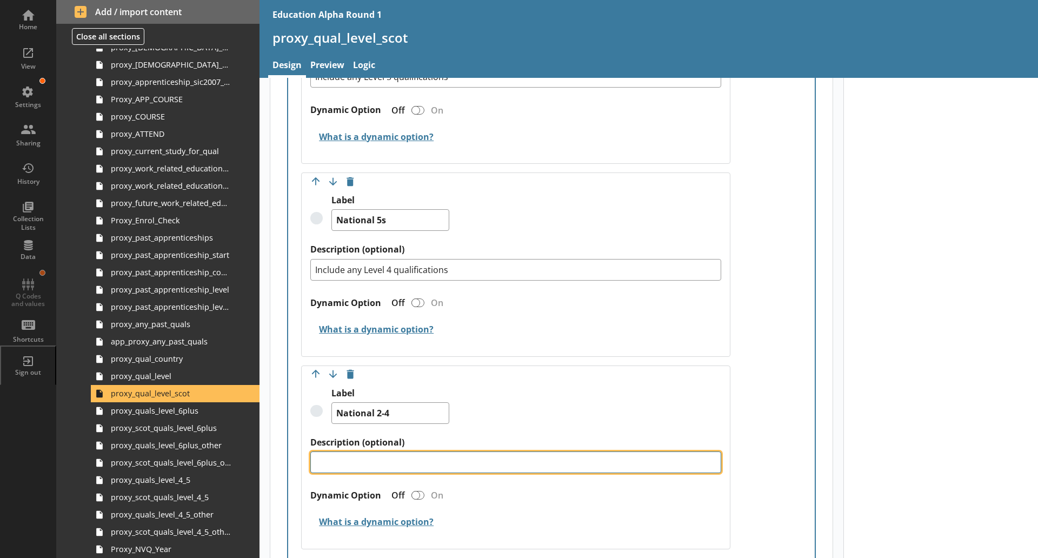
click at [410, 461] on textarea "Description (optional)" at bounding box center [515, 462] width 411 height 22
paste textarea "Include any Level 1, 2 or 3 qualifications"
type textarea "x"
type textarea "Include any Level 1, 2 or 3 qualifications"
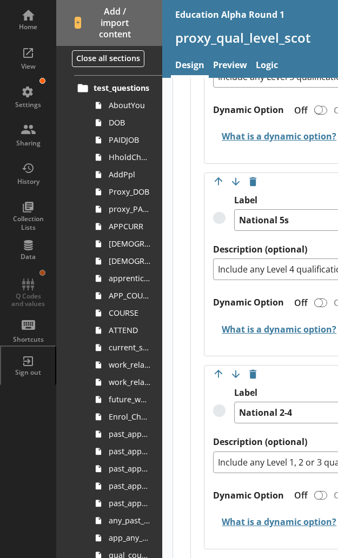
scroll to position [37, 0]
click at [125, 383] on span "work_related_education_3m" at bounding box center [130, 381] width 42 height 10
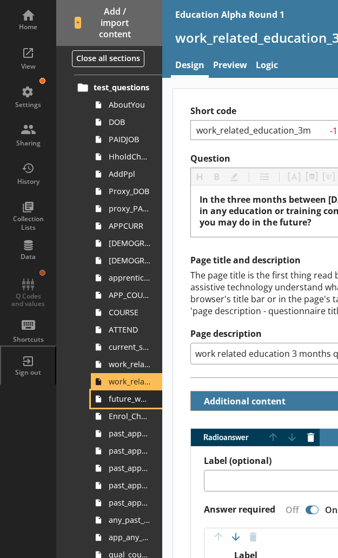
click at [125, 401] on span "future_work_related_education_3m" at bounding box center [130, 399] width 42 height 10
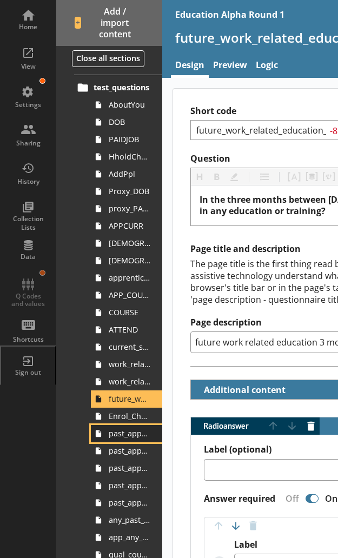
click at [118, 437] on span "past_apprenticeships" at bounding box center [130, 433] width 42 height 10
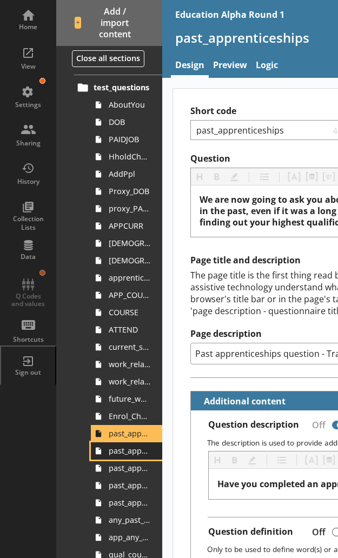
click at [109, 453] on span "past_apprenticeship_start" at bounding box center [130, 451] width 42 height 10
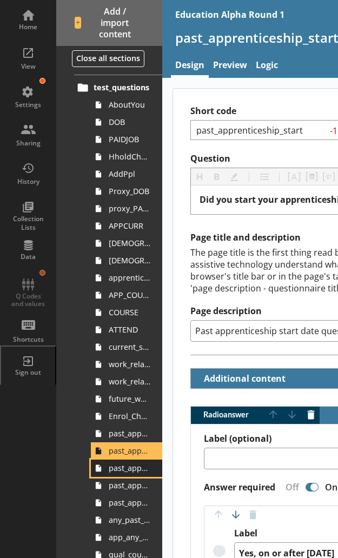
click at [115, 467] on span "past_apprenticeship_country" at bounding box center [130, 468] width 42 height 10
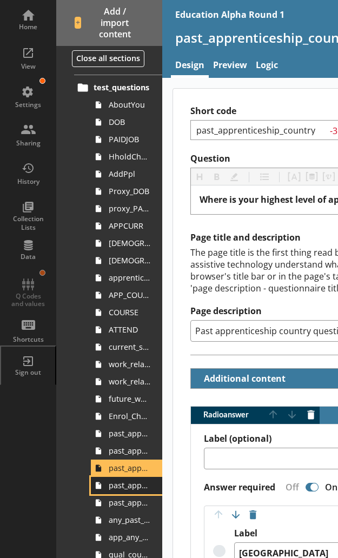
click at [111, 487] on span "past_apprenticeship_level" at bounding box center [130, 485] width 42 height 10
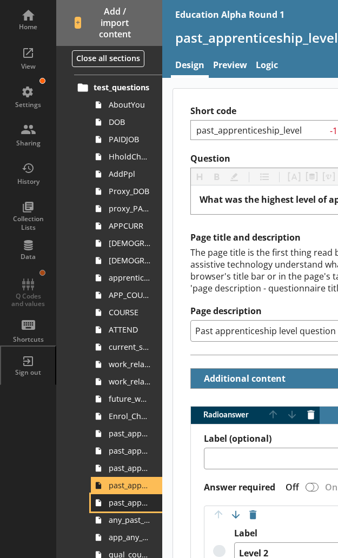
click at [114, 509] on link "past_apprenticeship_level_scot" at bounding box center [126, 502] width 71 height 17
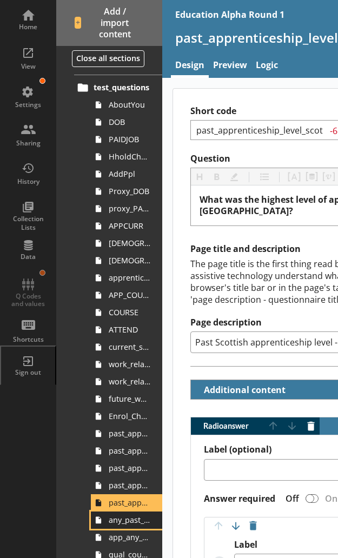
click at [114, 520] on span "any_past_quals" at bounding box center [130, 520] width 42 height 10
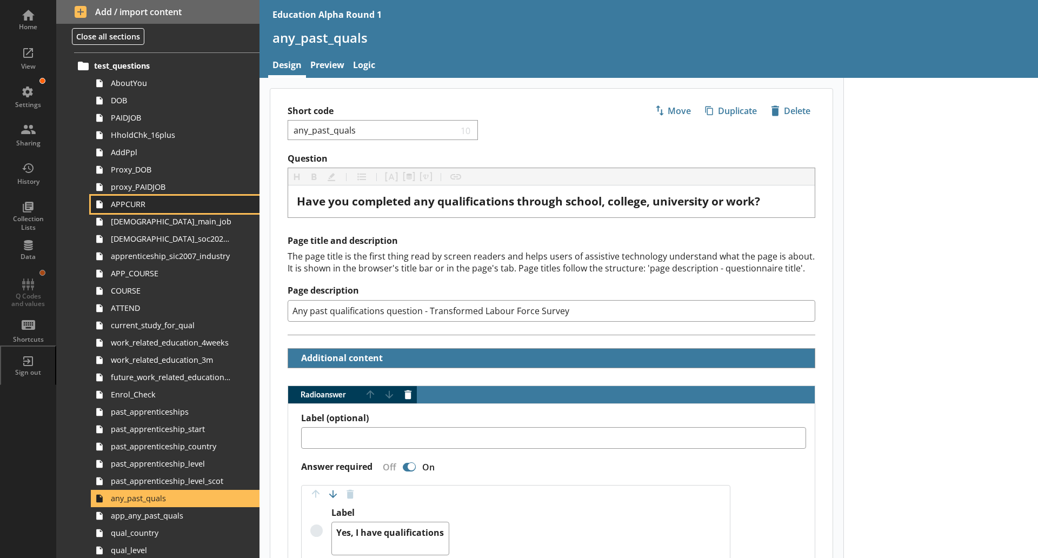
click at [134, 207] on span "APPCURR" at bounding box center [171, 204] width 121 height 10
type textarea "x"
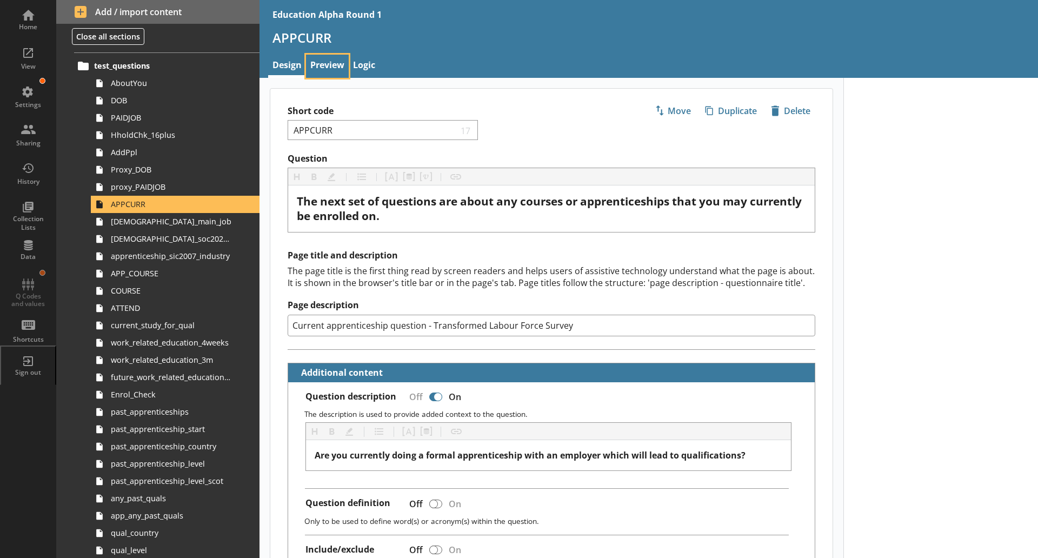
click at [333, 67] on link "Preview" at bounding box center [327, 66] width 43 height 23
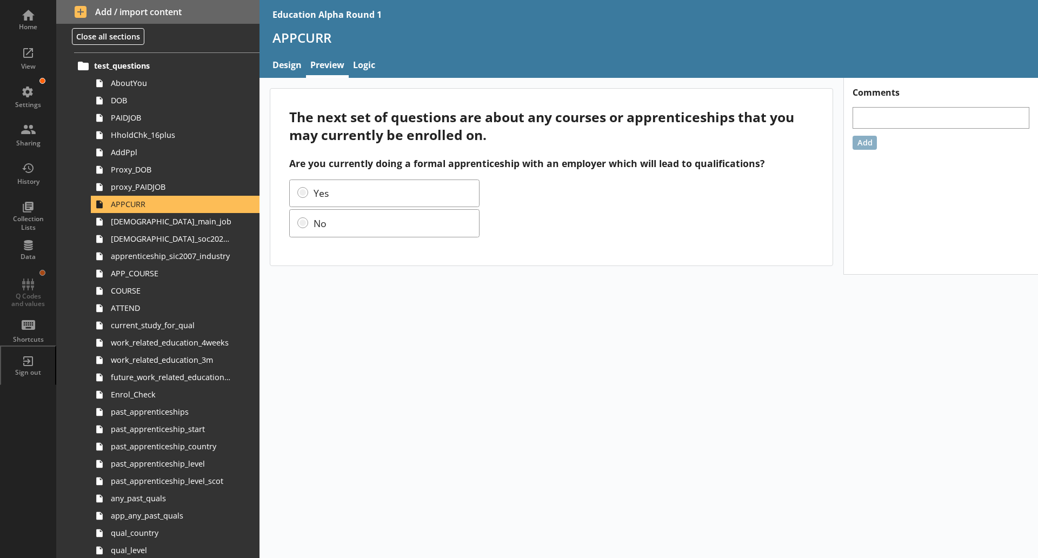
click at [896, 429] on div "The next set of questions are about any courses or apprenticeships that you may…" at bounding box center [649, 318] width 779 height 480
click at [519, 532] on div "The next set of questions are about any courses or apprenticeships that you may…" at bounding box center [649, 318] width 779 height 480
click at [136, 220] on span "[DEMOGRAPHIC_DATA]_main_job" at bounding box center [171, 221] width 121 height 10
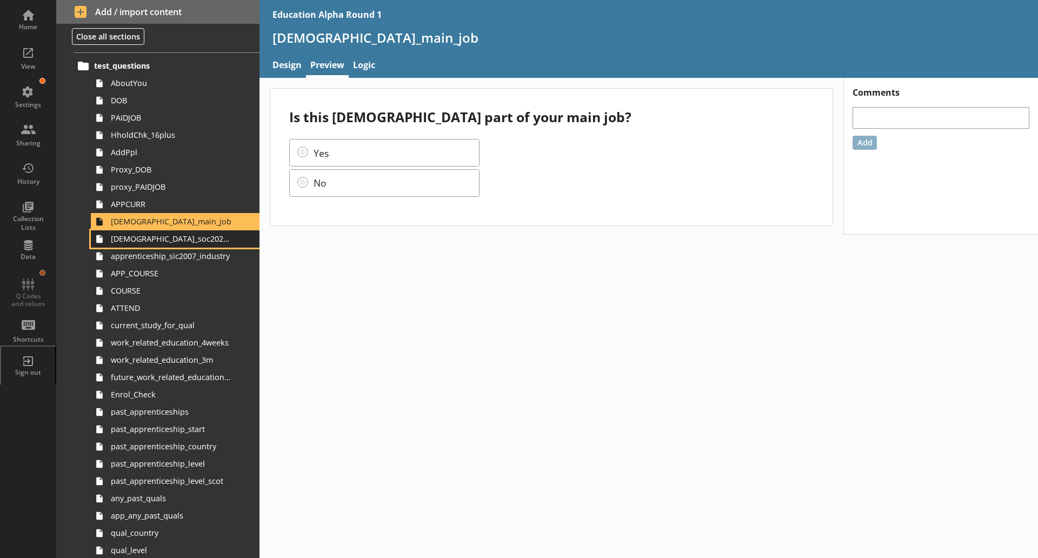
click at [202, 245] on link "[DEMOGRAPHIC_DATA]_soc2020_job_title" at bounding box center [175, 238] width 169 height 17
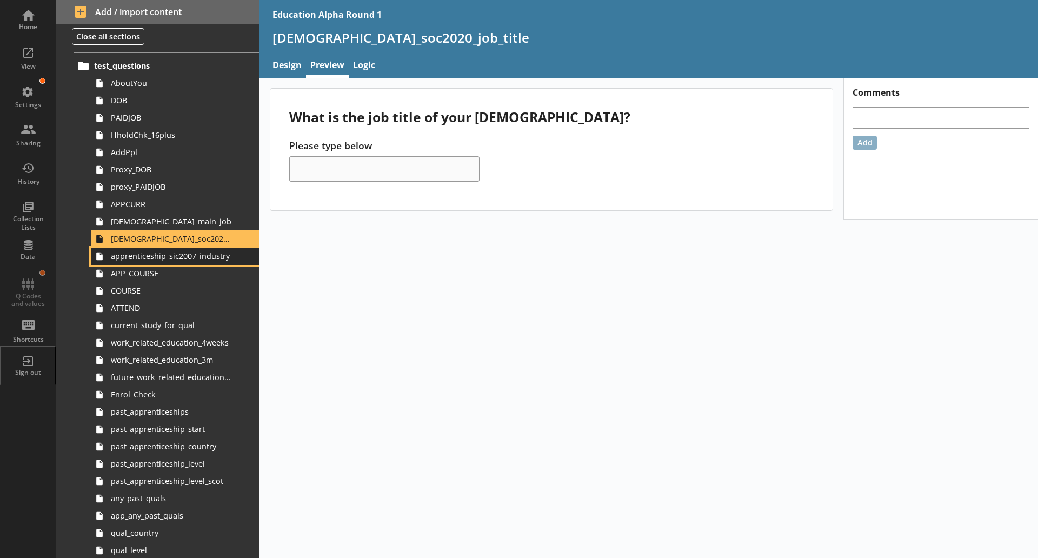
click at [210, 261] on span "apprenticeship_sic2007_industry" at bounding box center [171, 256] width 121 height 10
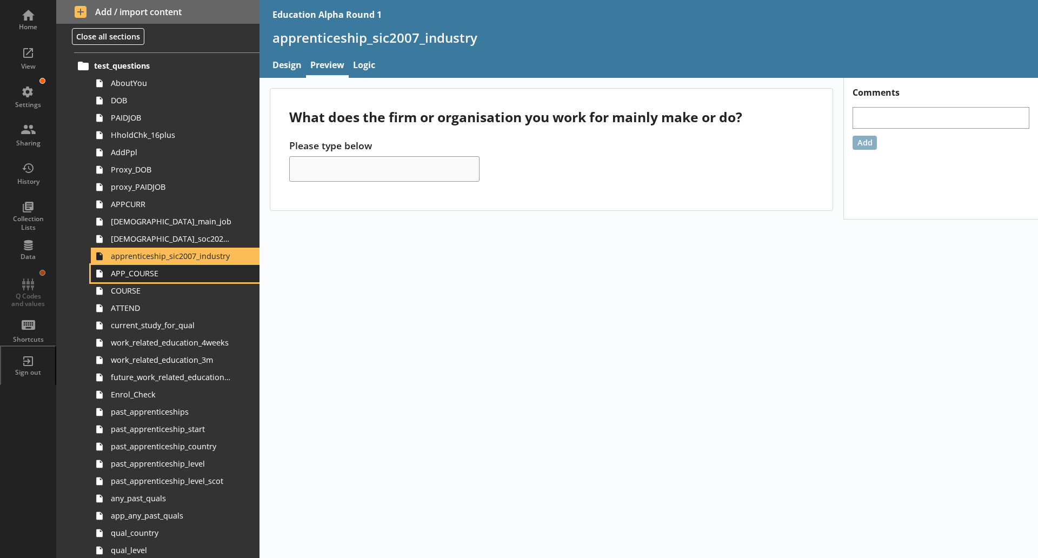
click at [149, 278] on span "APP_COURSE" at bounding box center [171, 273] width 121 height 10
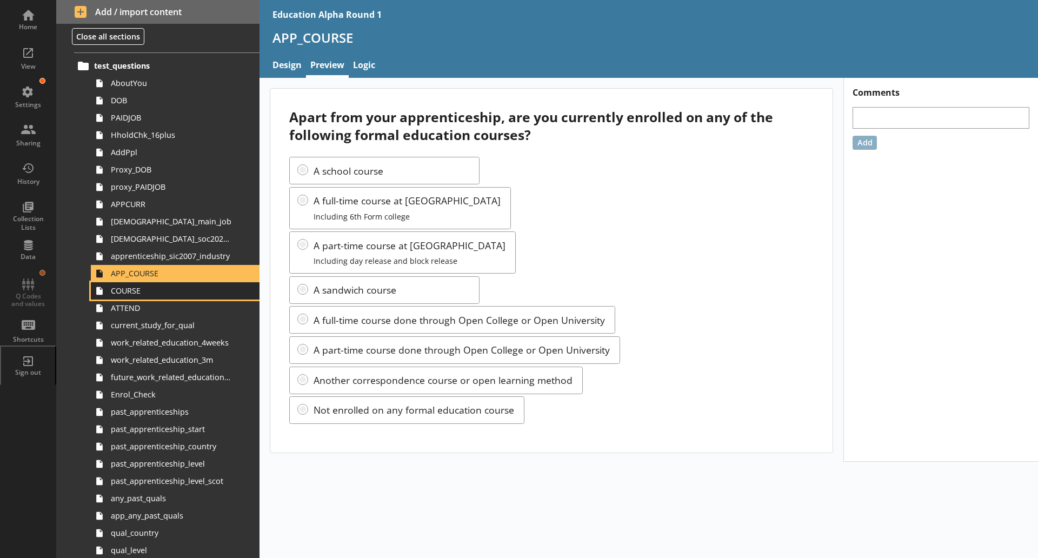
click at [122, 290] on span "COURSE" at bounding box center [171, 290] width 121 height 10
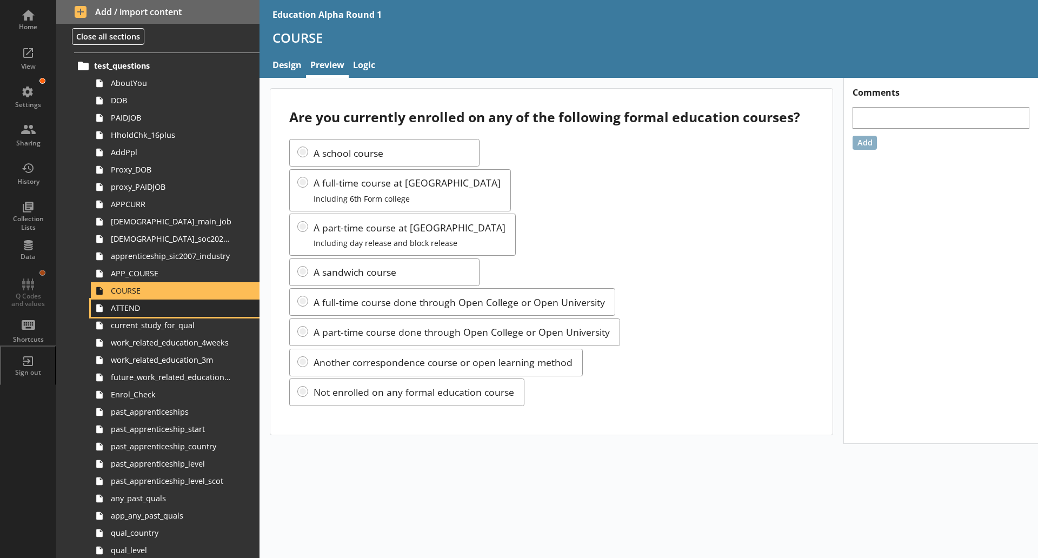
click at [109, 304] on link "ATTEND" at bounding box center [175, 308] width 169 height 17
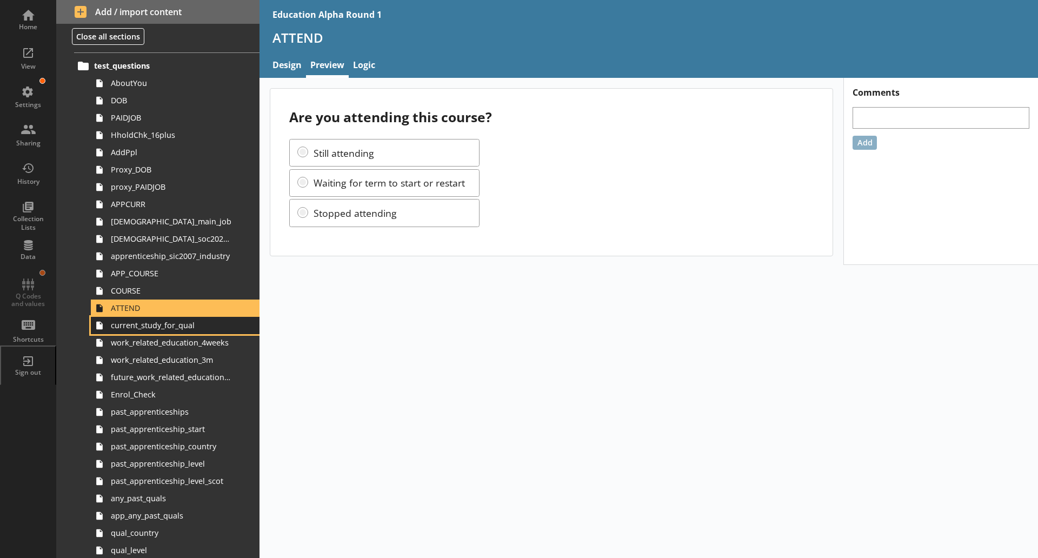
click at [170, 325] on span "current_study_for_qual" at bounding box center [171, 325] width 121 height 10
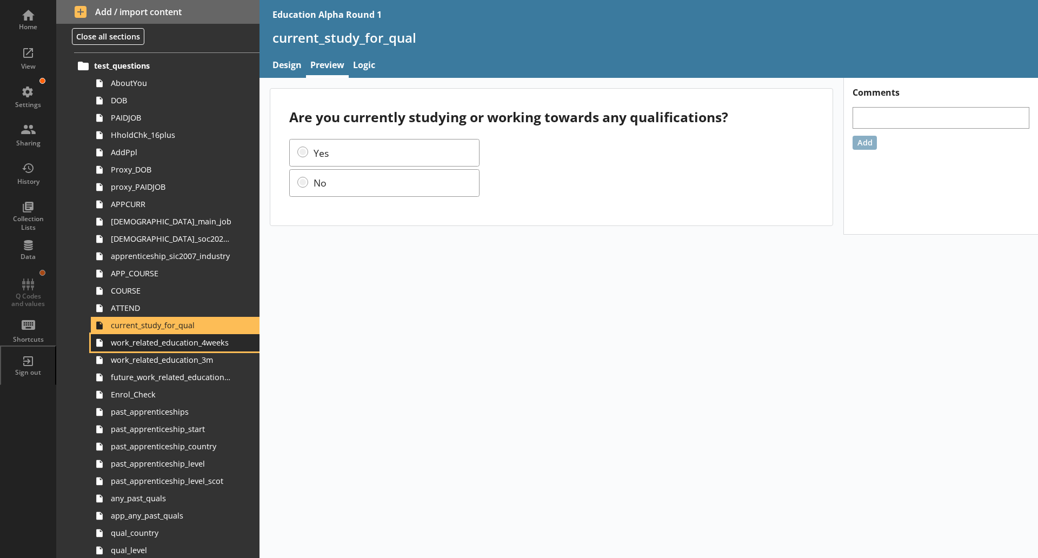
click at [170, 349] on link "work_related_education_4weeks" at bounding box center [175, 342] width 169 height 17
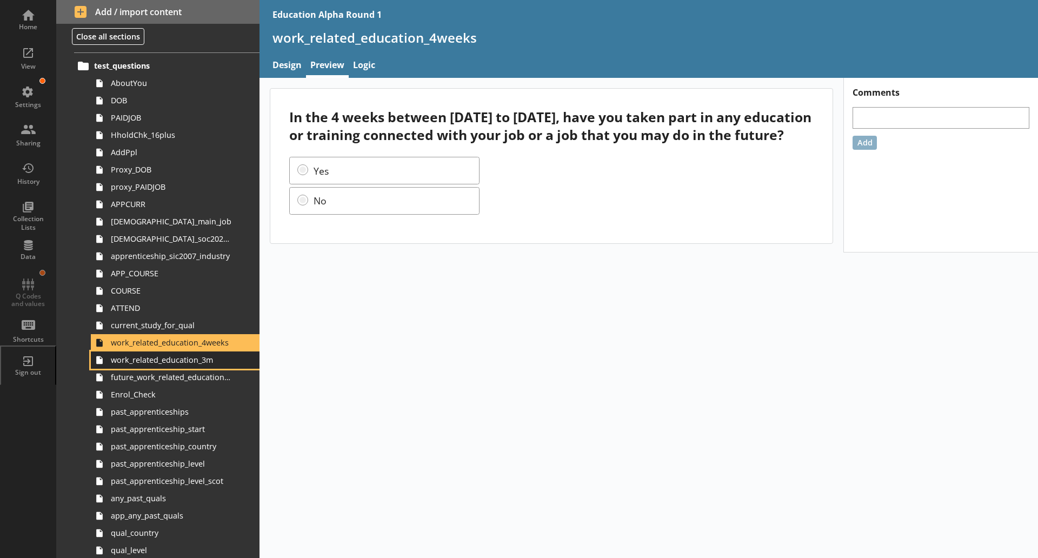
click at [185, 361] on span "work_related_education_3m" at bounding box center [171, 360] width 121 height 10
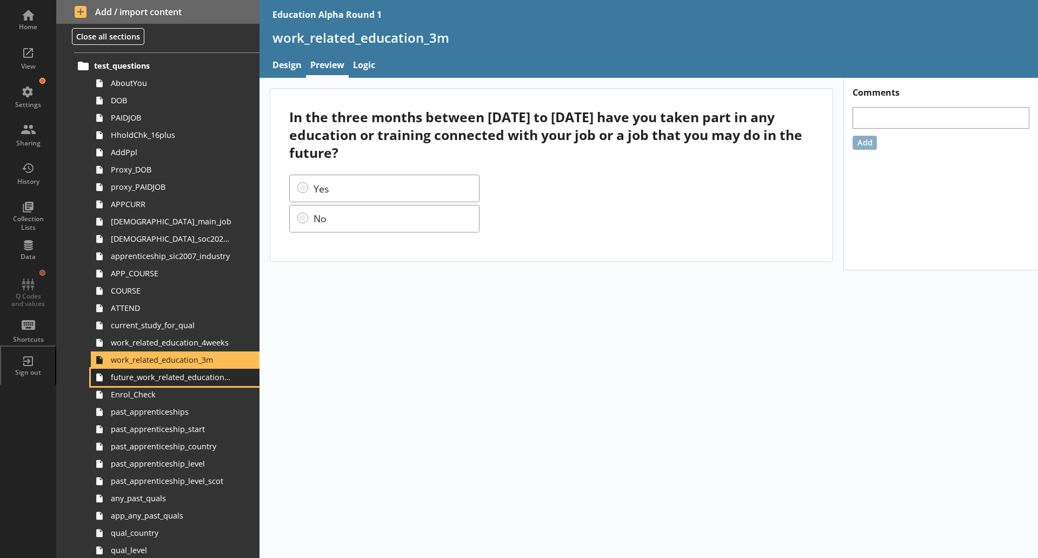
click at [189, 382] on span "future_work_related_education_3m" at bounding box center [171, 377] width 121 height 10
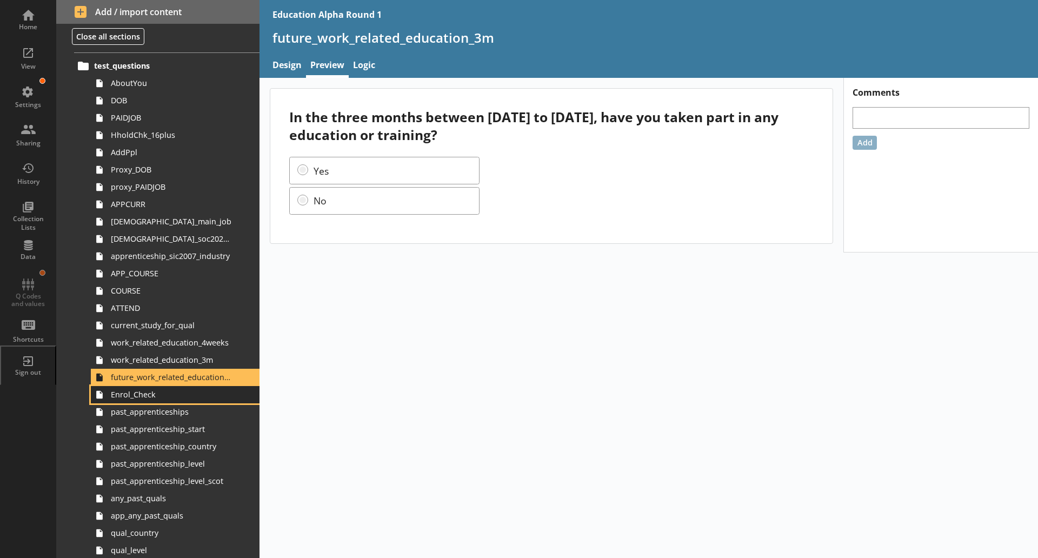
click at [133, 392] on span "Enrol_Check" at bounding box center [171, 394] width 121 height 10
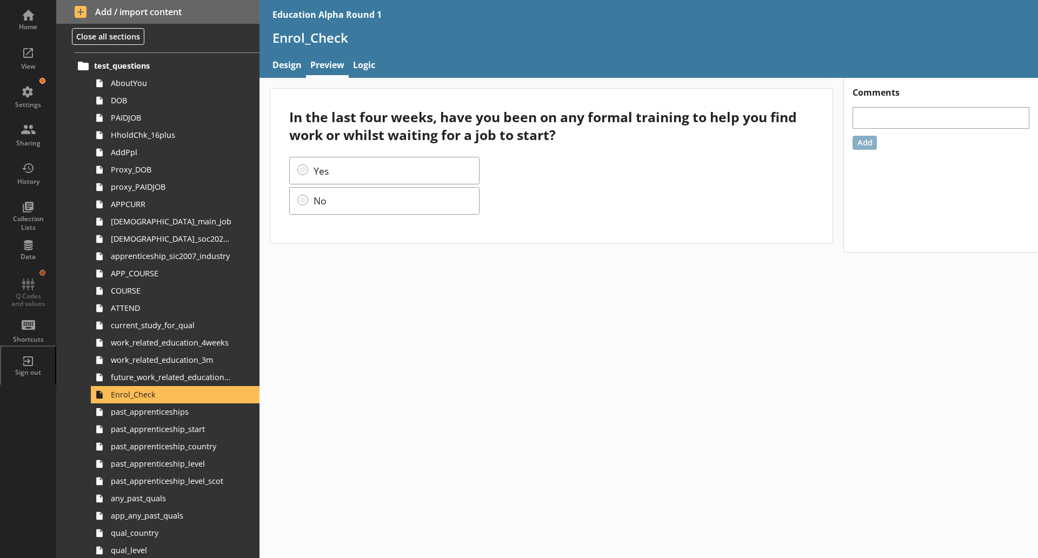
click at [537, 513] on div "In the last four weeks, have you been on any formal training to help you find w…" at bounding box center [649, 318] width 779 height 480
click at [180, 415] on span "past_apprenticeships" at bounding box center [171, 412] width 121 height 10
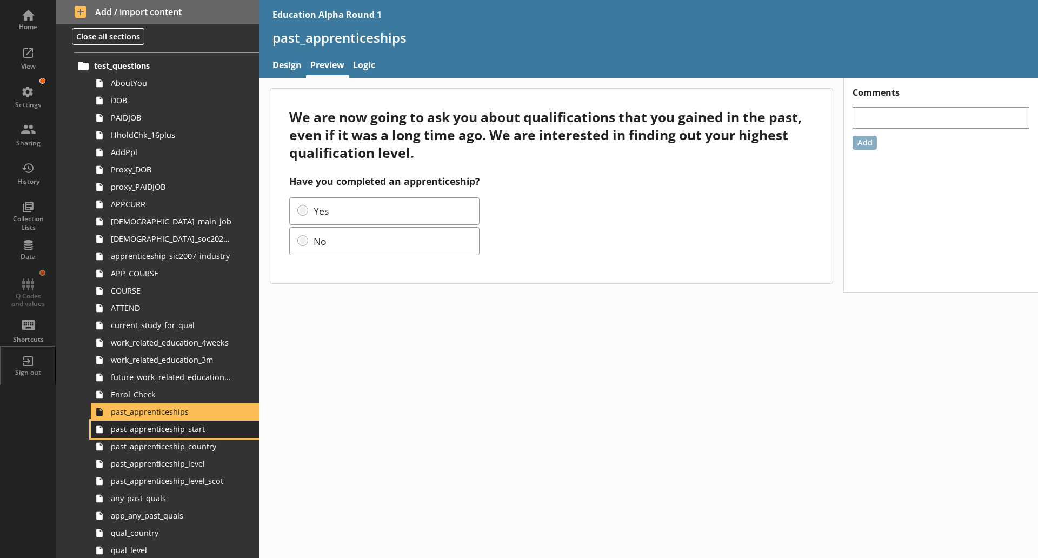
click at [205, 431] on span "past_apprenticeship_start" at bounding box center [171, 429] width 121 height 10
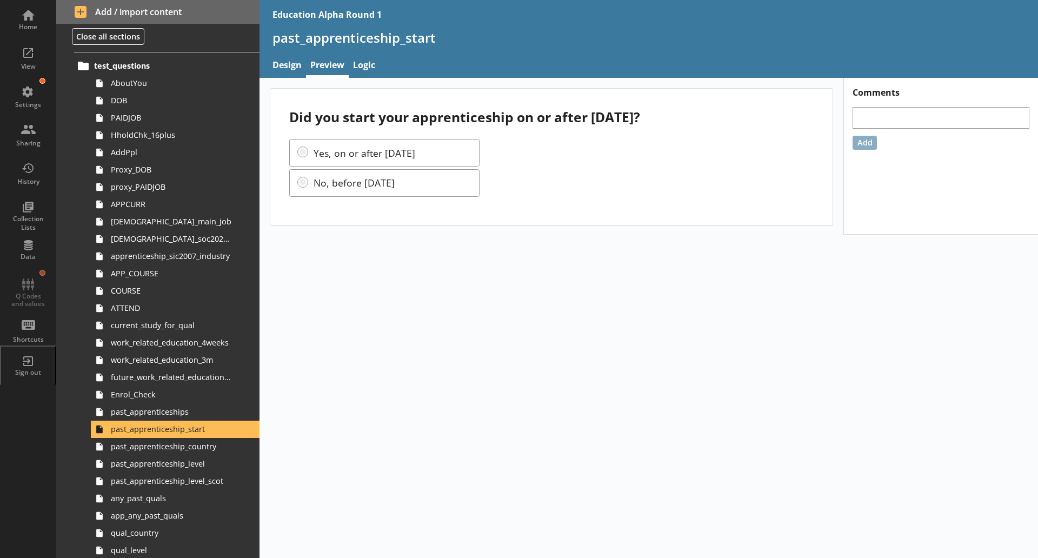
click at [616, 530] on div "Did you start your apprenticeship on or after [DATE]? Yes, on or after [DATE] N…" at bounding box center [649, 318] width 779 height 480
click at [149, 449] on span "past_apprenticeship_country" at bounding box center [171, 446] width 121 height 10
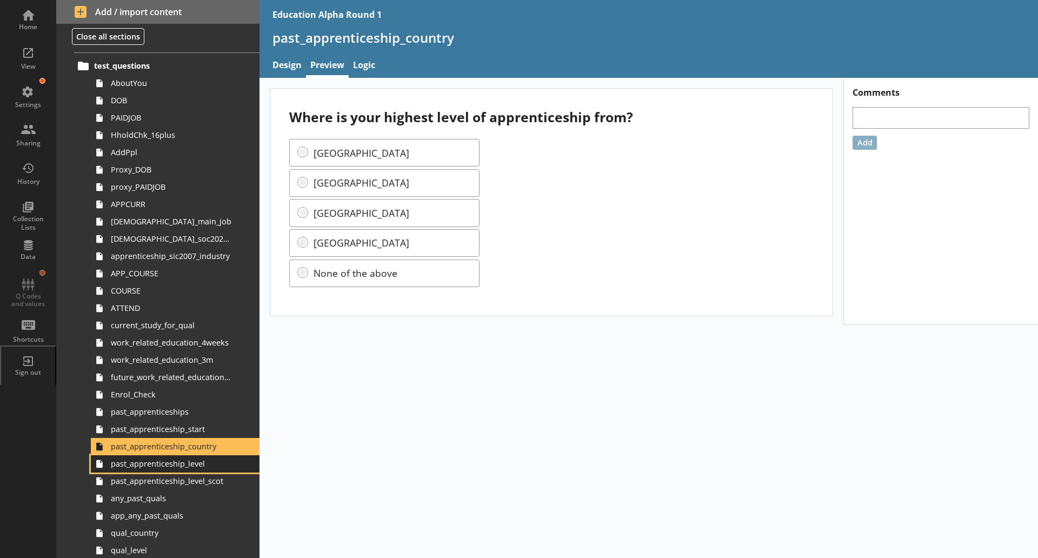
click at [175, 470] on link "past_apprenticeship_level" at bounding box center [175, 463] width 169 height 17
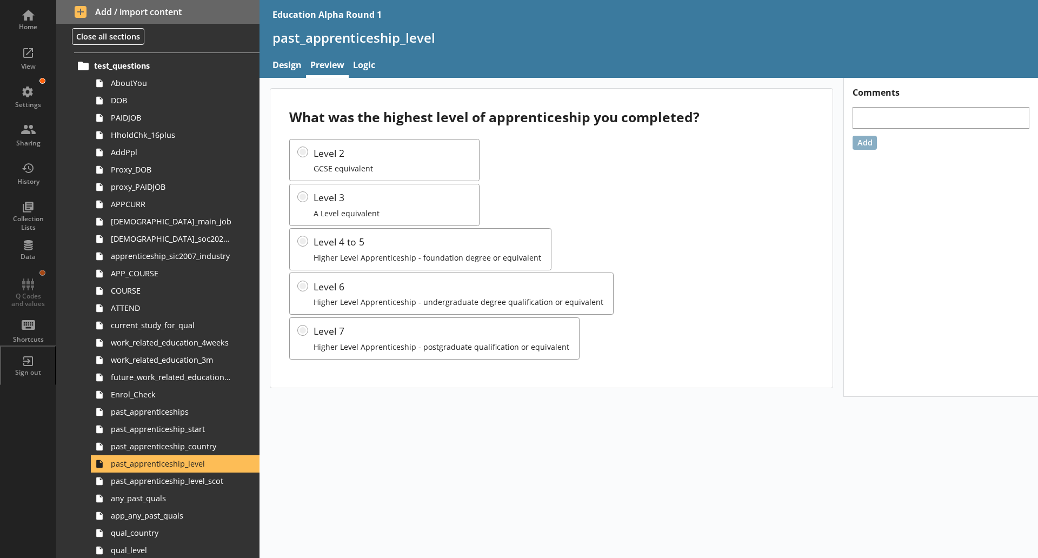
click at [513, 500] on div "What was the highest level of apprenticeship you completed? Level 2 GCSE equiva…" at bounding box center [649, 318] width 779 height 480
click at [188, 480] on span "past_apprenticeship_level_scot" at bounding box center [171, 481] width 121 height 10
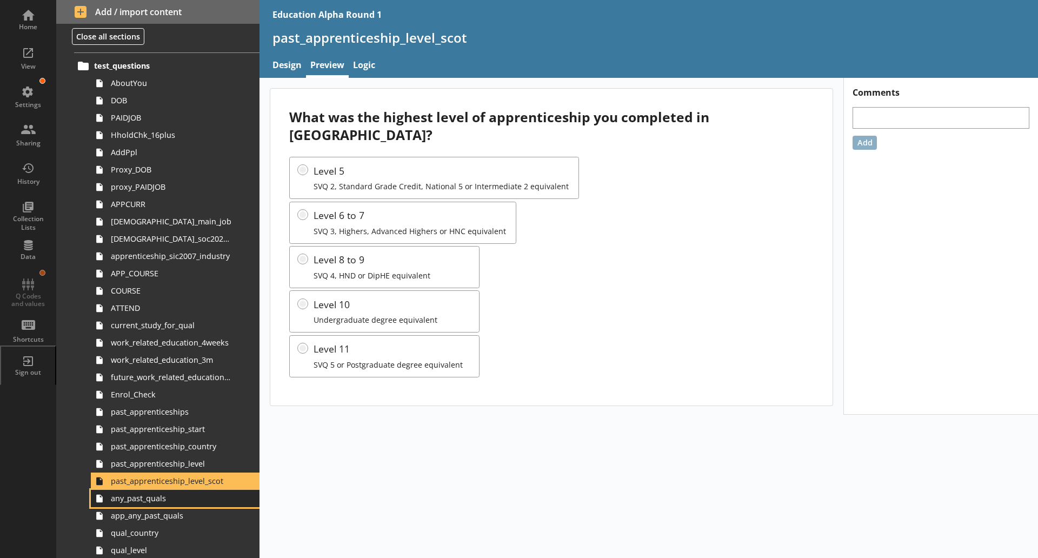
click at [170, 501] on span "any_past_quals" at bounding box center [171, 498] width 121 height 10
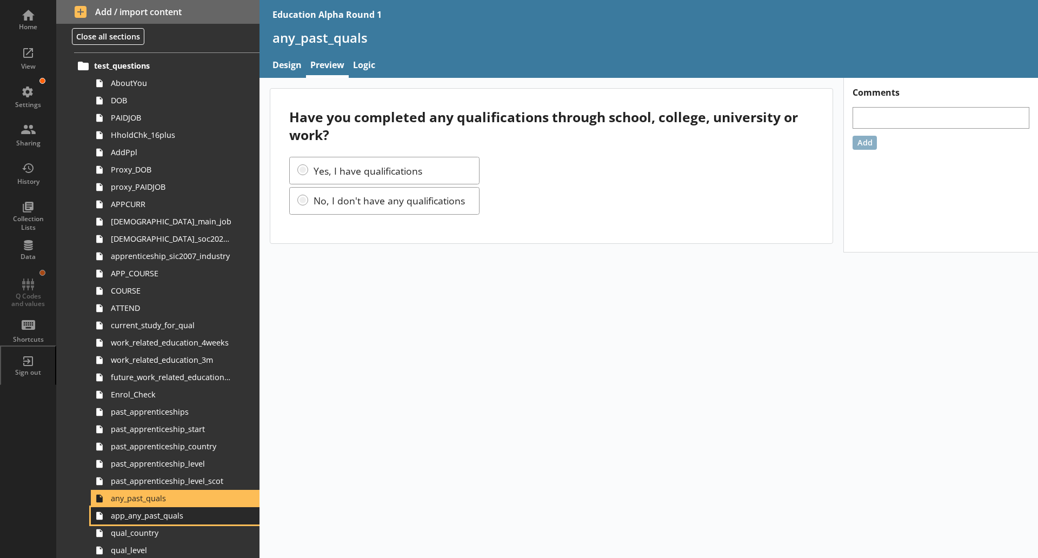
click at [145, 510] on span "app_any_past_quals" at bounding box center [171, 515] width 121 height 10
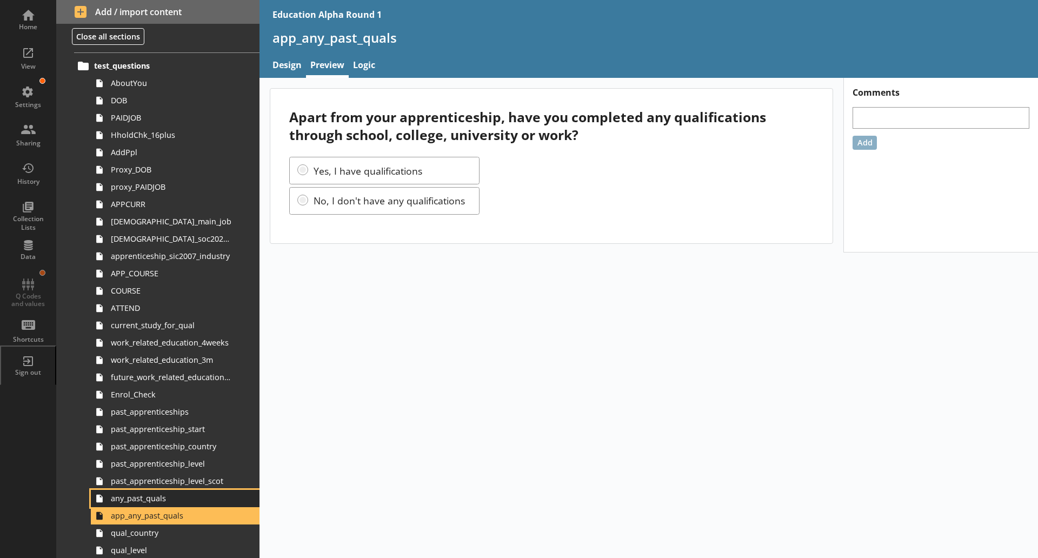
click at [163, 504] on link "any_past_quals" at bounding box center [175, 498] width 169 height 17
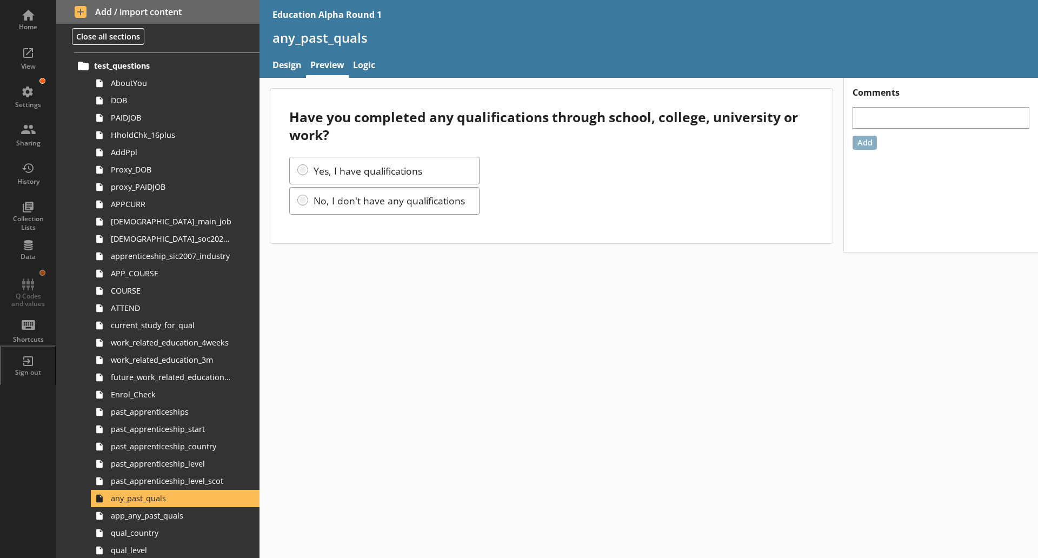
click at [596, 517] on div "Have you completed any qualifications through school, college, university or wo…" at bounding box center [649, 318] width 779 height 480
click at [135, 528] on span "qual_country" at bounding box center [171, 533] width 121 height 10
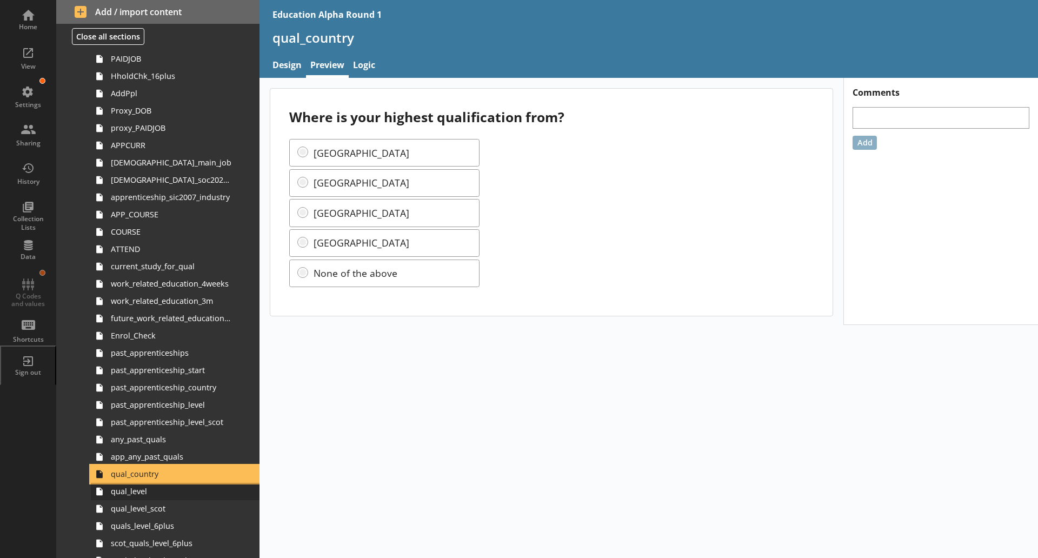
scroll to position [96, 0]
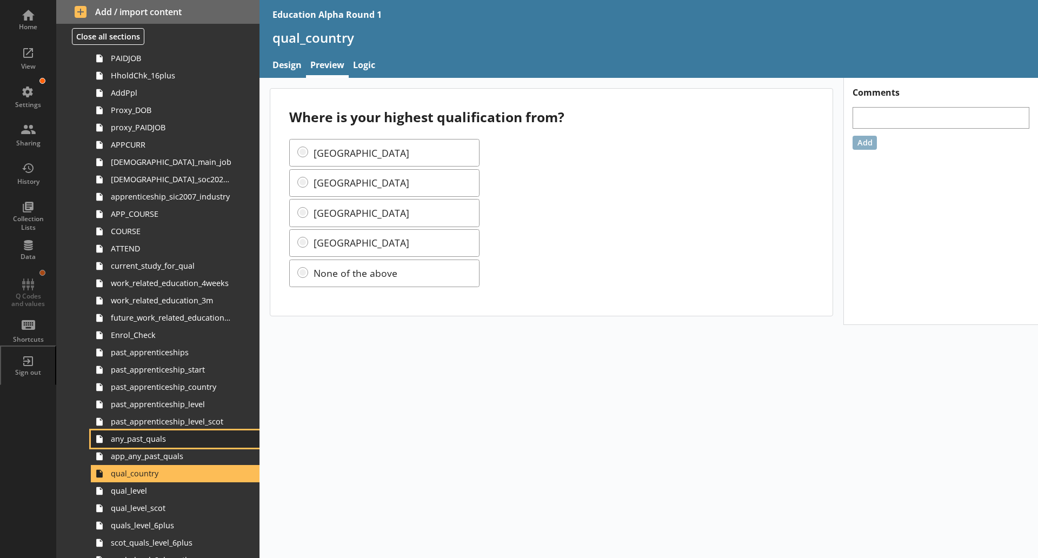
click at [158, 442] on span "any_past_quals" at bounding box center [171, 439] width 121 height 10
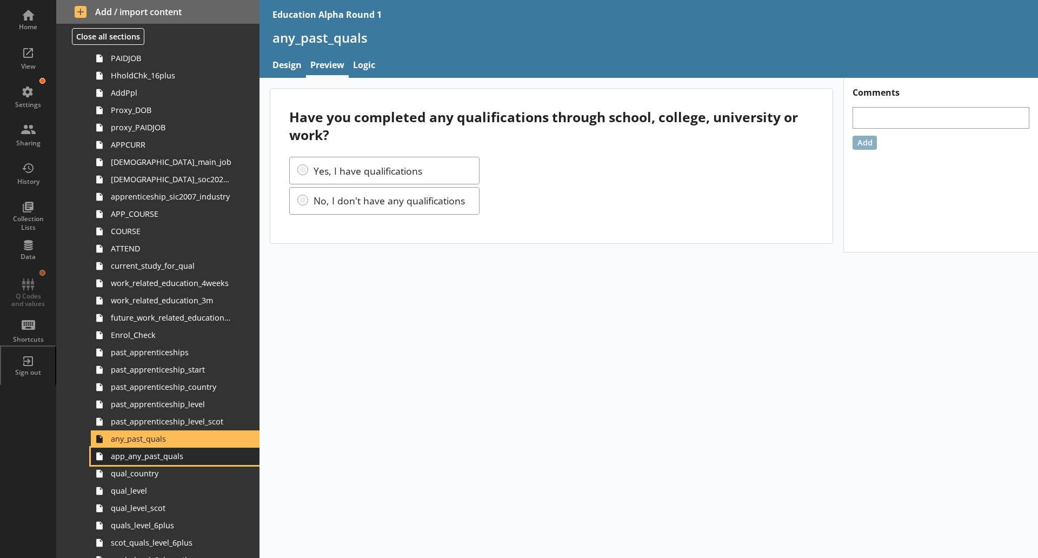
click at [166, 455] on span "app_any_past_quals" at bounding box center [171, 456] width 121 height 10
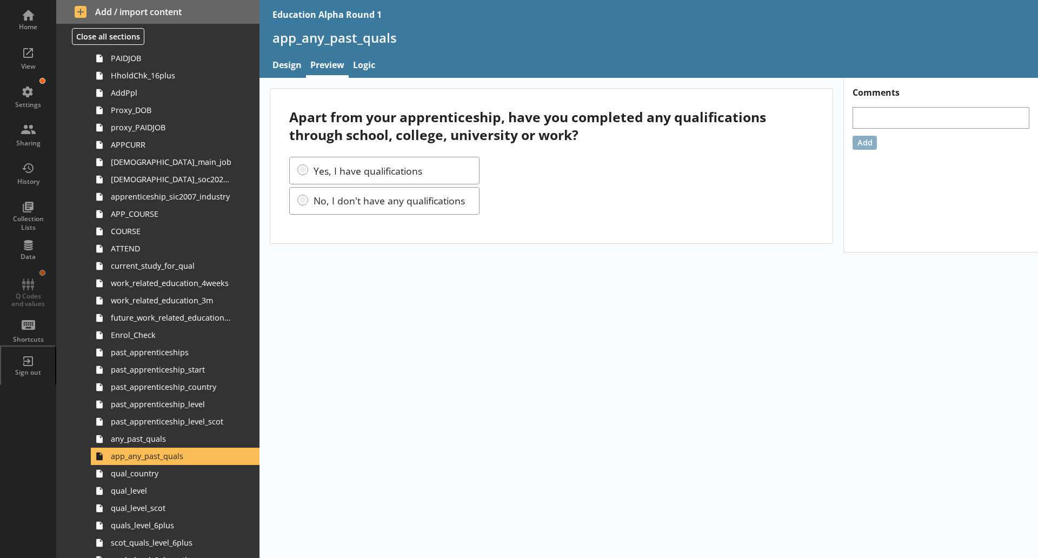
click at [491, 531] on div "Apart from your apprenticeship, have you completed any qualifications through s…" at bounding box center [649, 318] width 779 height 480
click at [139, 491] on span "qual_level" at bounding box center [171, 491] width 121 height 10
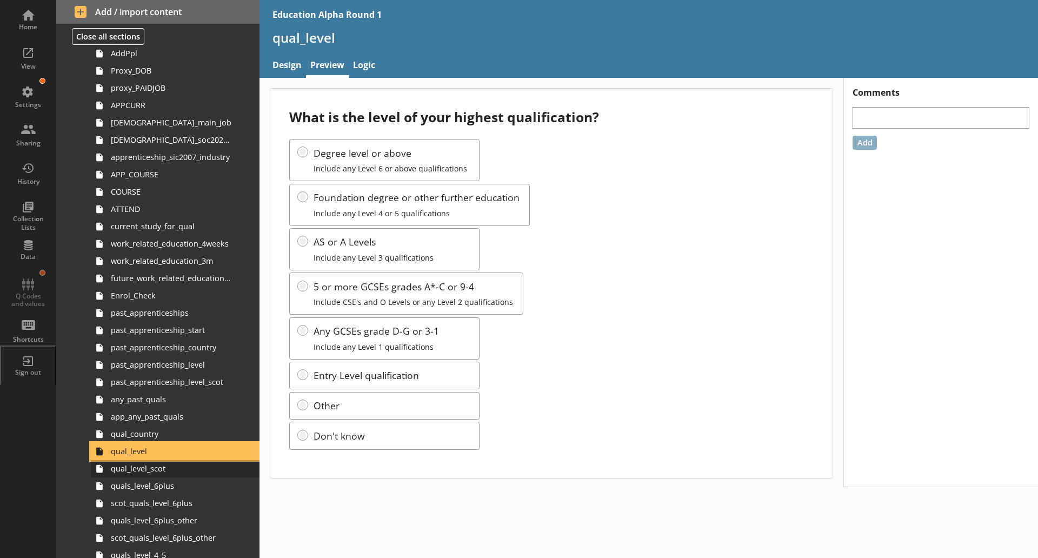
scroll to position [148, 0]
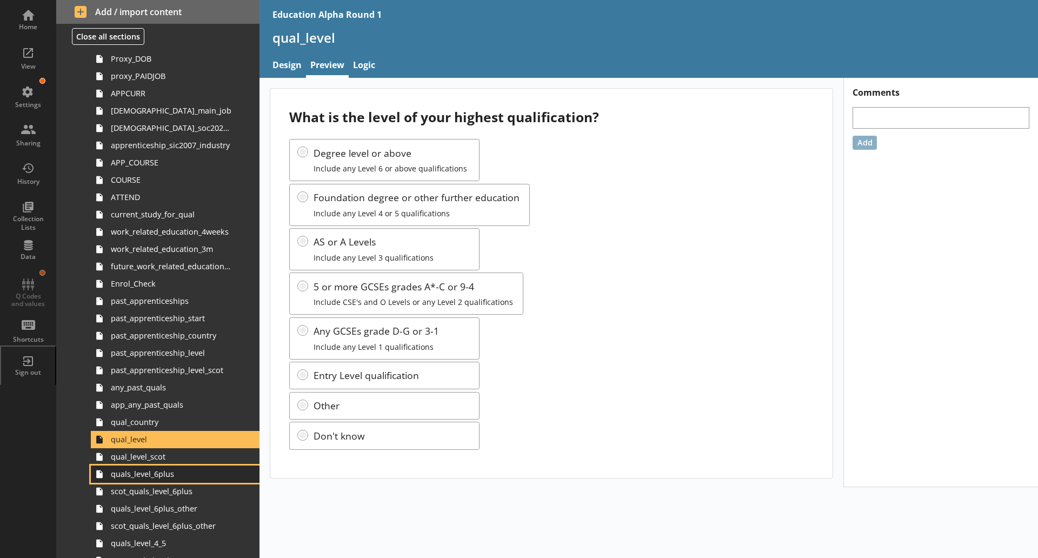
click at [164, 479] on link "quals_level_6plus" at bounding box center [175, 474] width 169 height 17
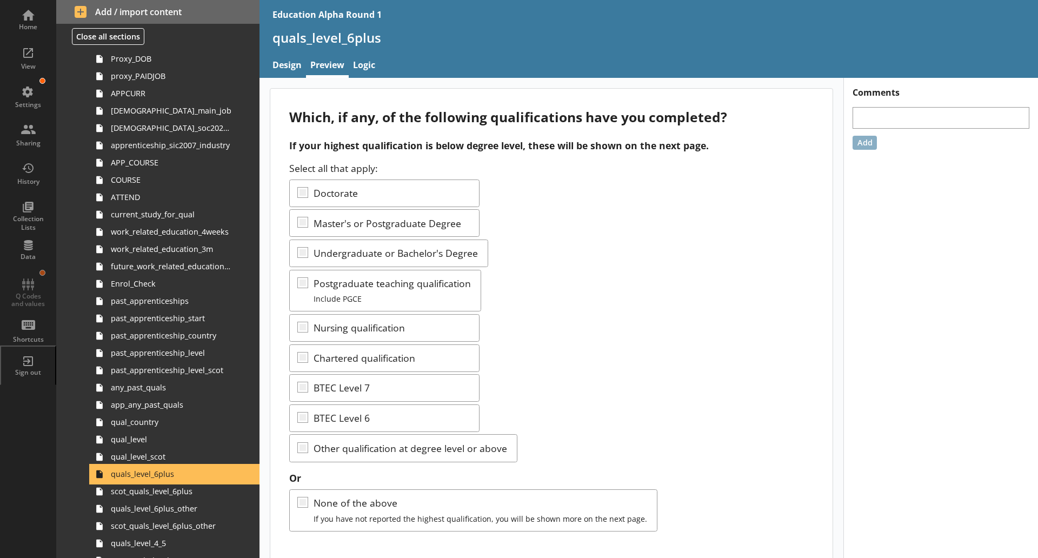
scroll to position [11, 0]
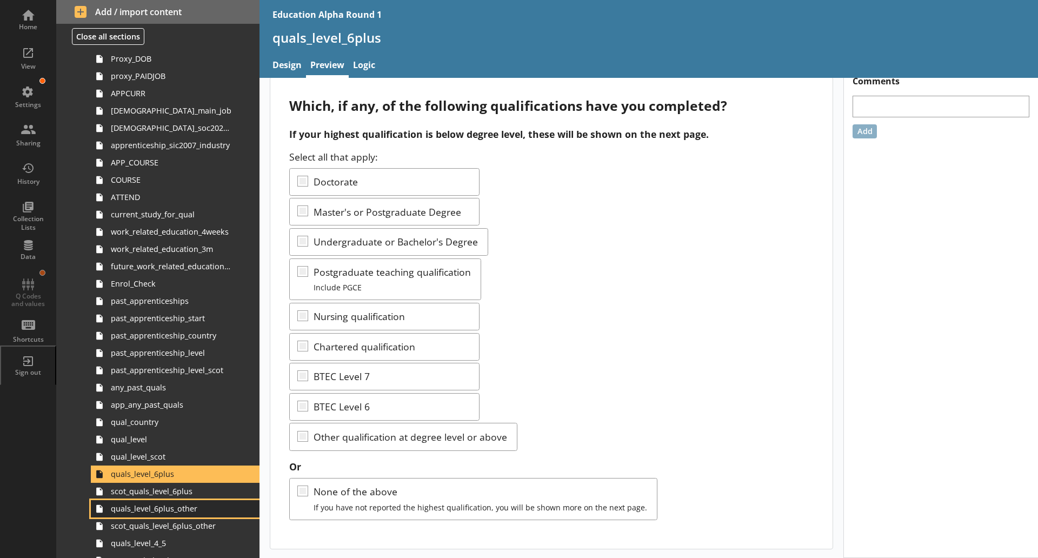
click at [187, 509] on span "quals_level_6plus_other" at bounding box center [171, 508] width 121 height 10
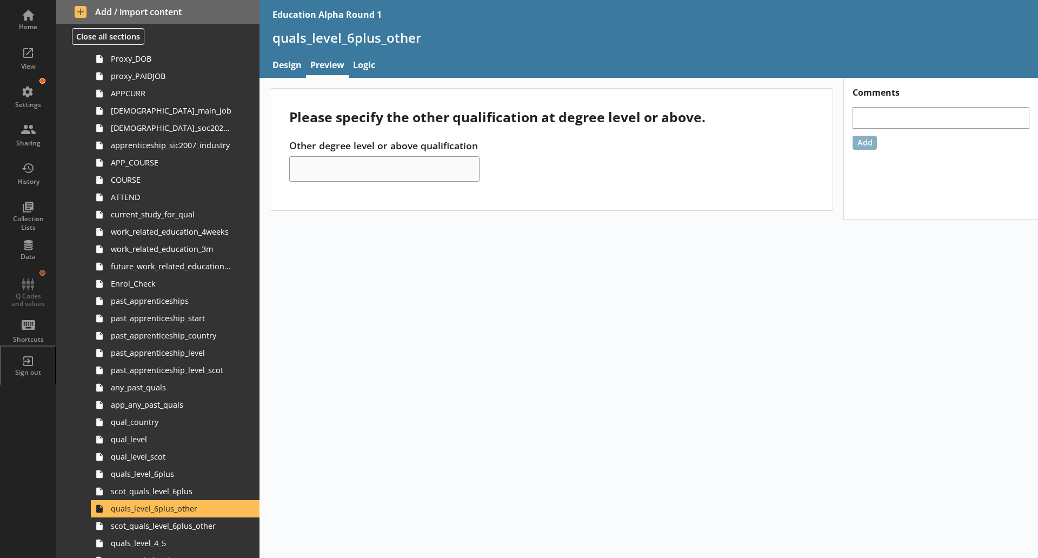
click at [862, 465] on div "Please specify the other qualification at degree level or above. Other degree l…" at bounding box center [649, 318] width 779 height 480
click at [161, 550] on link "quals_level_4_5" at bounding box center [175, 543] width 169 height 17
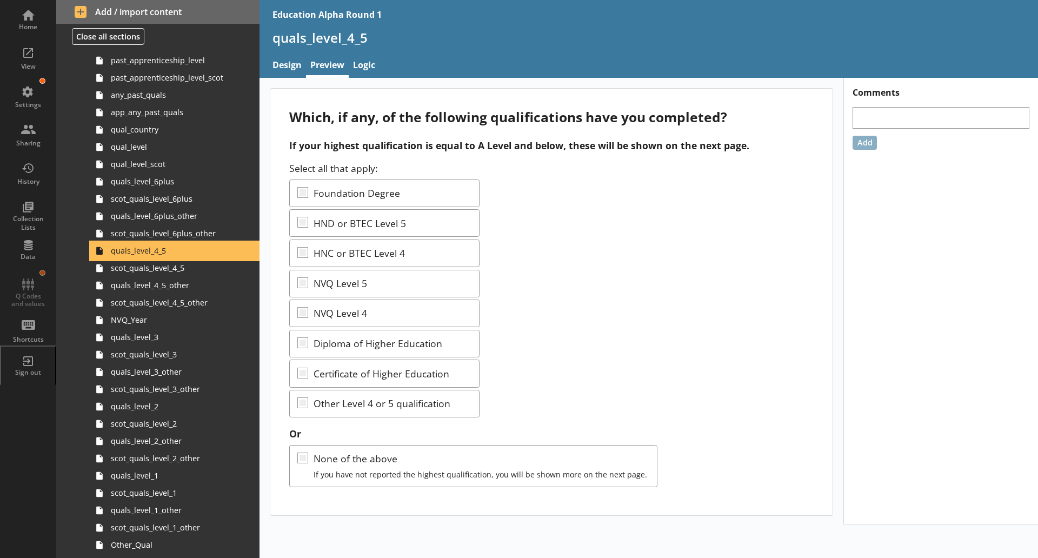
scroll to position [447, 0]
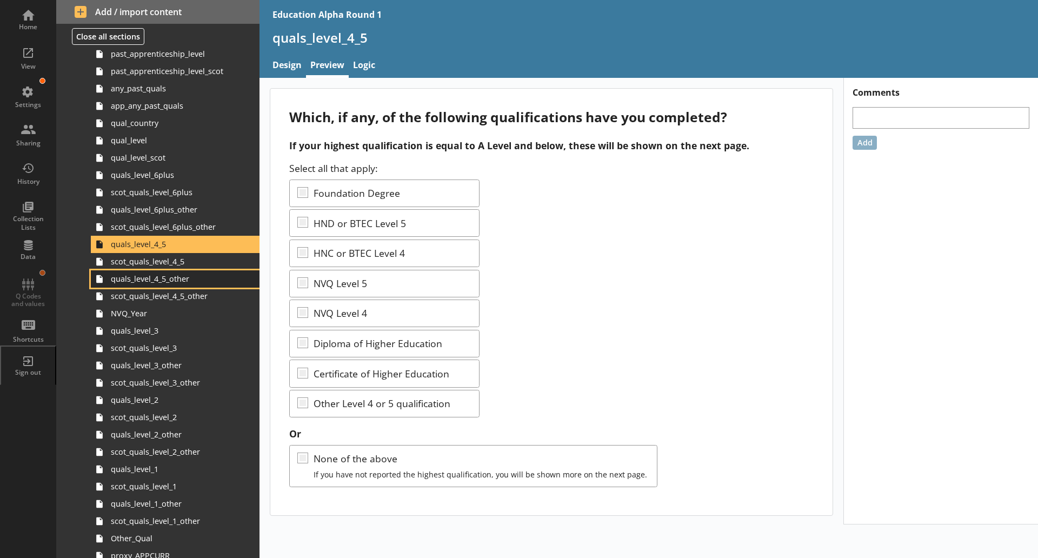
click at [180, 283] on span "quals_level_4_5_other" at bounding box center [171, 279] width 121 height 10
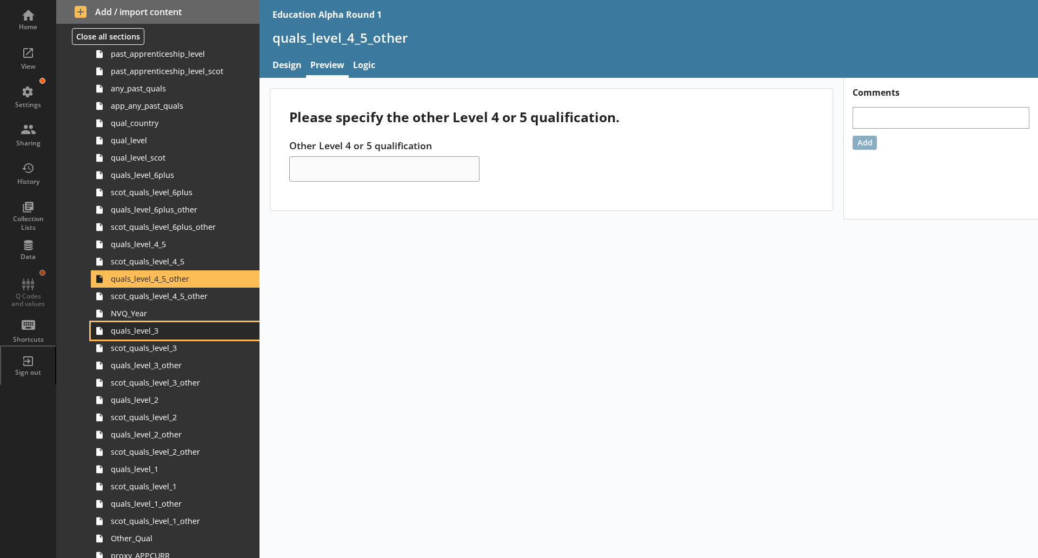
click at [157, 333] on span "quals_level_3" at bounding box center [171, 330] width 121 height 10
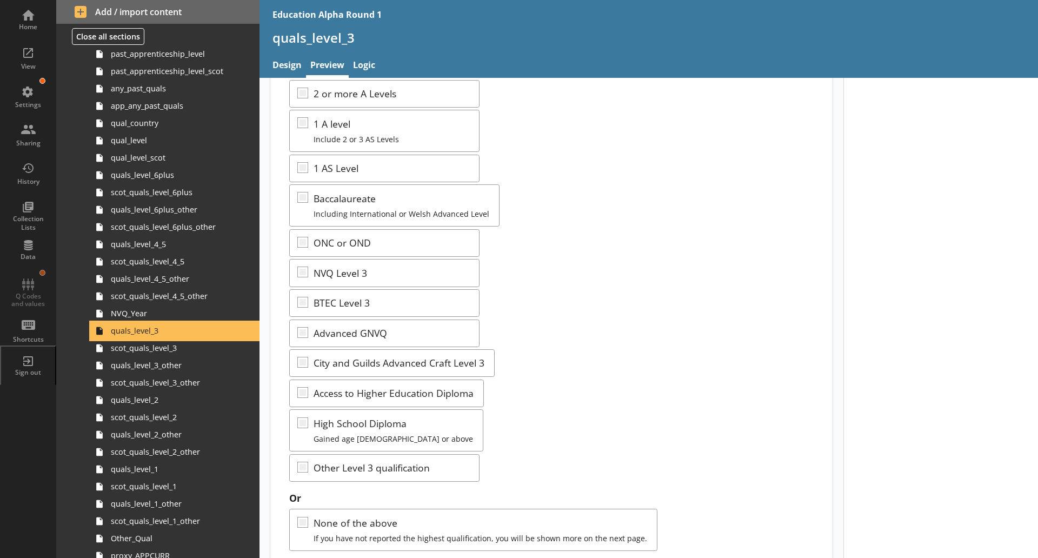
scroll to position [130, 0]
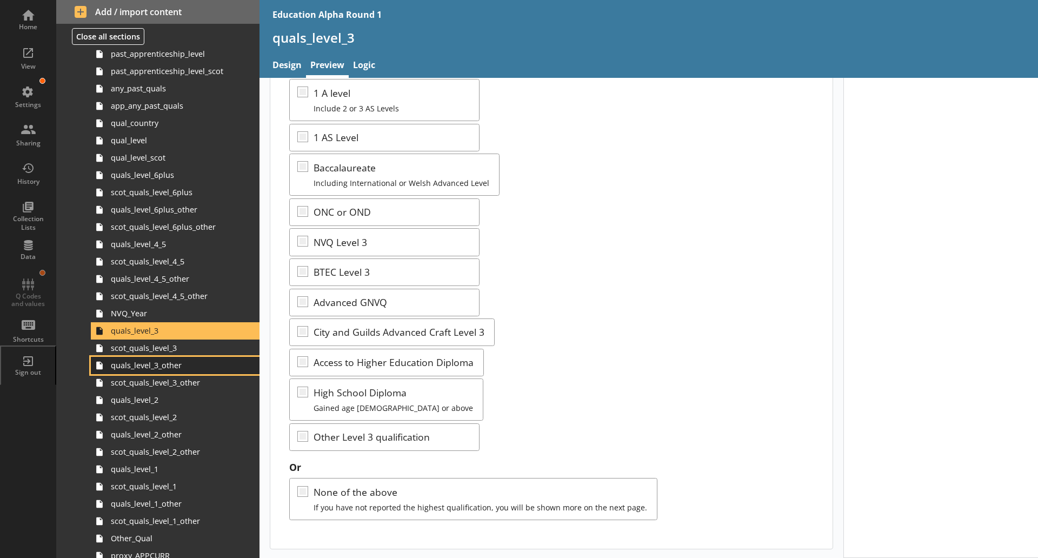
click at [156, 373] on link "quals_level_3_other" at bounding box center [175, 365] width 169 height 17
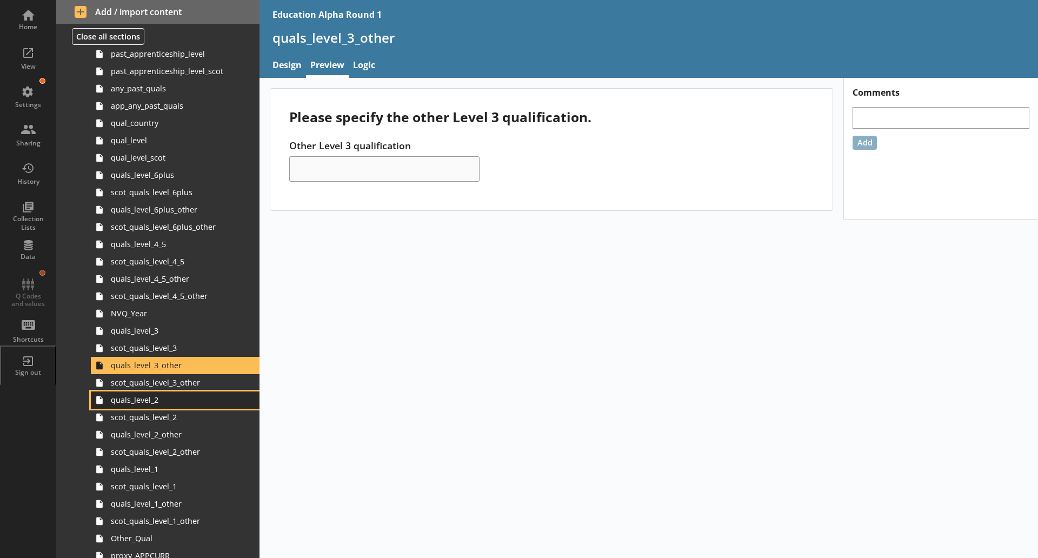
click at [162, 397] on span "quals_level_2" at bounding box center [171, 400] width 121 height 10
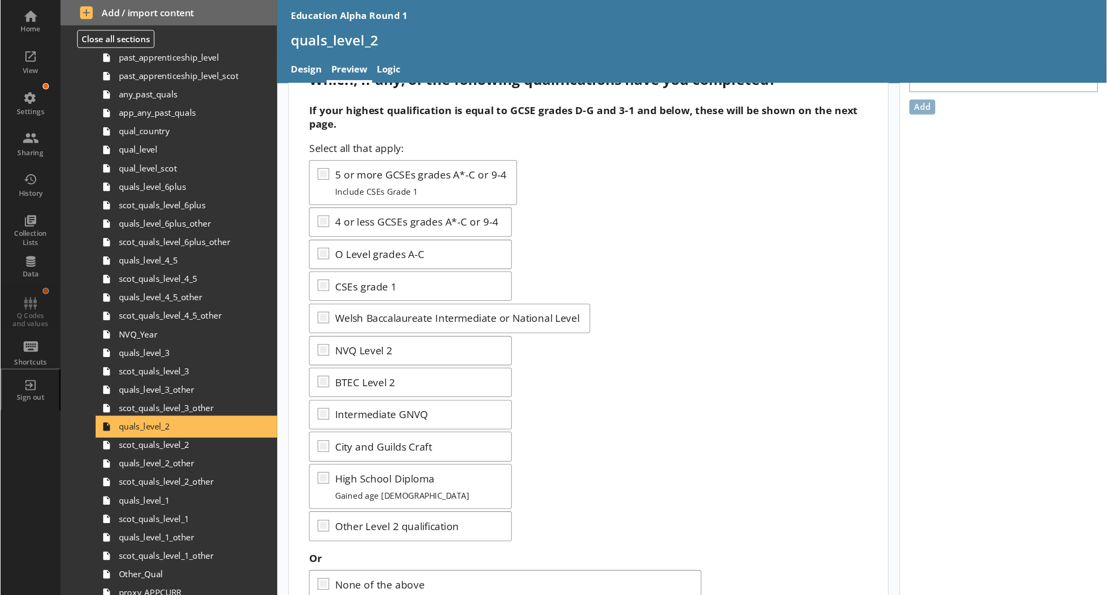
scroll to position [53, 0]
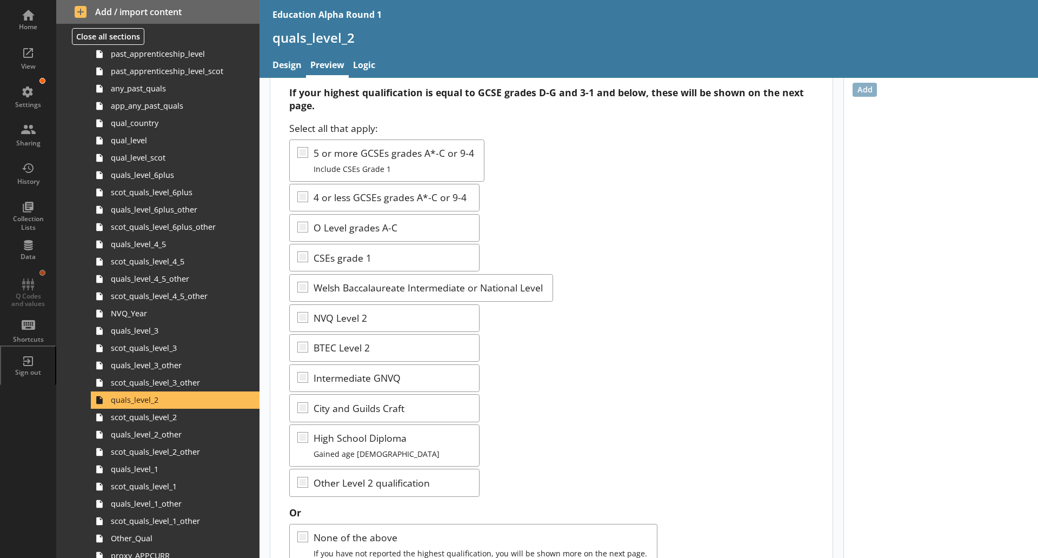
click at [906, 76] on nav "Design Preview Logic" at bounding box center [649, 66] width 779 height 23
click at [802, 303] on div "Select all that apply: 5 or more GCSEs grades A*-C or 9-4 Include CSEs Grade 1 …" at bounding box center [551, 309] width 524 height 375
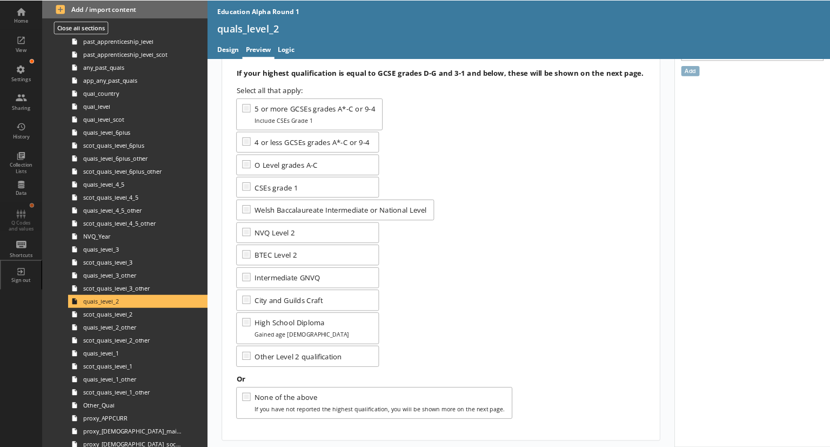
scroll to position [0, 0]
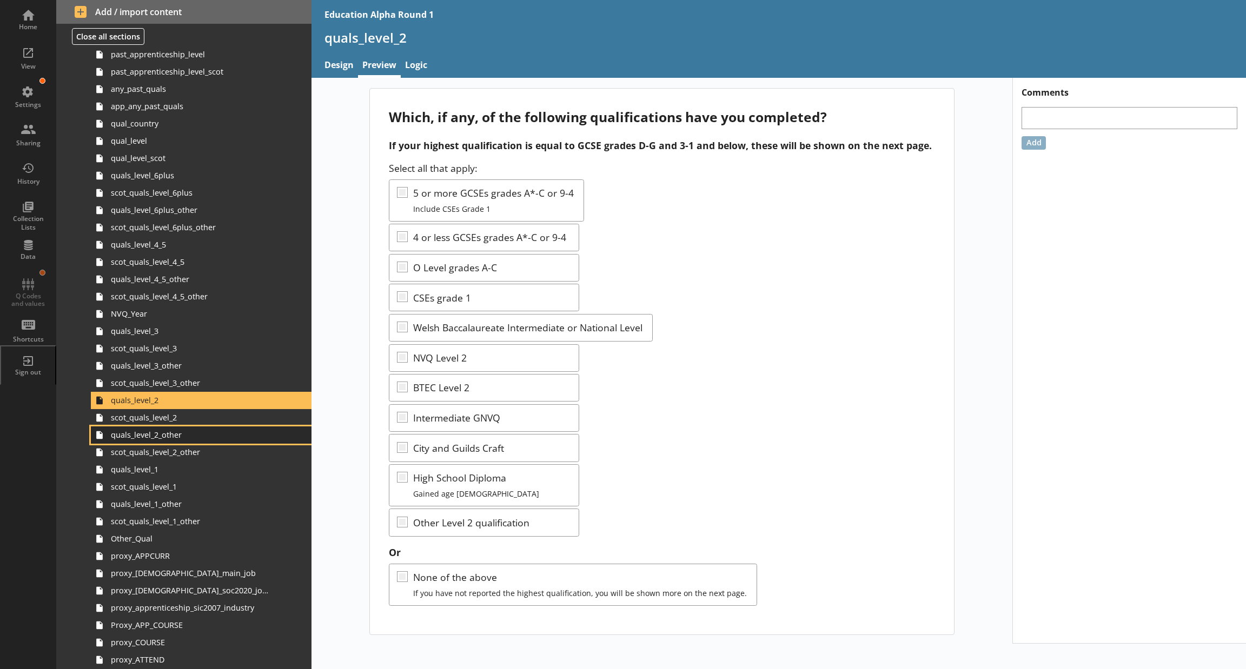
click at [179, 436] on span "quals_level_2_other" at bounding box center [191, 435] width 160 height 10
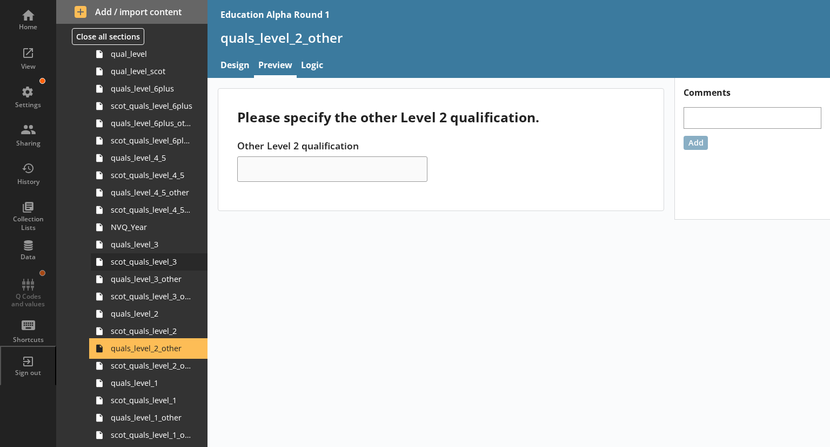
scroll to position [534, 0]
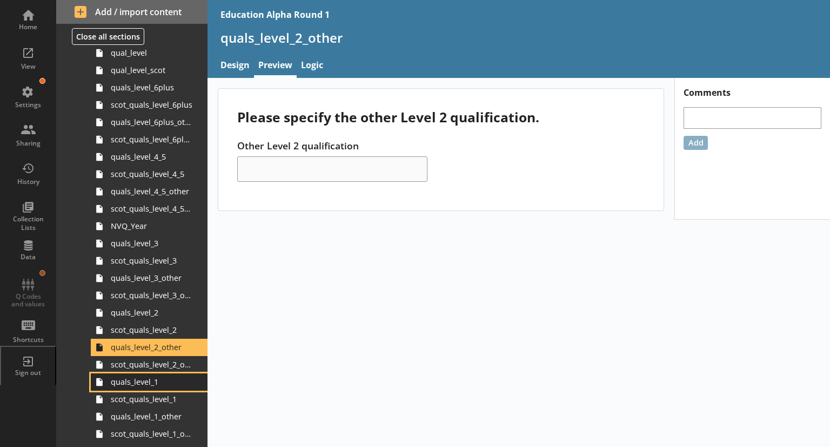
click at [143, 381] on span "quals_level_1" at bounding box center [152, 381] width 82 height 10
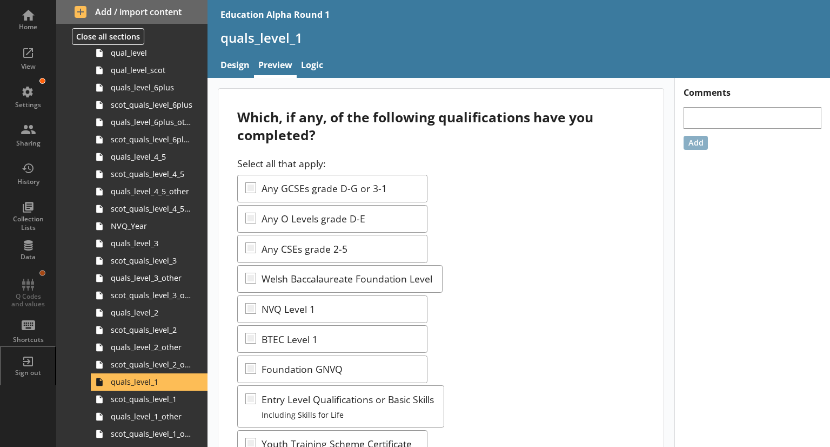
click at [571, 252] on div "Select all that apply: Any GCSEs grade D-G or 3-1 Any O Levels grade D-E Any CS…" at bounding box center [440, 322] width 407 height 331
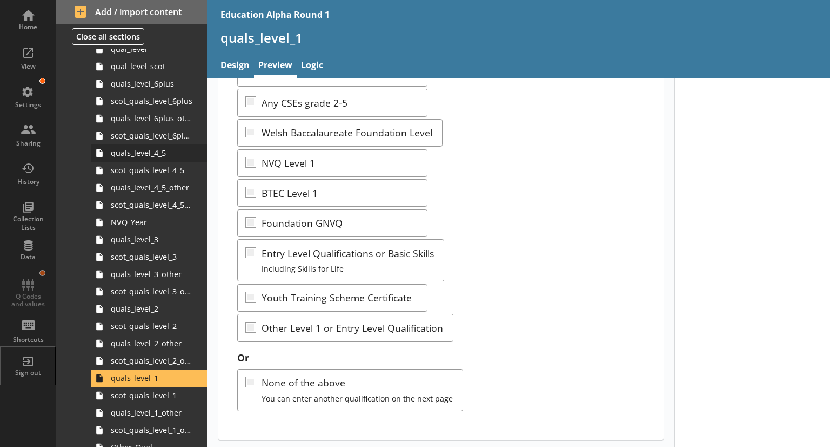
scroll to position [543, 0]
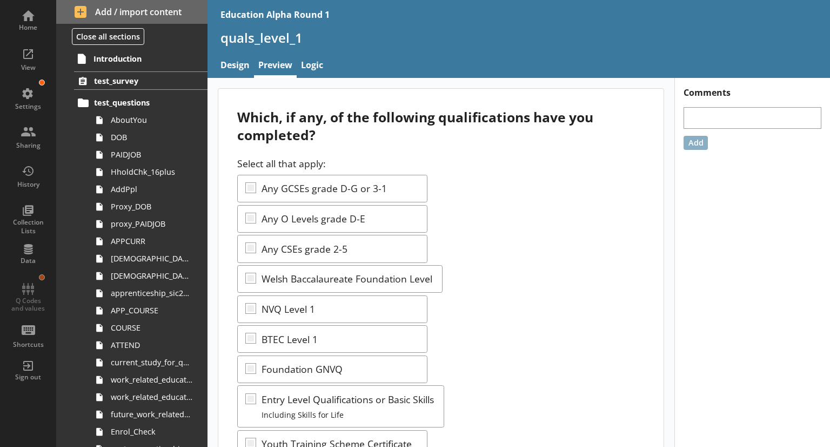
click at [508, 61] on nav "Design Preview Logic" at bounding box center [519, 66] width 623 height 23
drag, startPoint x: 236, startPoint y: 61, endPoint x: 228, endPoint y: 63, distance: 8.3
click at [228, 63] on link "Design" at bounding box center [235, 66] width 38 height 23
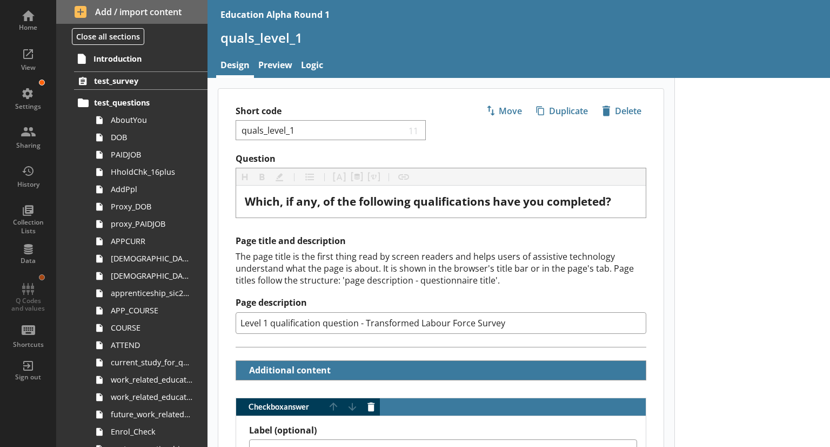
type textarea "x"
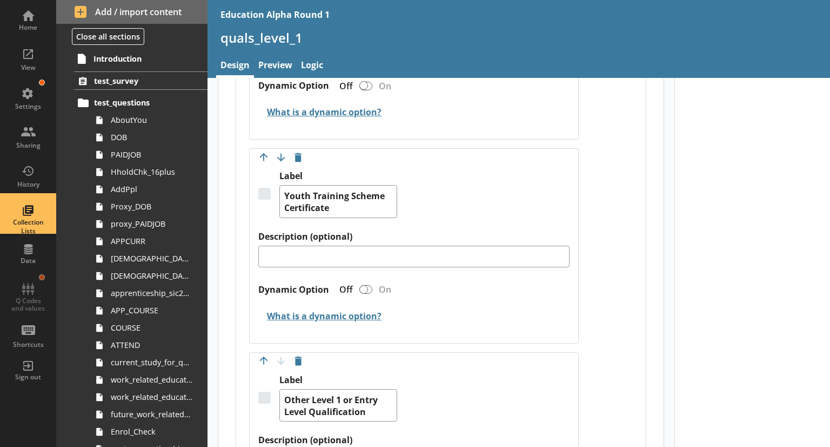
scroll to position [1972, 0]
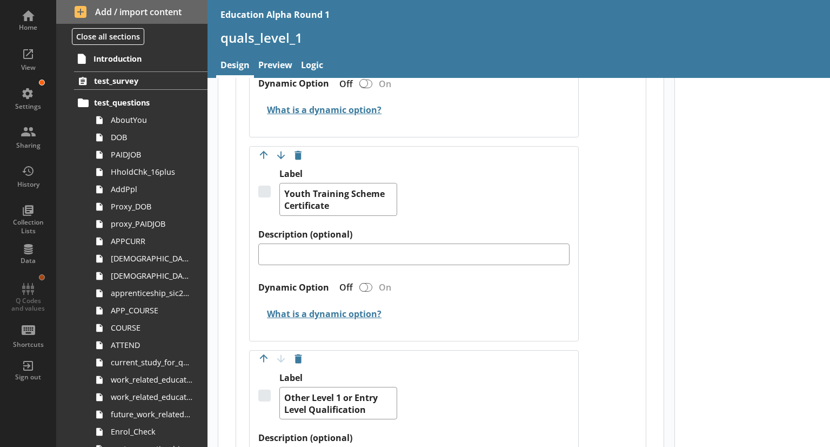
click at [269, 70] on link "Preview" at bounding box center [275, 66] width 43 height 23
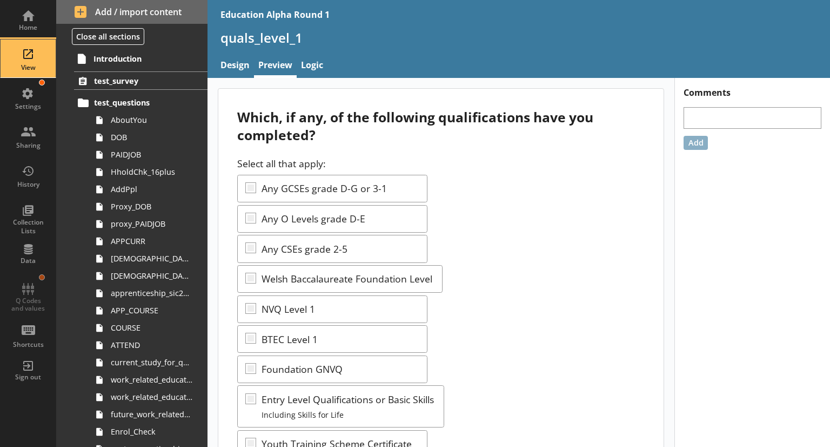
click at [37, 70] on div "View" at bounding box center [28, 67] width 38 height 9
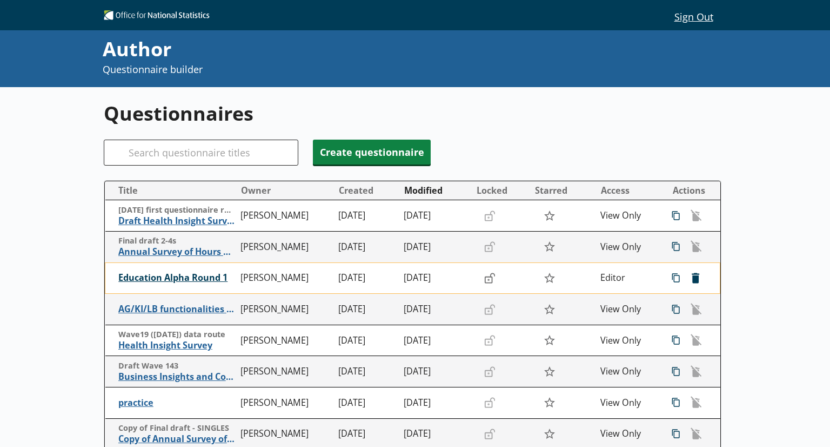
click at [197, 280] on span "Education Alpha Round 1" at bounding box center [176, 277] width 117 height 11
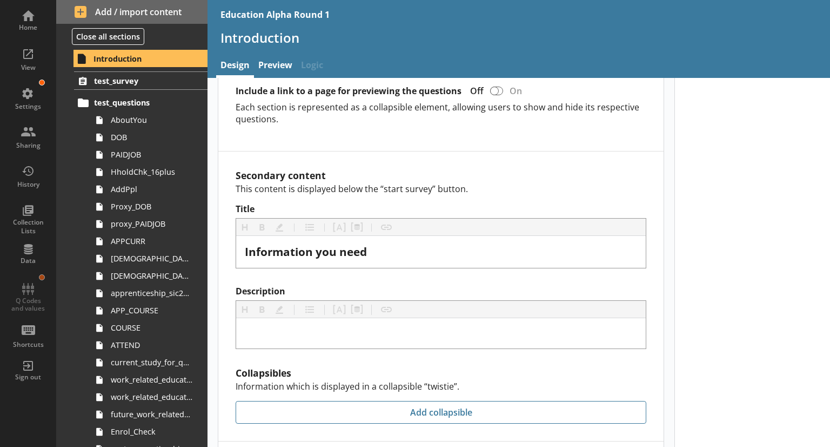
scroll to position [632, 0]
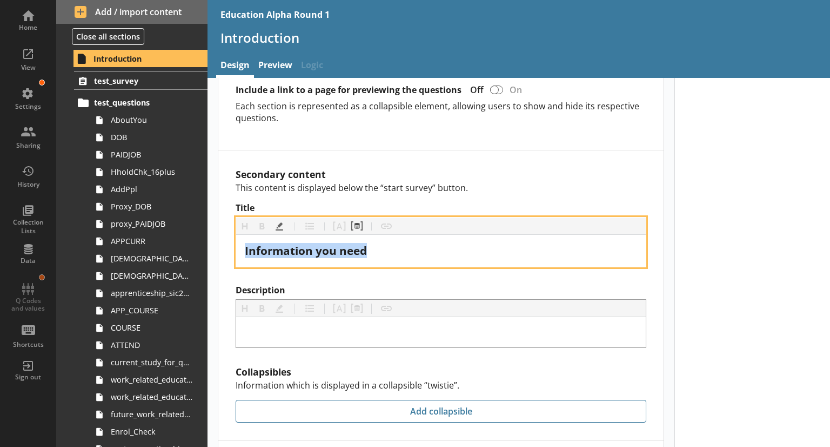
drag, startPoint x: 378, startPoint y: 243, endPoint x: 233, endPoint y: 247, distance: 145.5
click at [233, 247] on div "Secondary content This content is displayed below the “start survey” button. Ti…" at bounding box center [441, 294] width 446 height 289
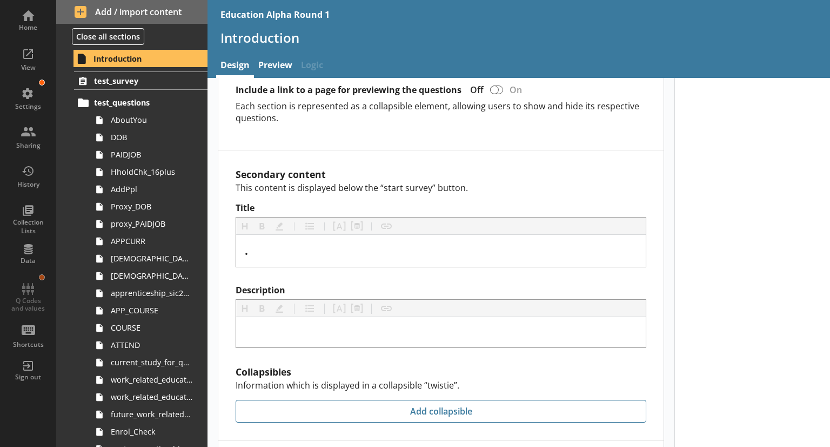
click at [366, 276] on div "Secondary content This content is displayed below the “start survey” button. Ti…" at bounding box center [441, 294] width 446 height 289
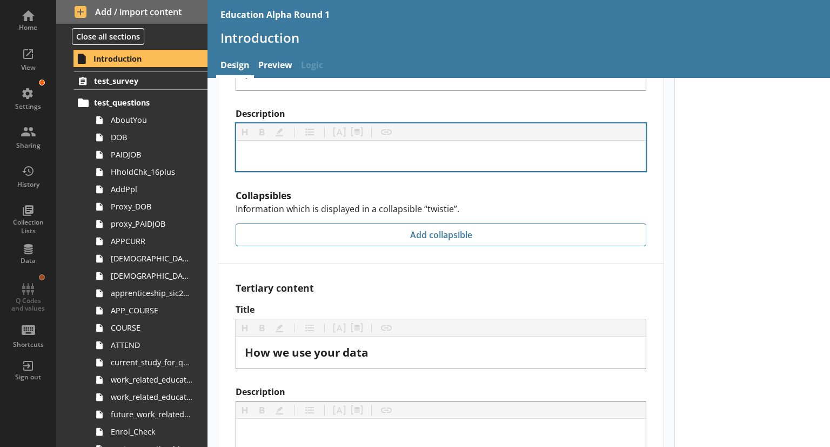
scroll to position [848, 0]
